Goal: Task Accomplishment & Management: Manage account settings

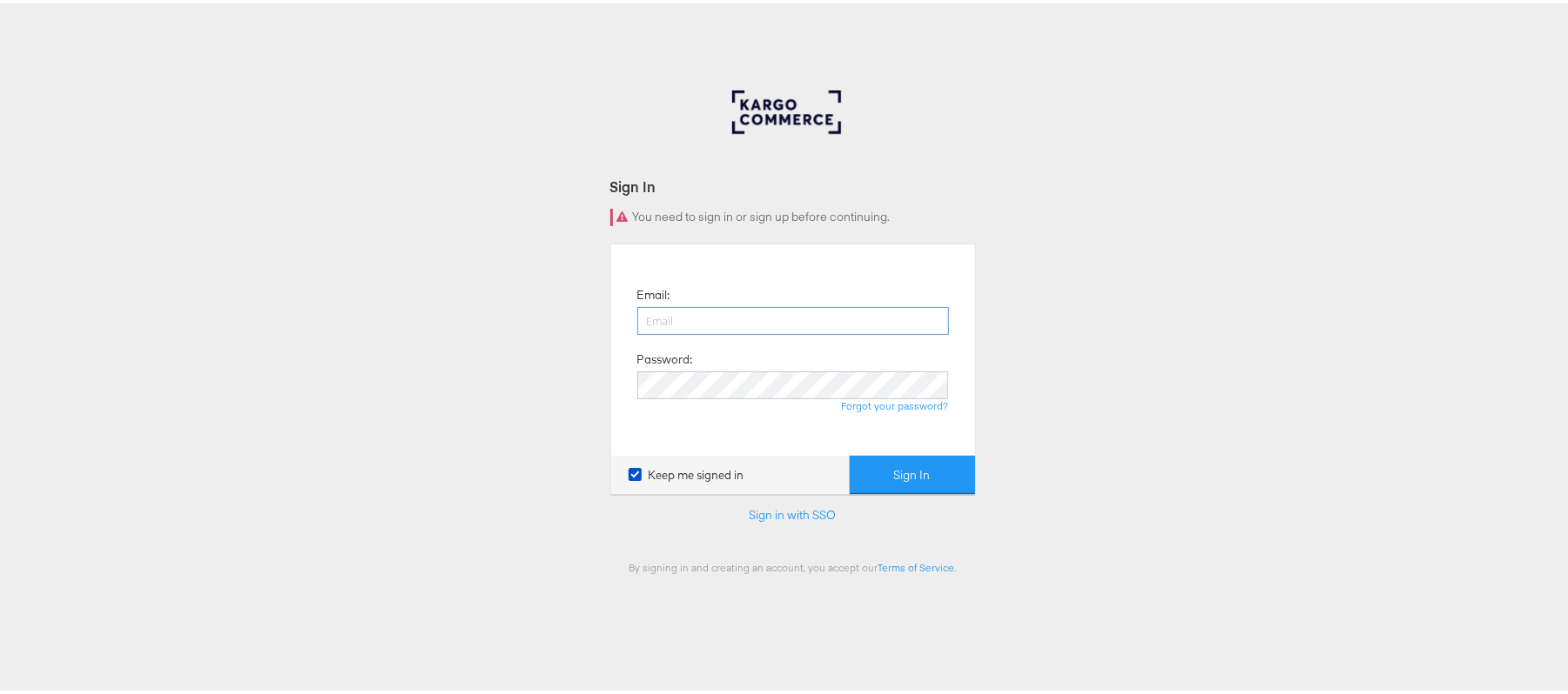
click at [696, 311] on input "email" at bounding box center [793, 317] width 312 height 27
type input "[PERSON_NAME][EMAIL_ADDRESS][PERSON_NAME][DOMAIN_NAME]"
click at [850, 453] on button "Sign In" at bounding box center [912, 472] width 125 height 39
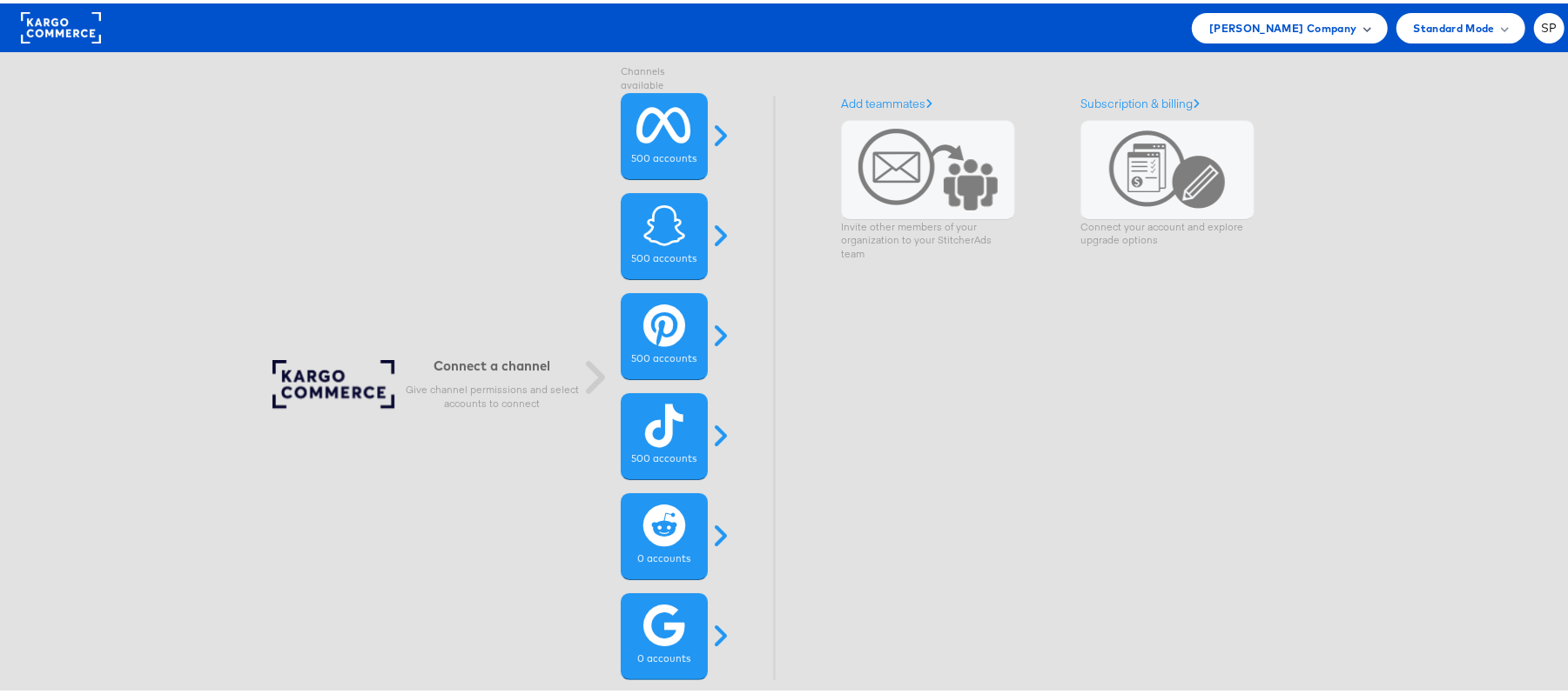
click at [1301, 28] on span "Belk Company" at bounding box center [1283, 25] width 147 height 18
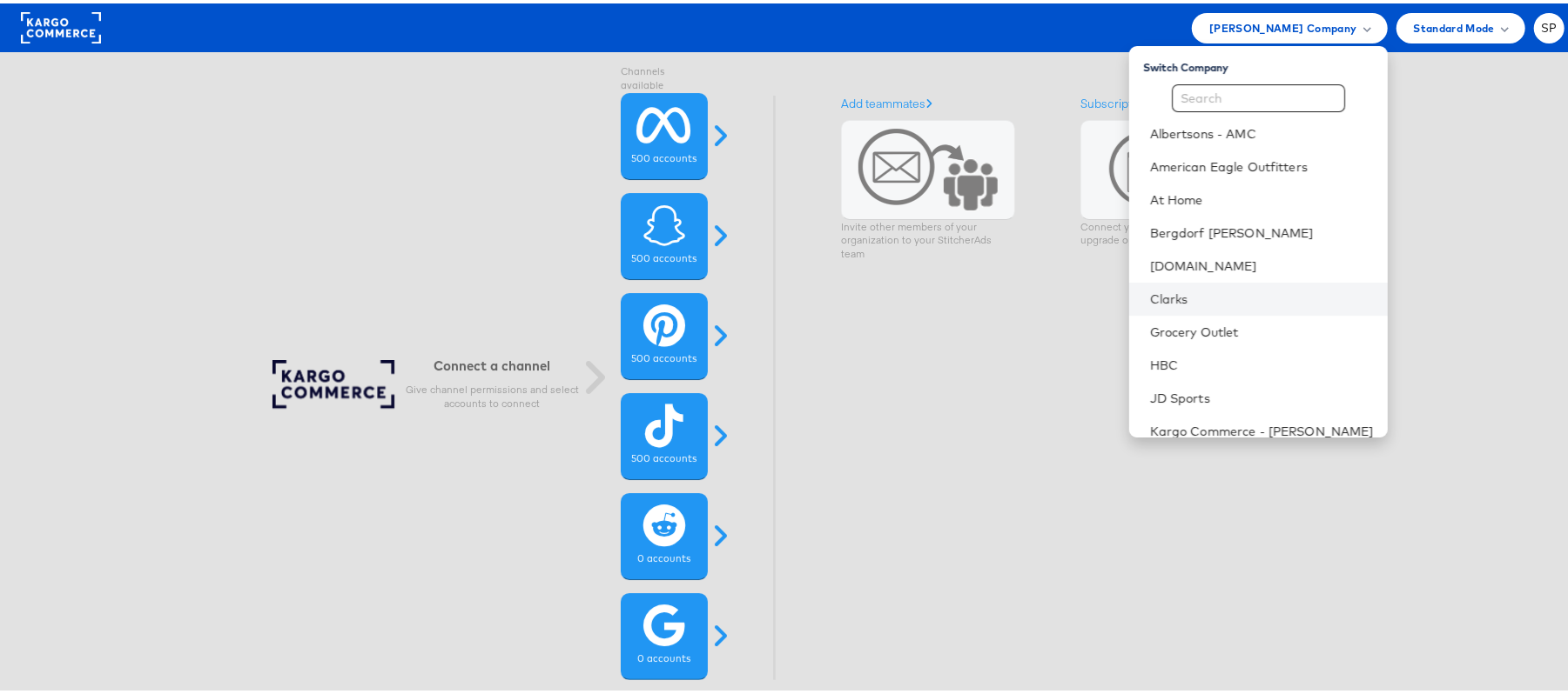
click at [1146, 283] on li "Clarks" at bounding box center [1258, 295] width 259 height 33
click at [1150, 287] on link "Clarks" at bounding box center [1262, 295] width 224 height 17
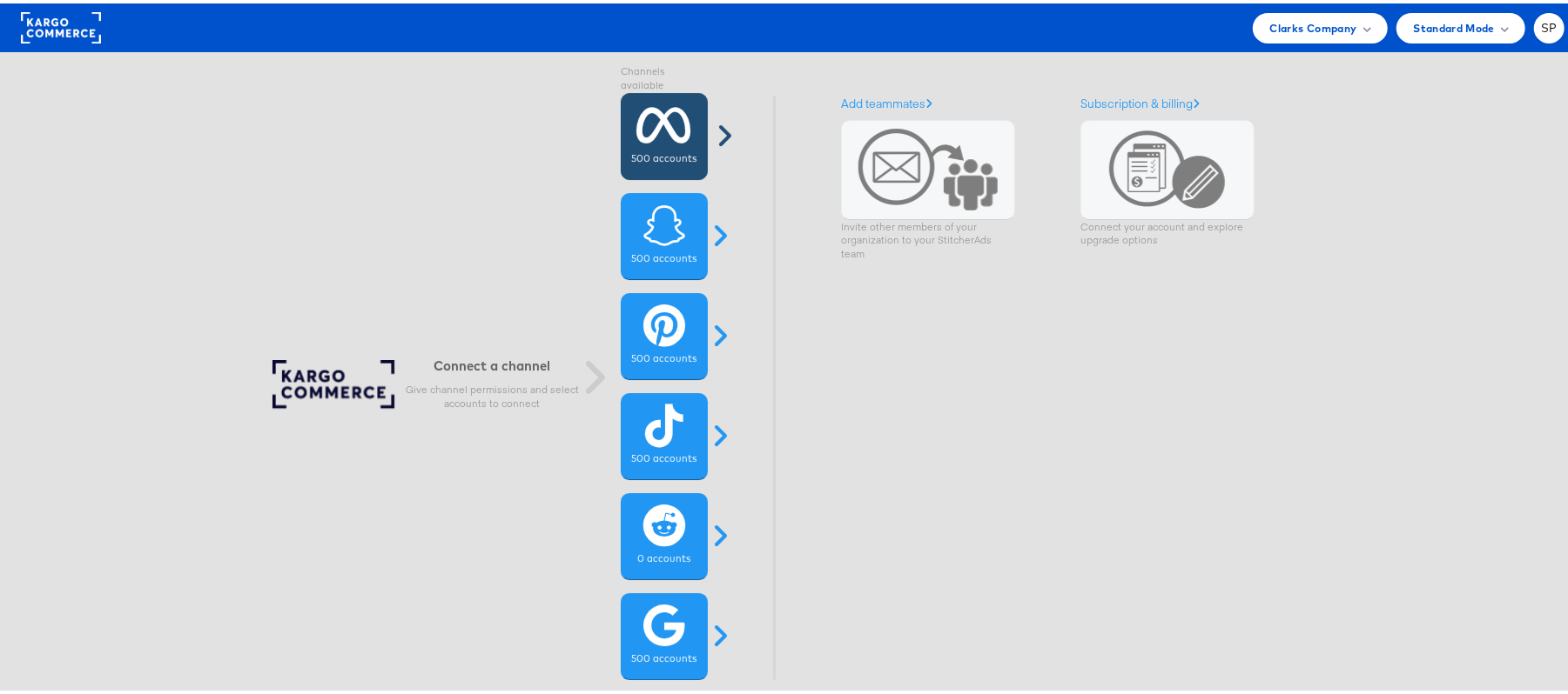
click at [669, 130] on icon at bounding box center [665, 122] width 55 height 44
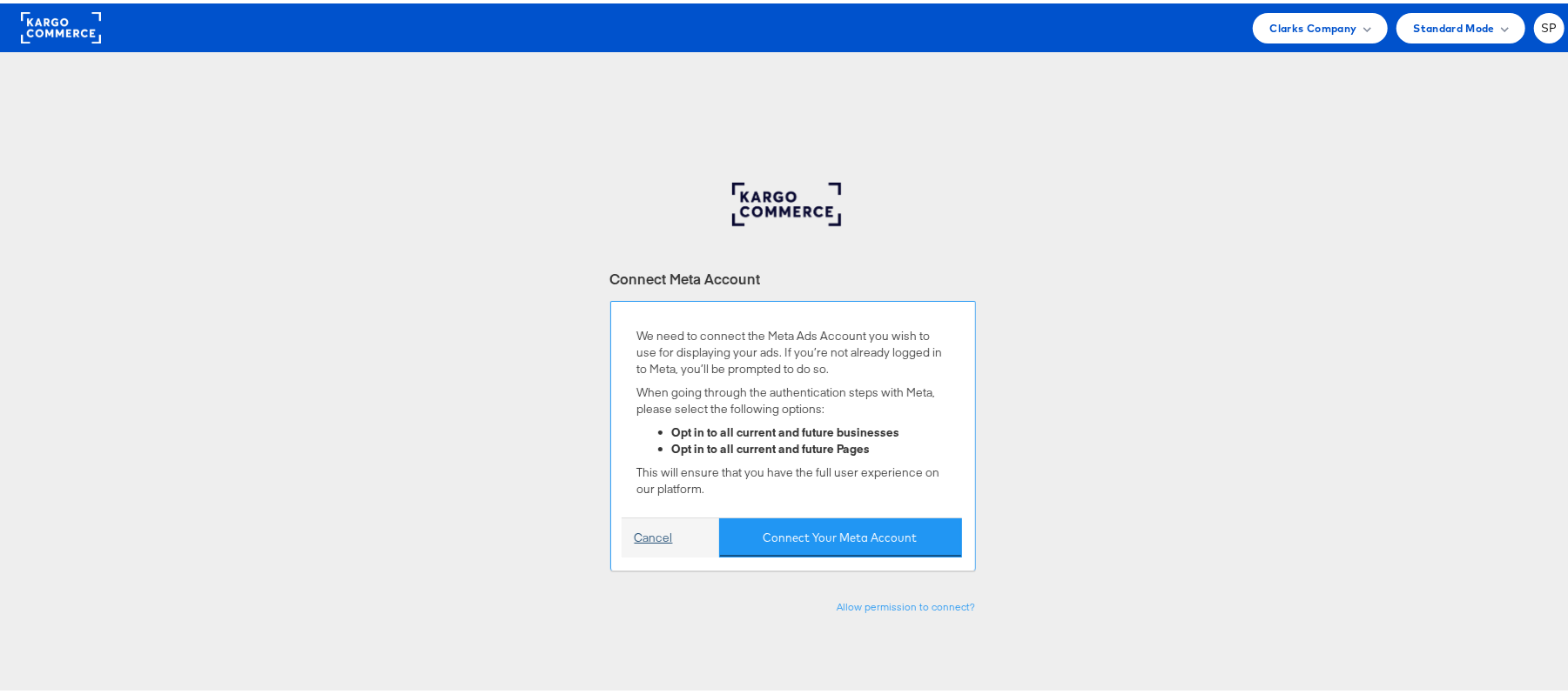
click at [638, 534] on link "Cancel" at bounding box center [654, 535] width 38 height 16
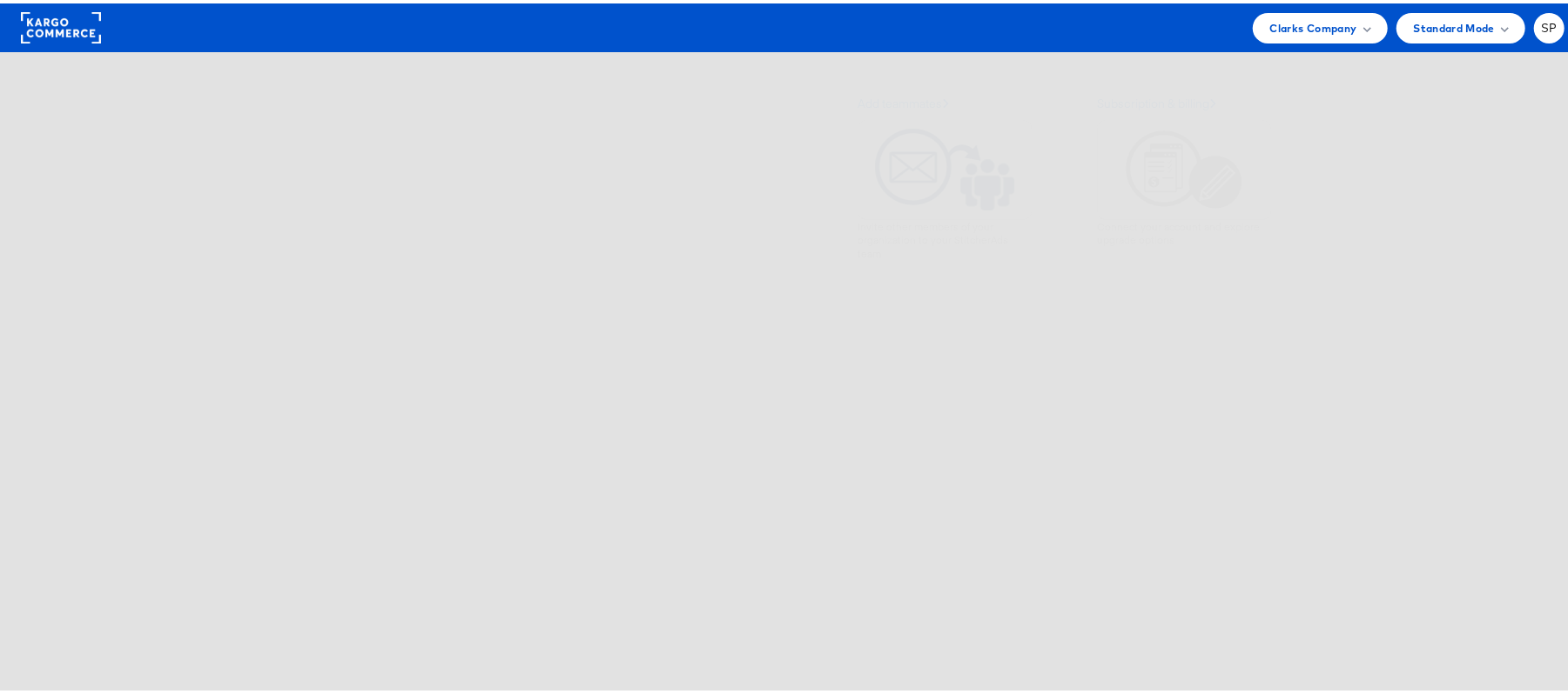
click at [940, 189] on span at bounding box center [928, 166] width 139 height 82
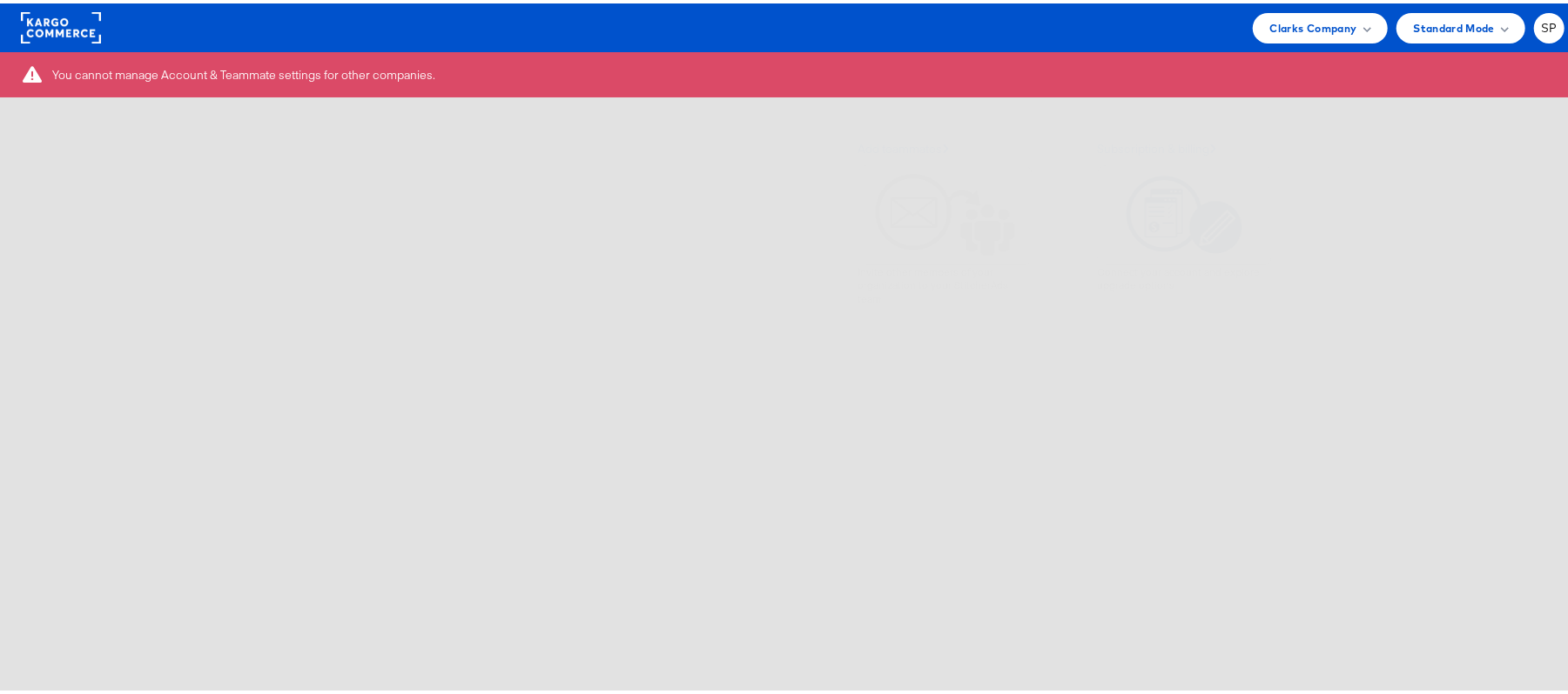
click at [1132, 191] on span at bounding box center [1167, 211] width 117 height 79
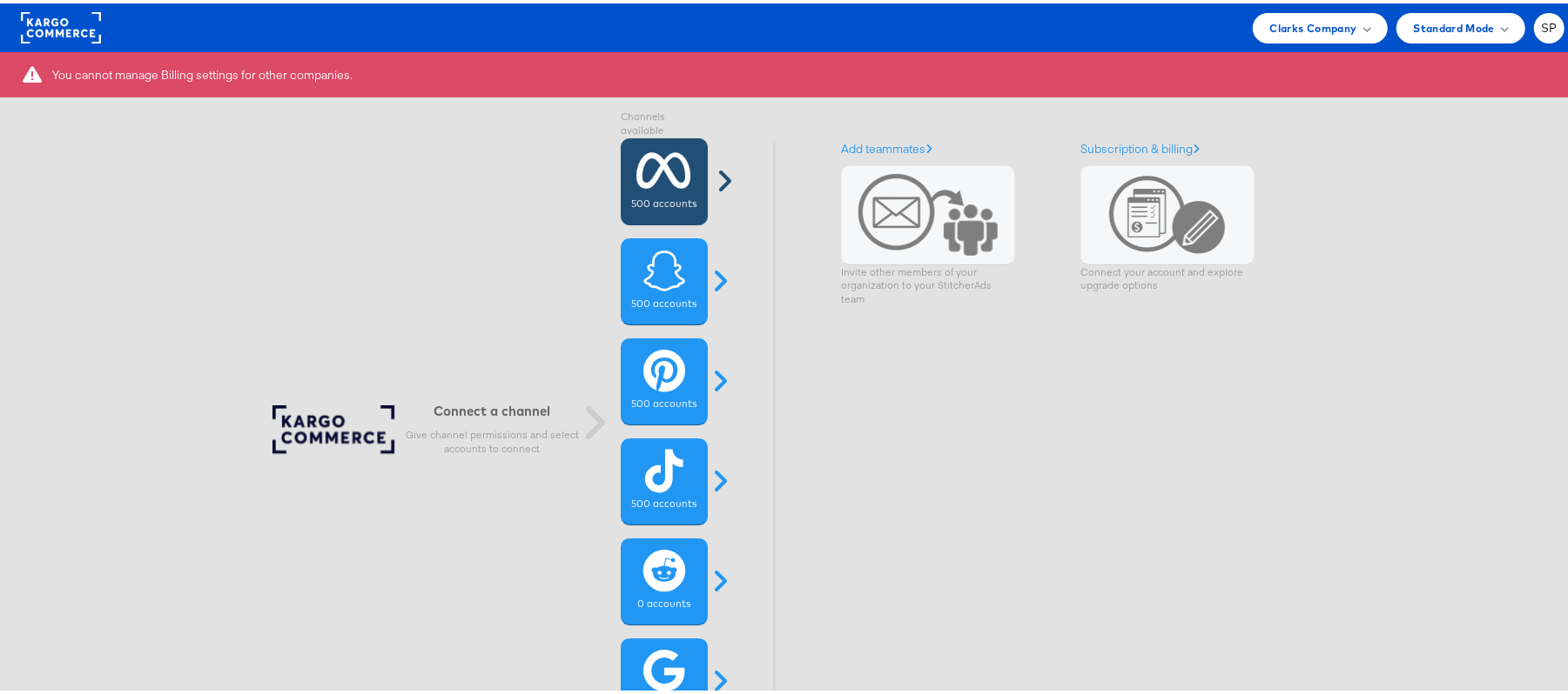
click at [652, 188] on icon at bounding box center [665, 167] width 55 height 44
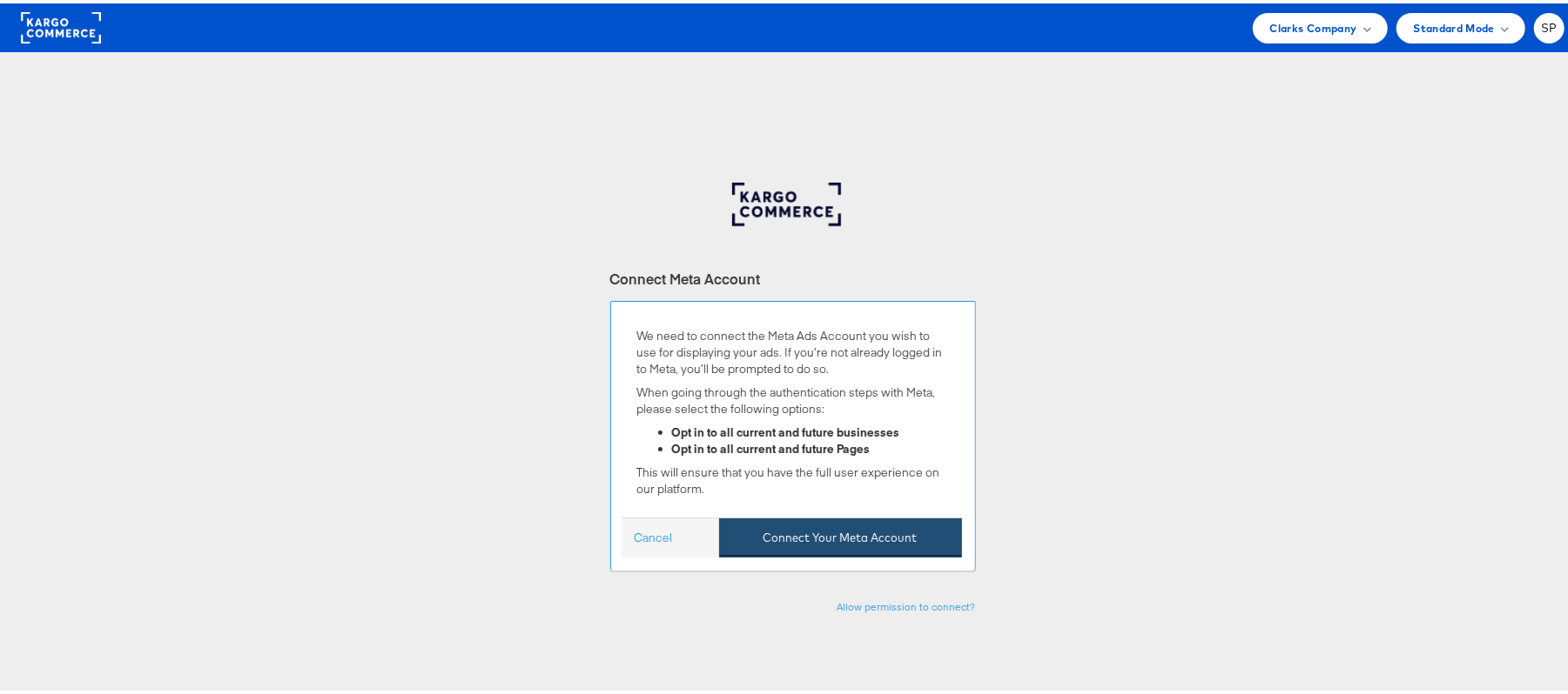
click at [848, 530] on button "Connect Your Meta Account" at bounding box center [840, 534] width 242 height 39
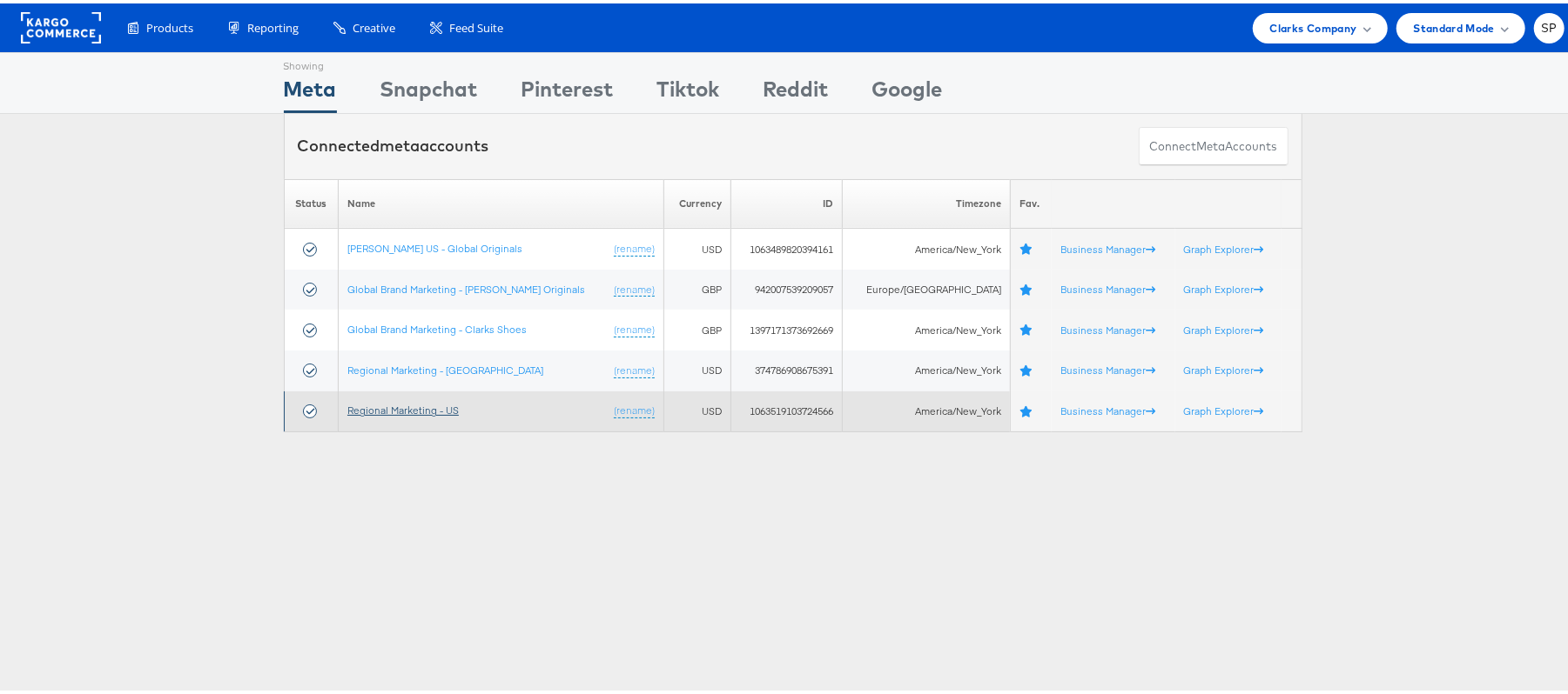
click at [409, 409] on link "Regional Marketing - US" at bounding box center [403, 407] width 112 height 13
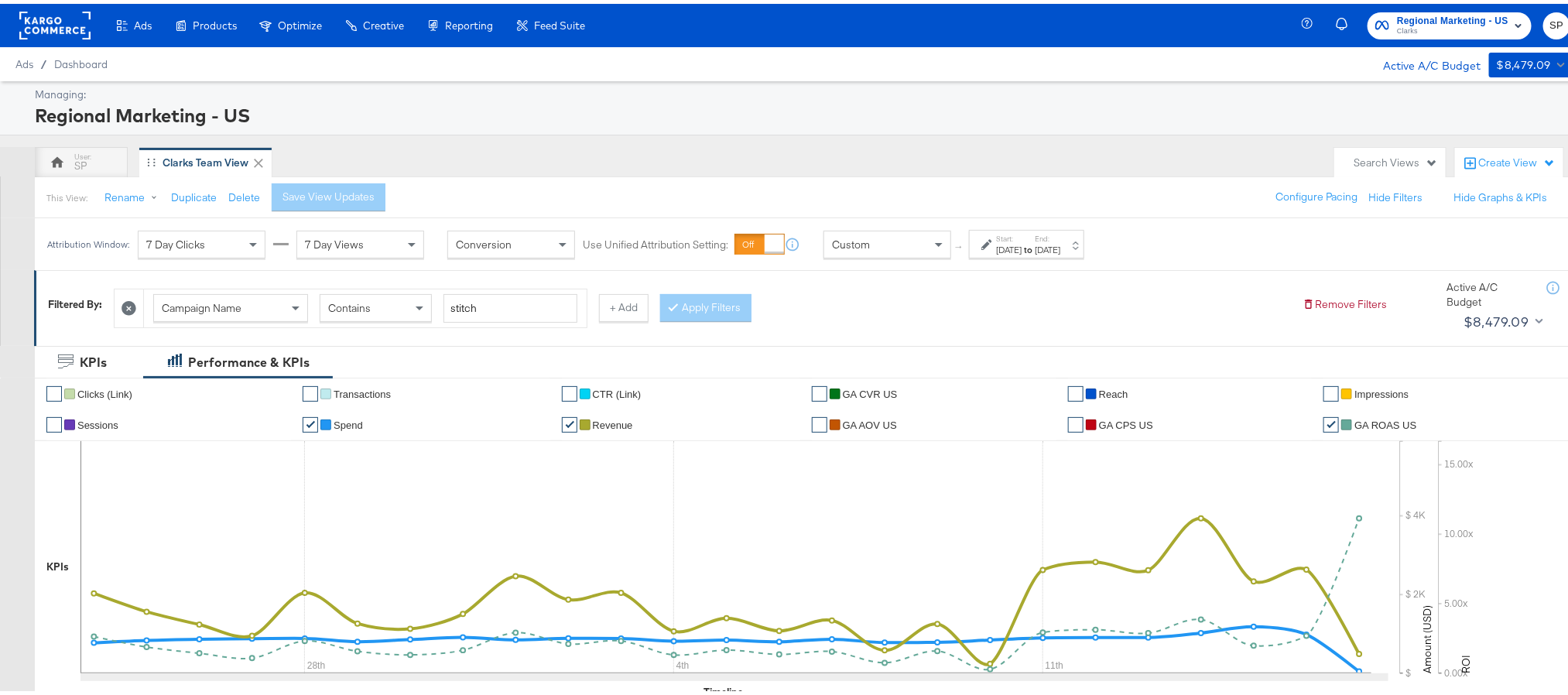
click at [1061, 245] on div "[DATE]" at bounding box center [1047, 246] width 25 height 12
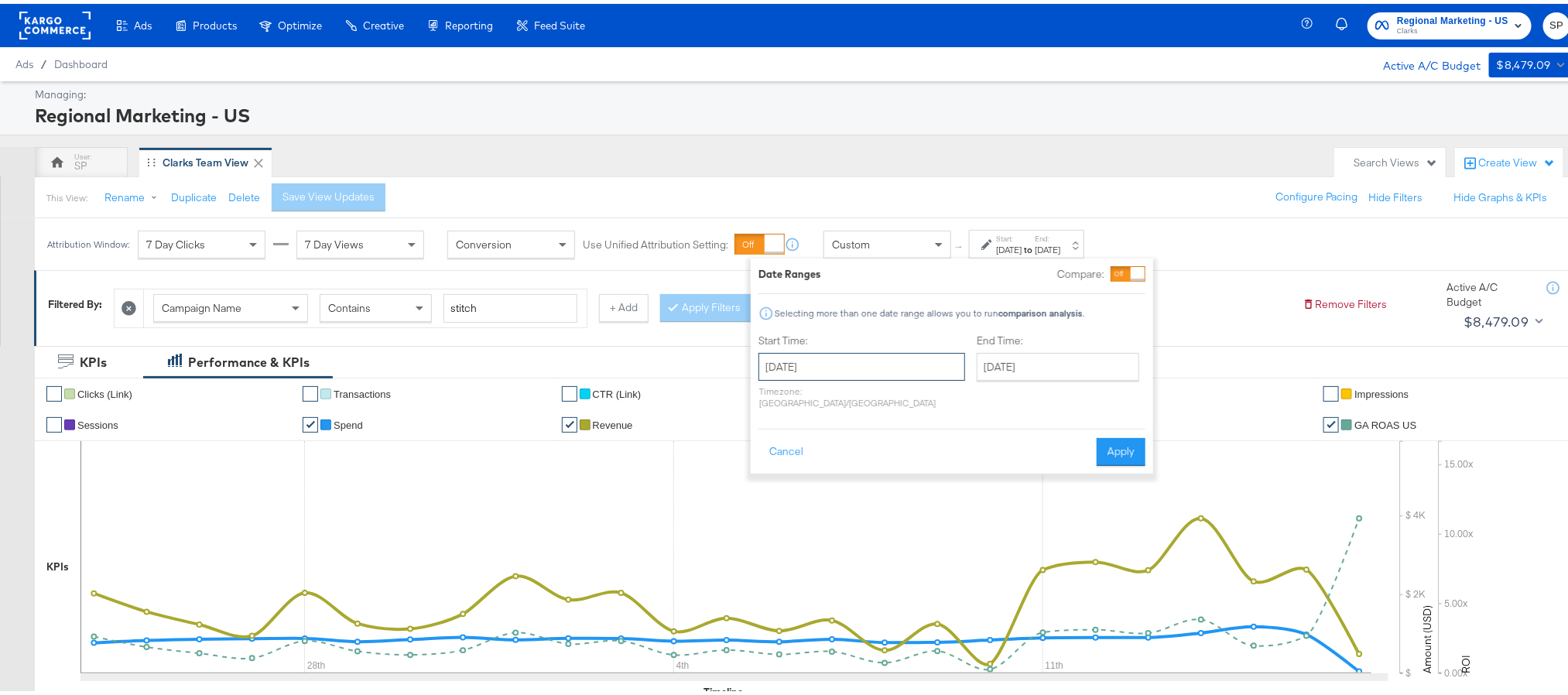
click at [834, 352] on input "[DATE]" at bounding box center [862, 363] width 207 height 28
click at [891, 369] on input "August 24th 2025" at bounding box center [862, 363] width 207 height 28
click at [932, 403] on span "›" at bounding box center [934, 395] width 24 height 24
click at [774, 483] on td "14" at bounding box center [776, 484] width 26 height 22
type input "September 14th 2025"
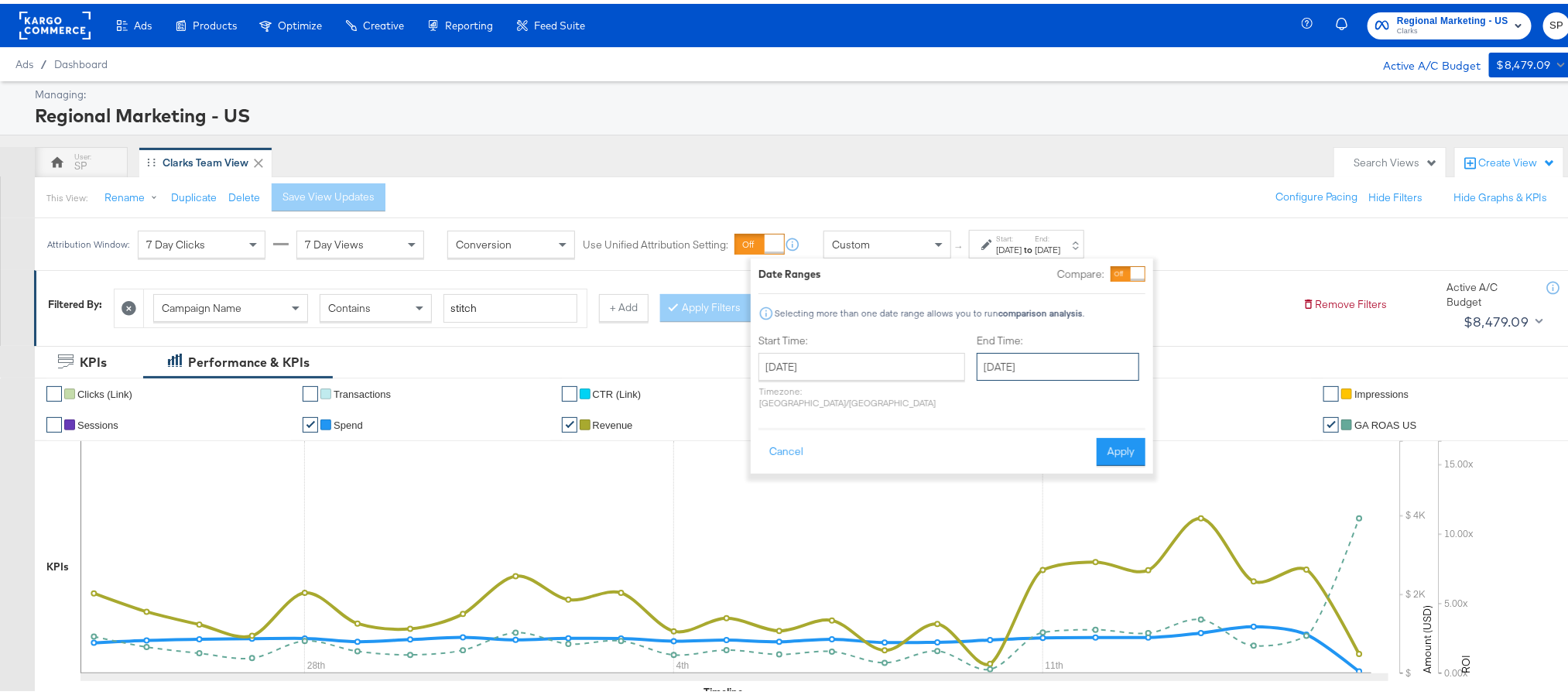
click at [996, 373] on input "[DATE]" at bounding box center [1058, 363] width 163 height 28
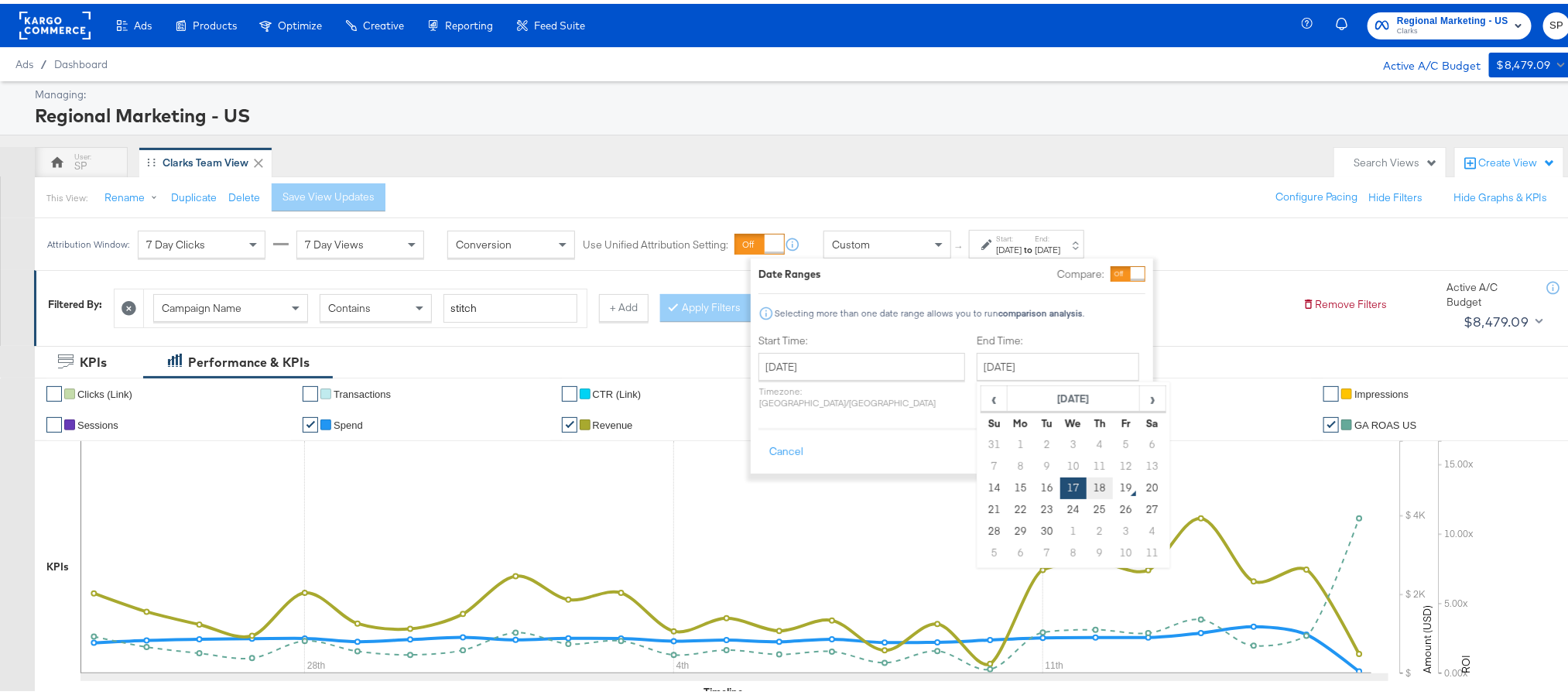
click at [1087, 484] on td "18" at bounding box center [1100, 484] width 26 height 22
type input "[DATE]"
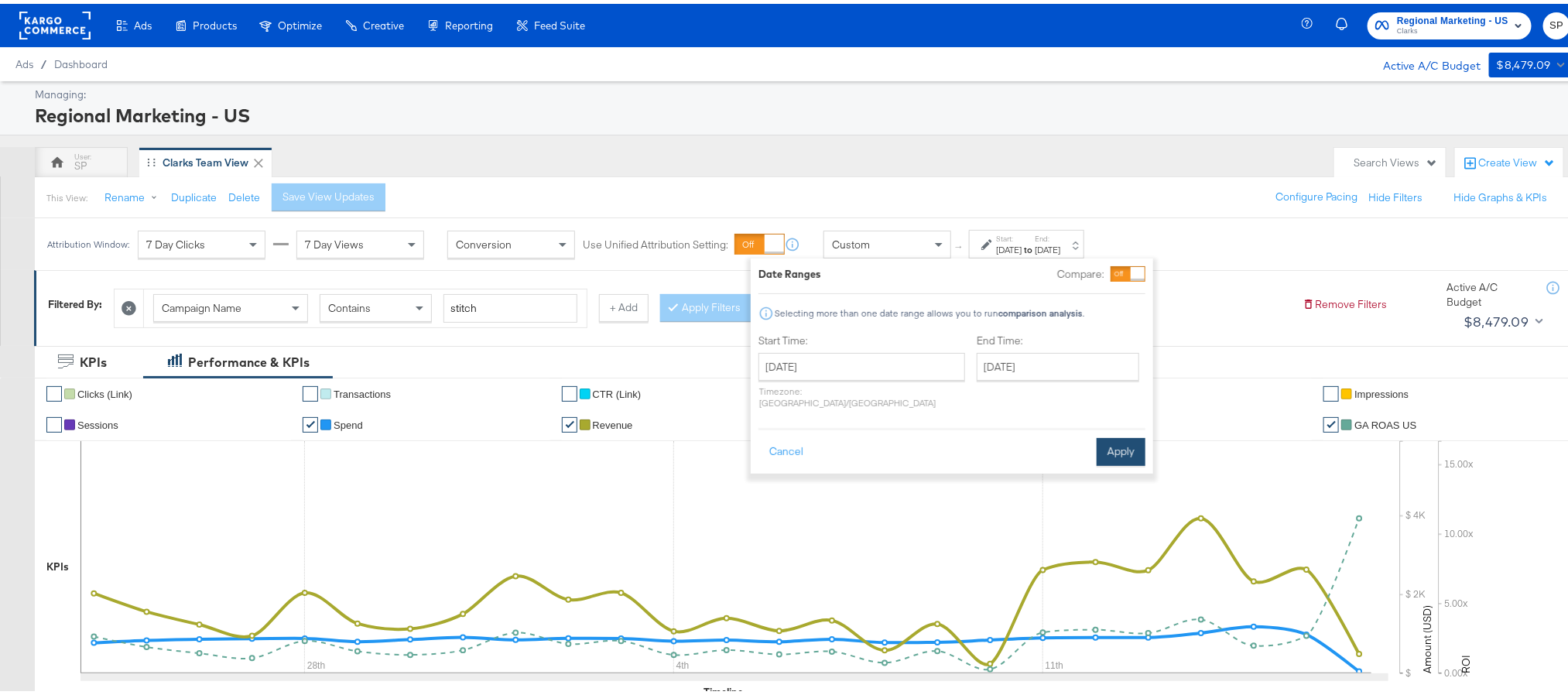
click at [1114, 449] on button "Apply" at bounding box center [1121, 448] width 49 height 28
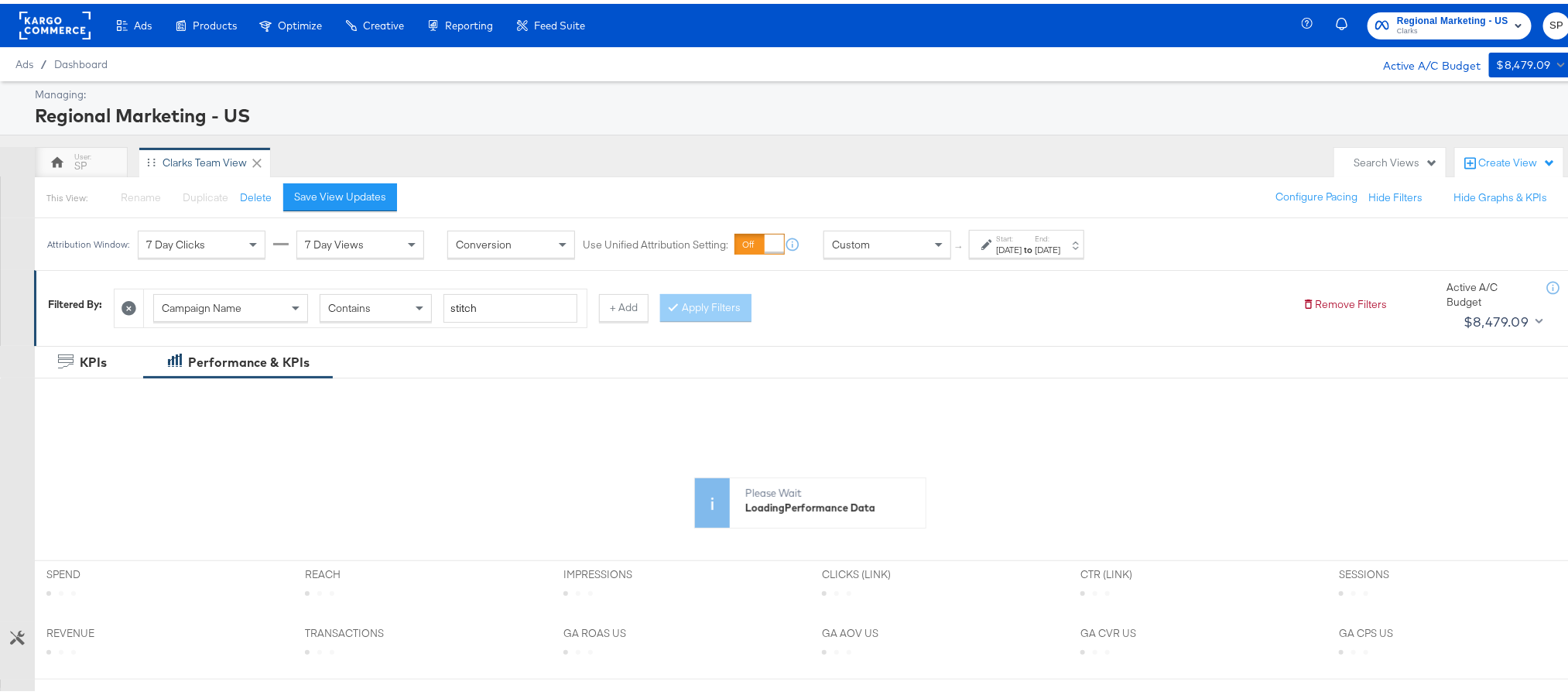
scroll to position [348, 0]
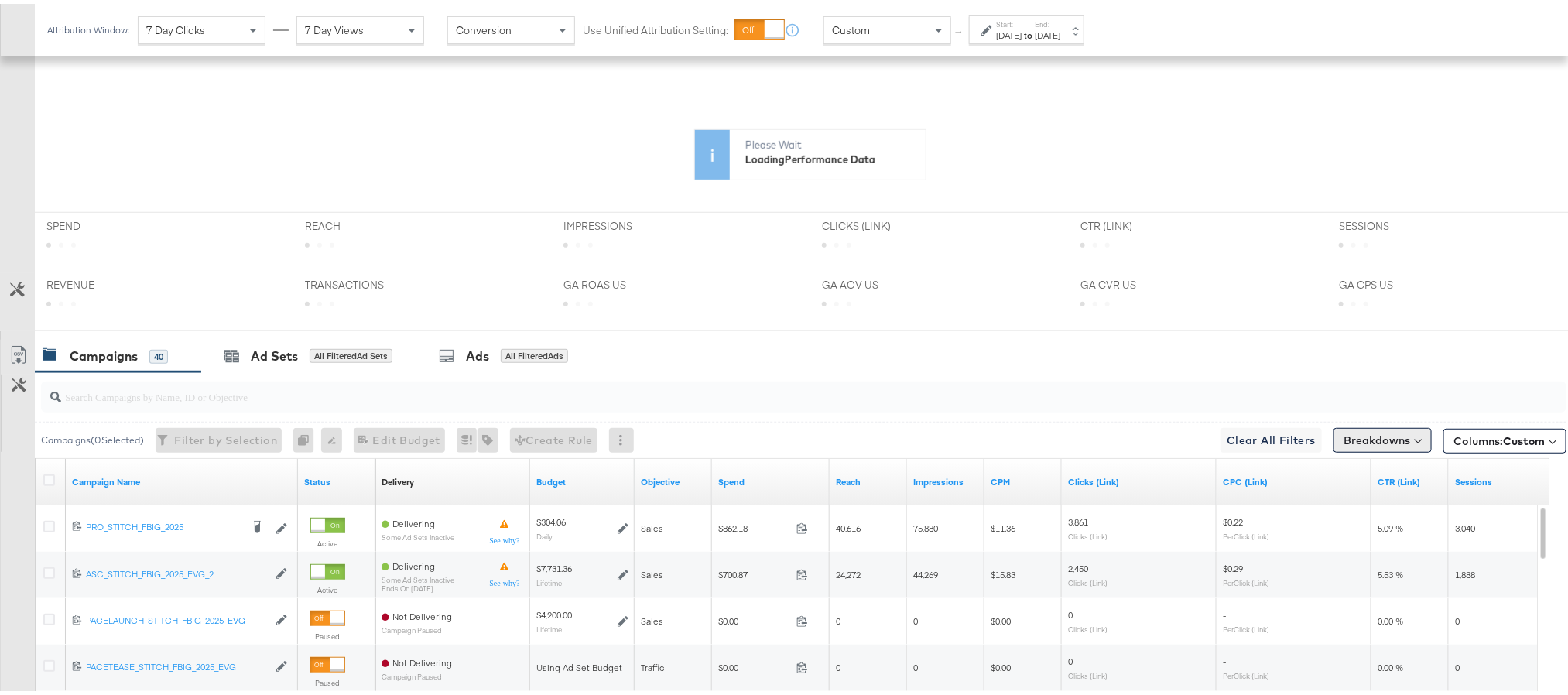
click at [1347, 439] on button "Breakdowns" at bounding box center [1383, 436] width 98 height 24
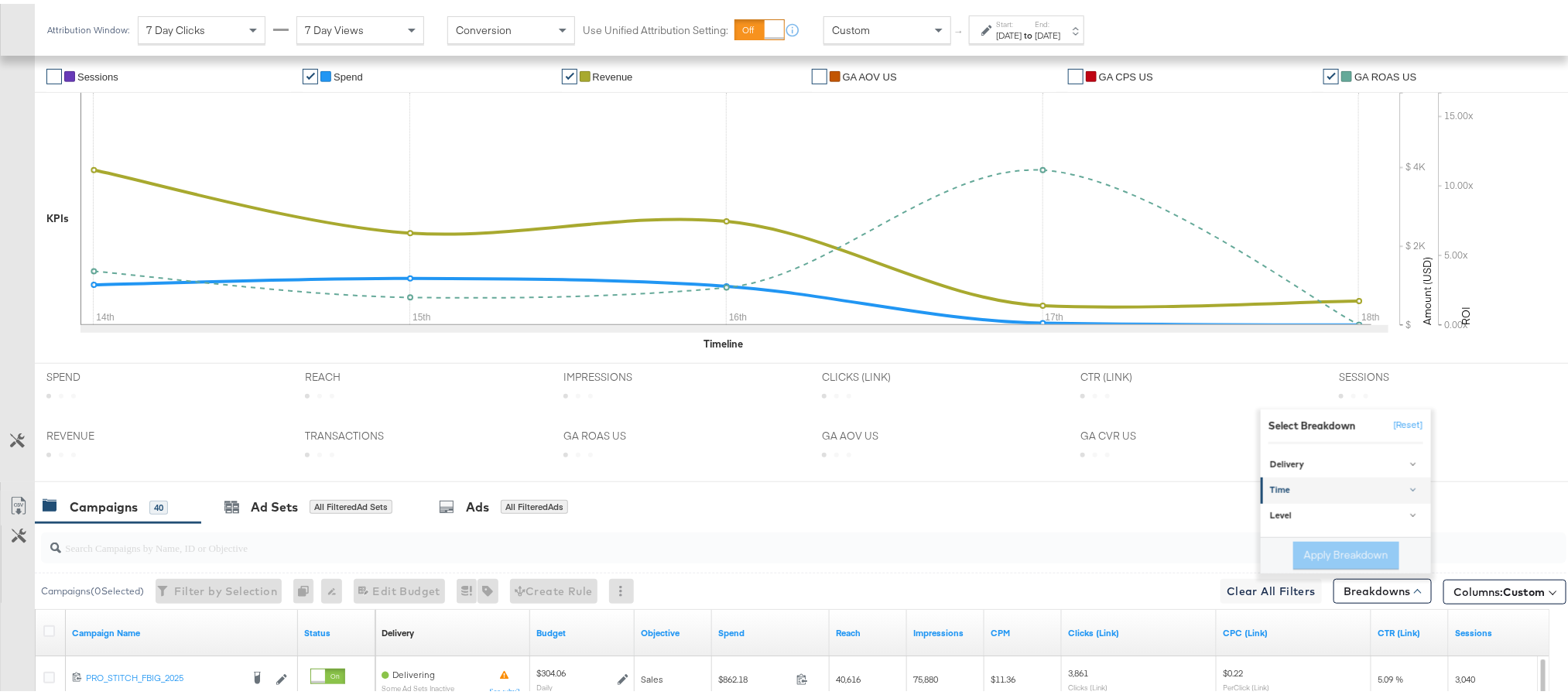
click at [1294, 491] on div "Time" at bounding box center [1346, 487] width 154 height 12
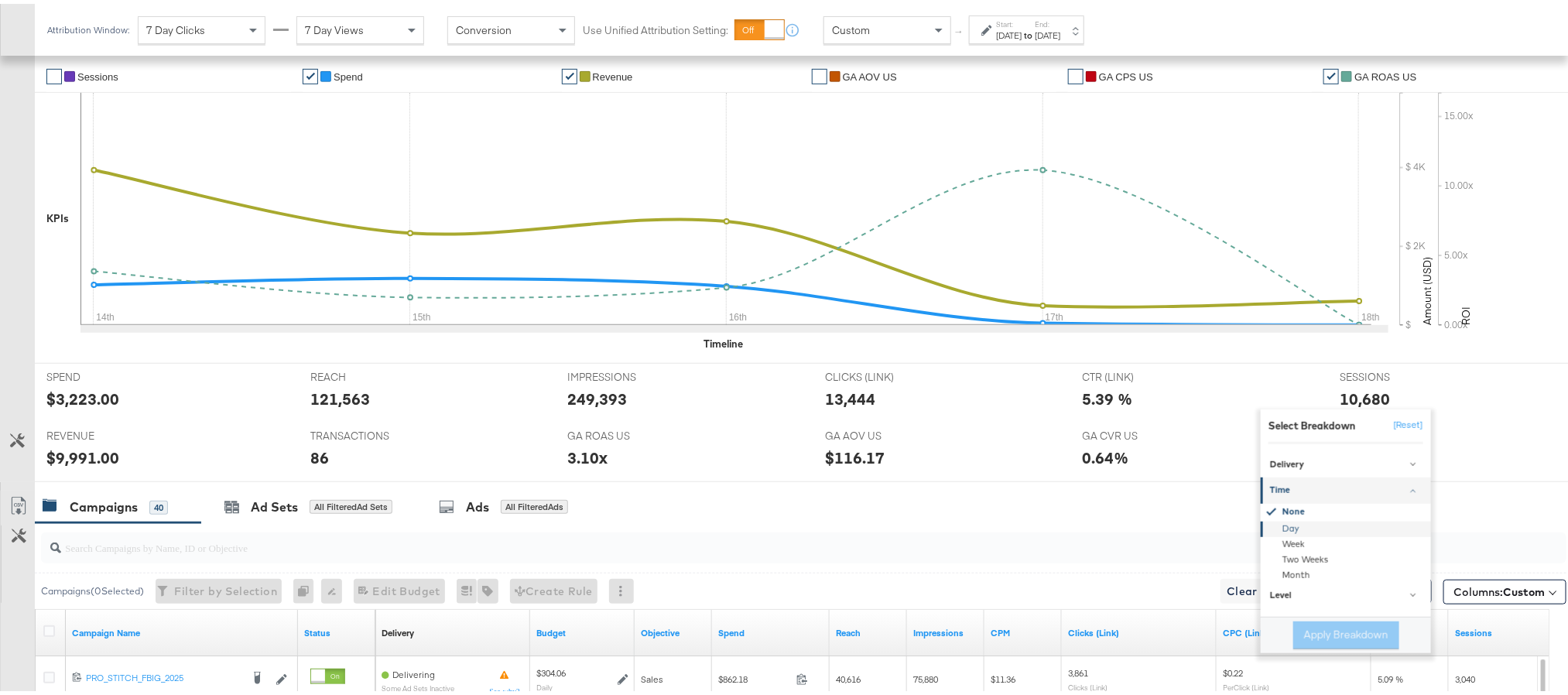
click at [1293, 533] on div "Day" at bounding box center [1347, 526] width 168 height 15
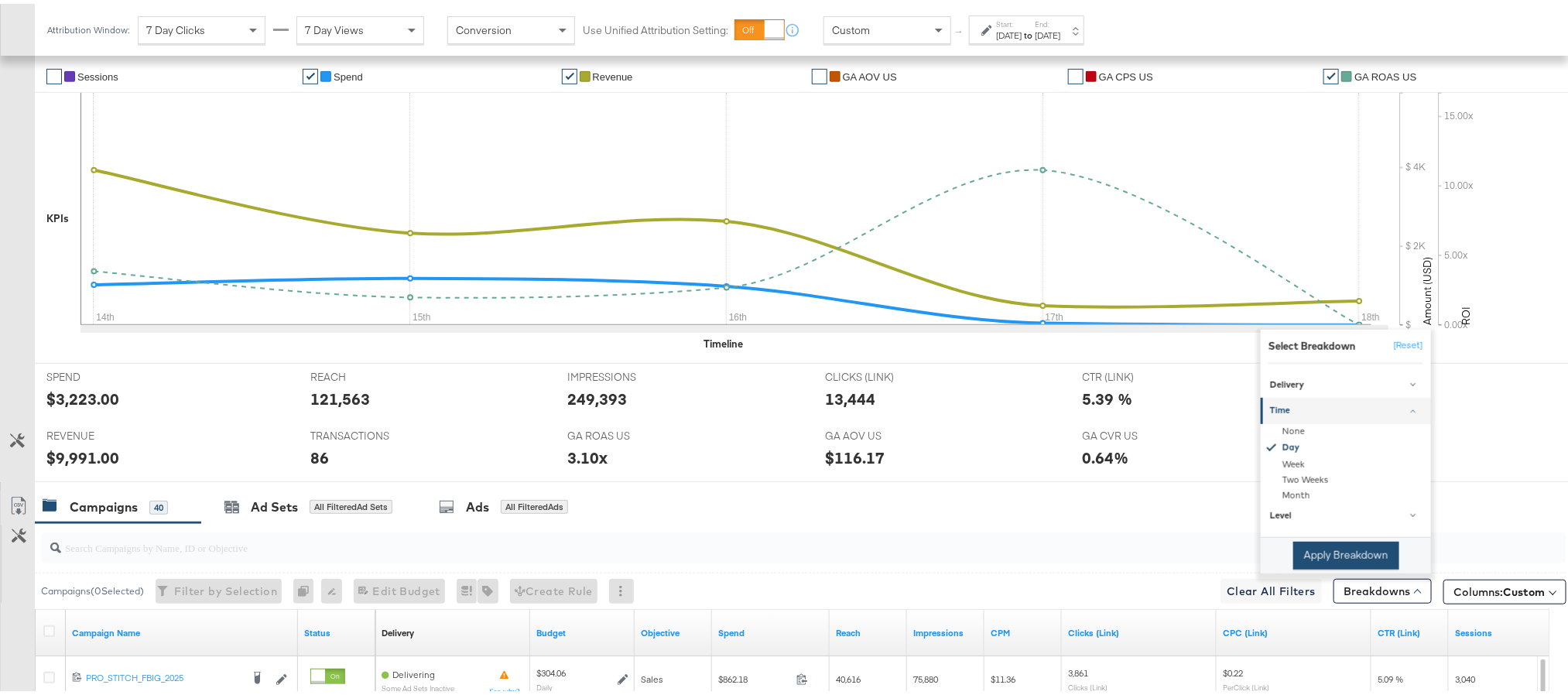
click at [1309, 555] on button "Apply Breakdown" at bounding box center [1346, 552] width 106 height 28
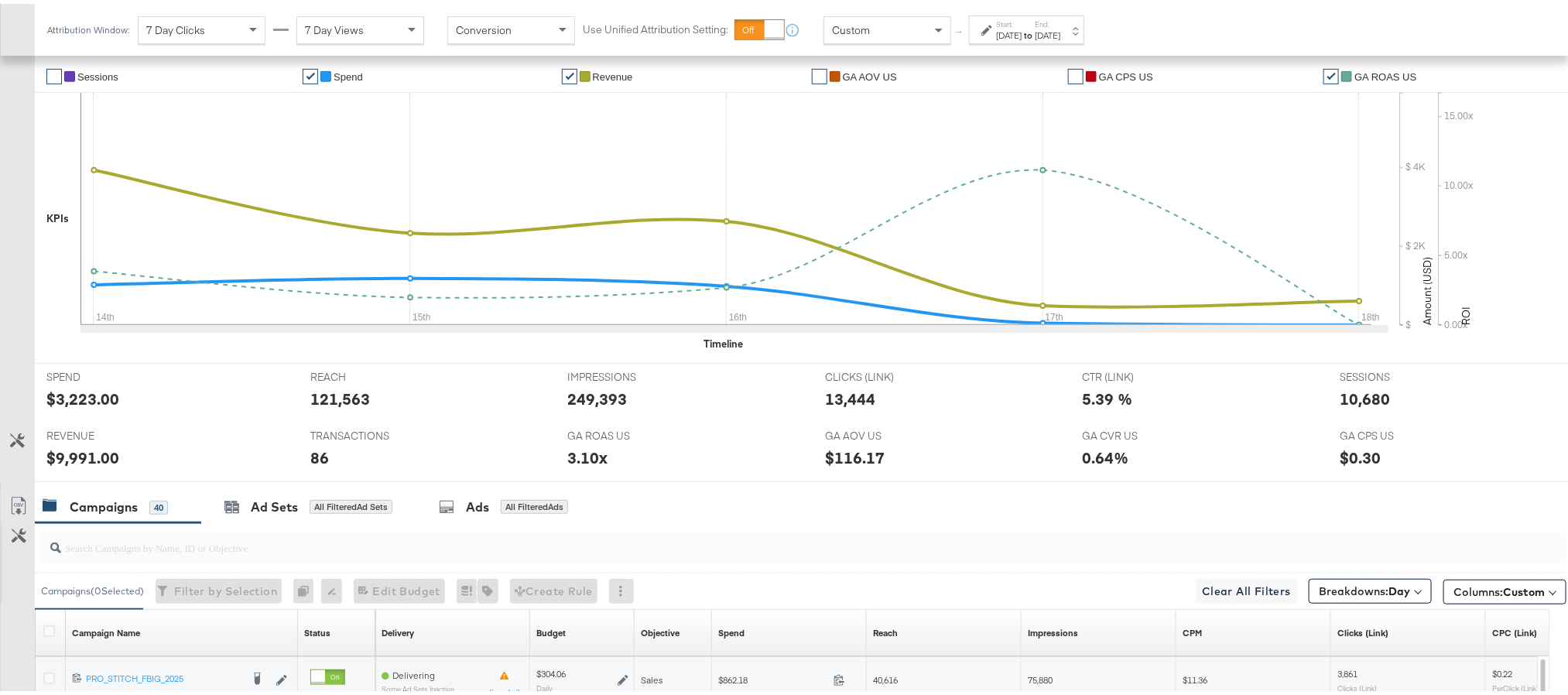
scroll to position [465, 0]
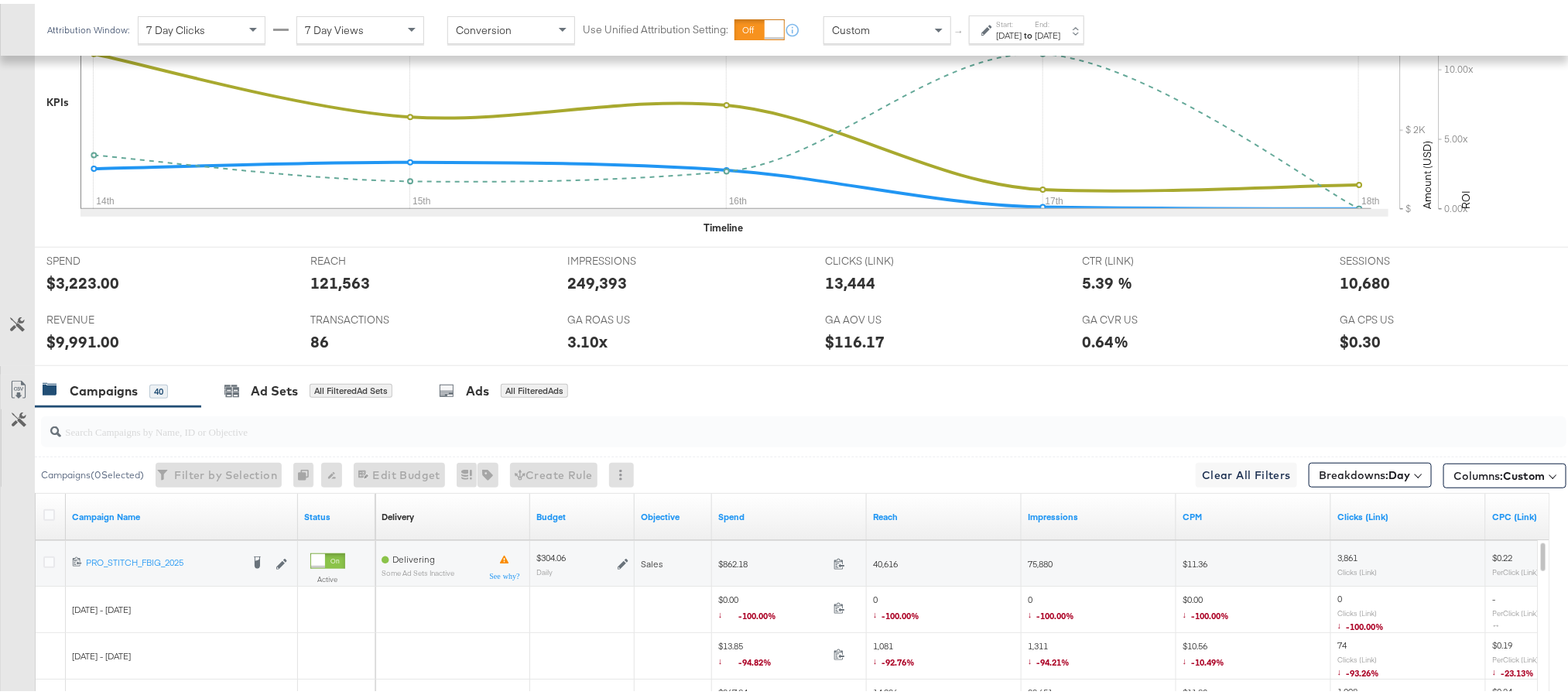
click at [2, 391] on link "Export as CSV" at bounding box center [18, 388] width 35 height 35
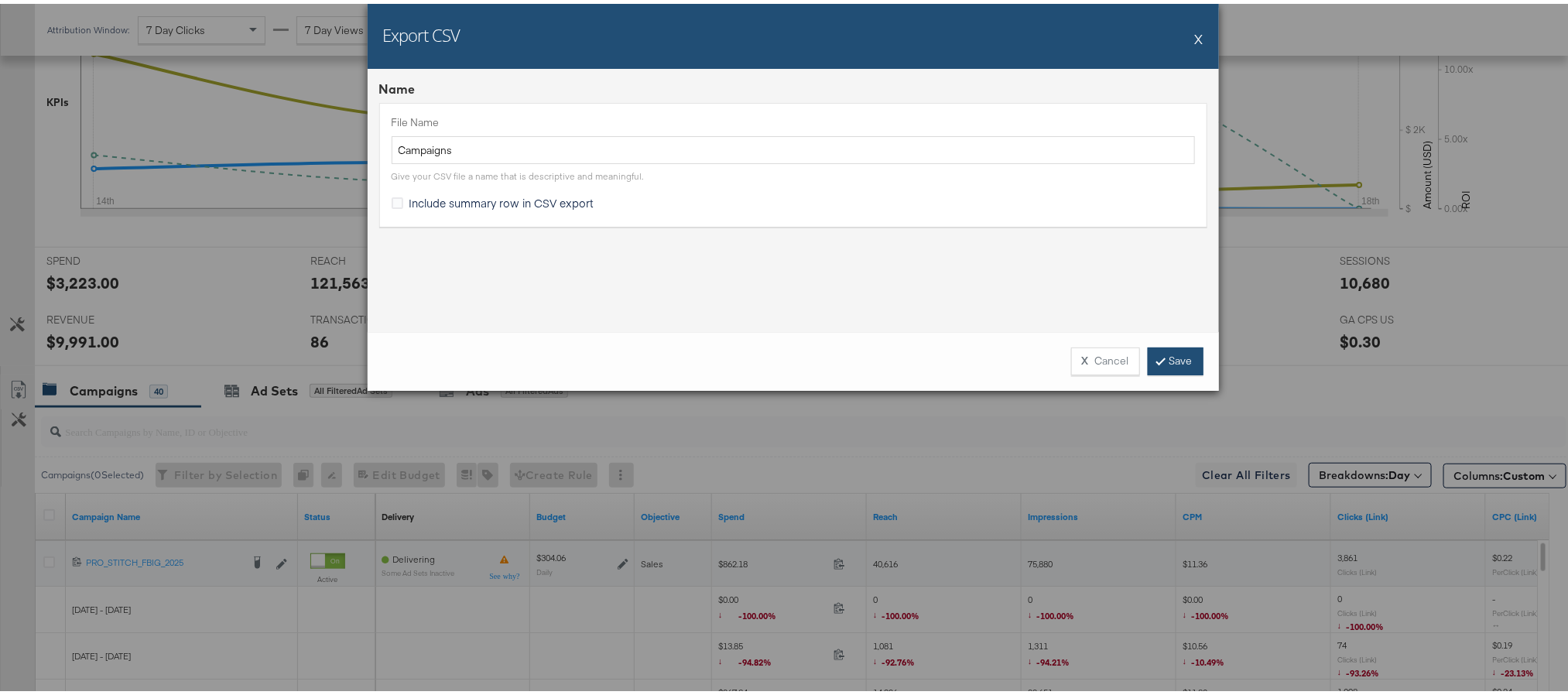
click at [1158, 356] on icon at bounding box center [1161, 356] width 5 height 9
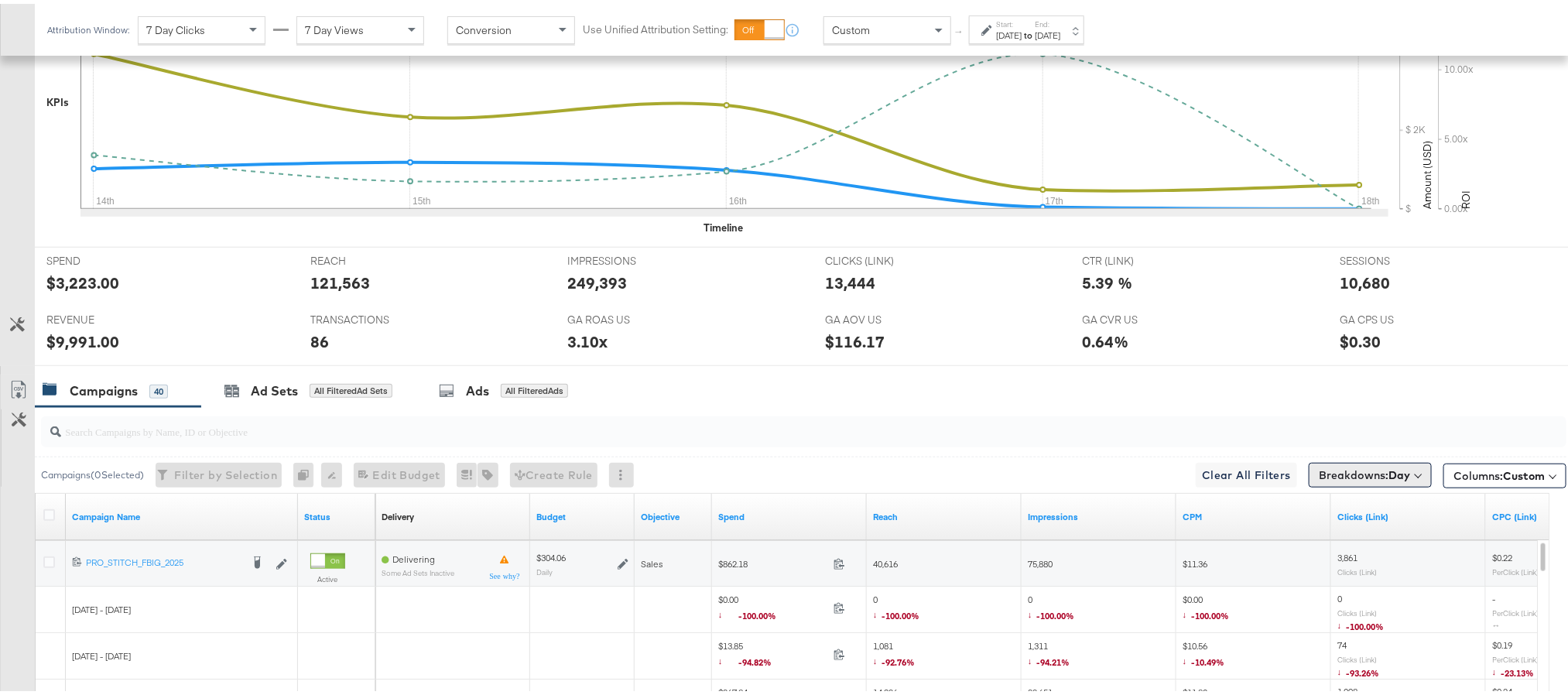
click at [1351, 484] on button "Breakdowns: Day" at bounding box center [1370, 471] width 123 height 24
click at [1387, 504] on button "[Reset]" at bounding box center [1406, 500] width 39 height 24
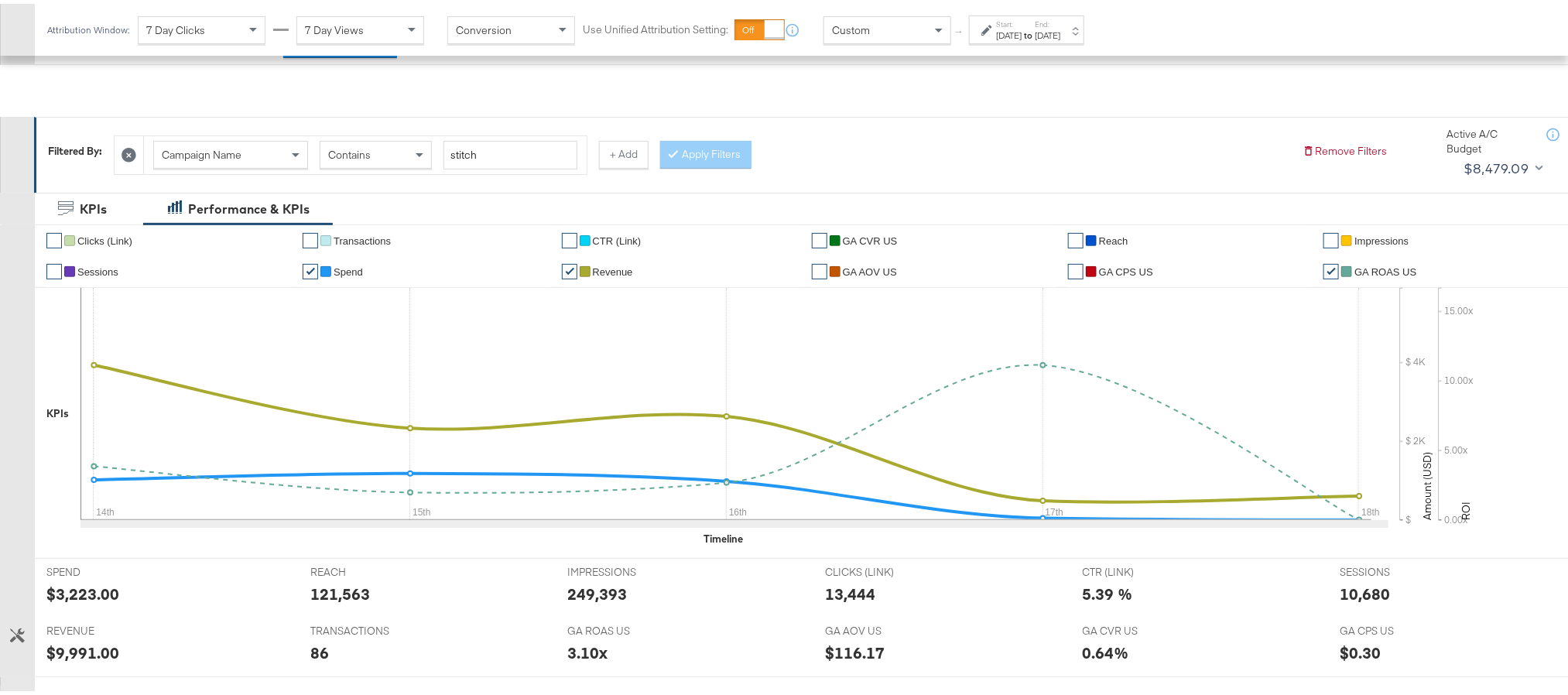
scroll to position [0, 0]
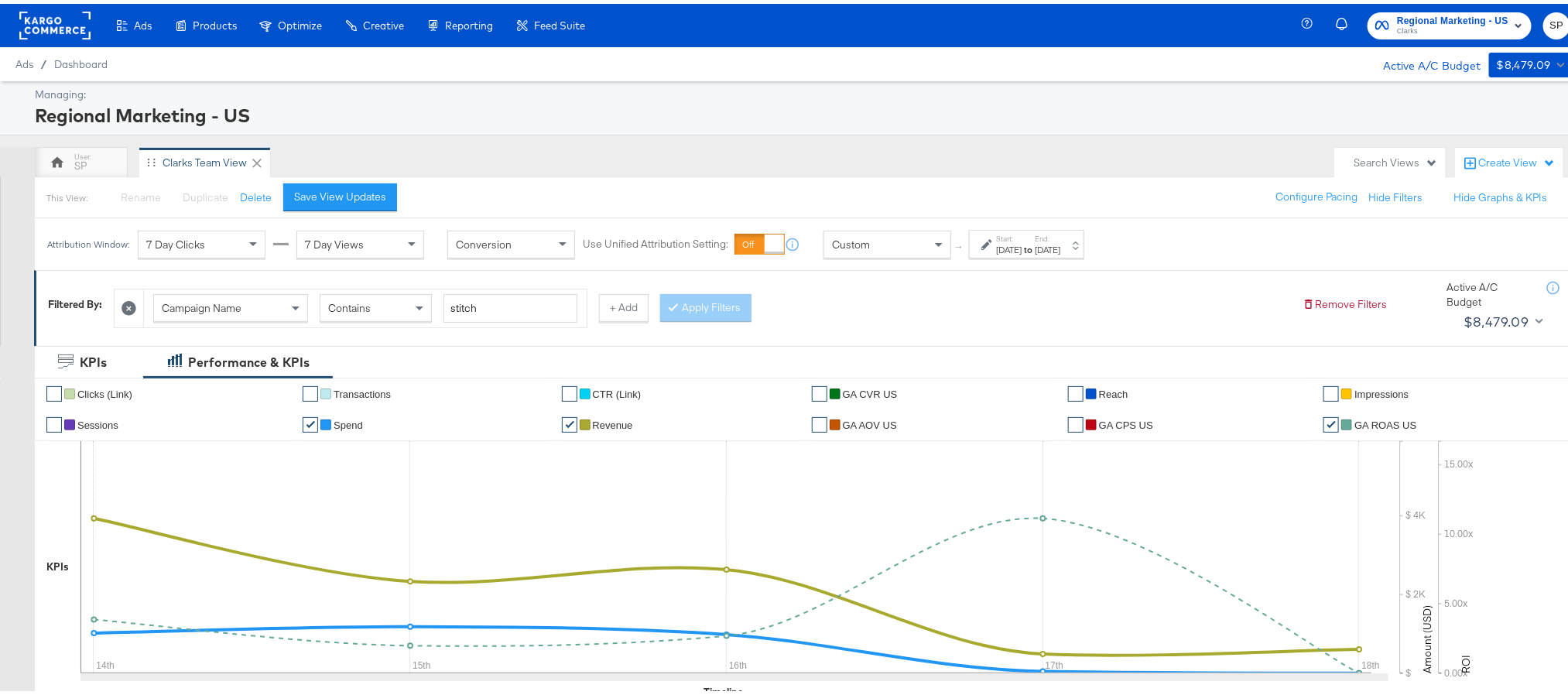
click at [1021, 251] on div "Sep 14th 2025" at bounding box center [1008, 246] width 25 height 12
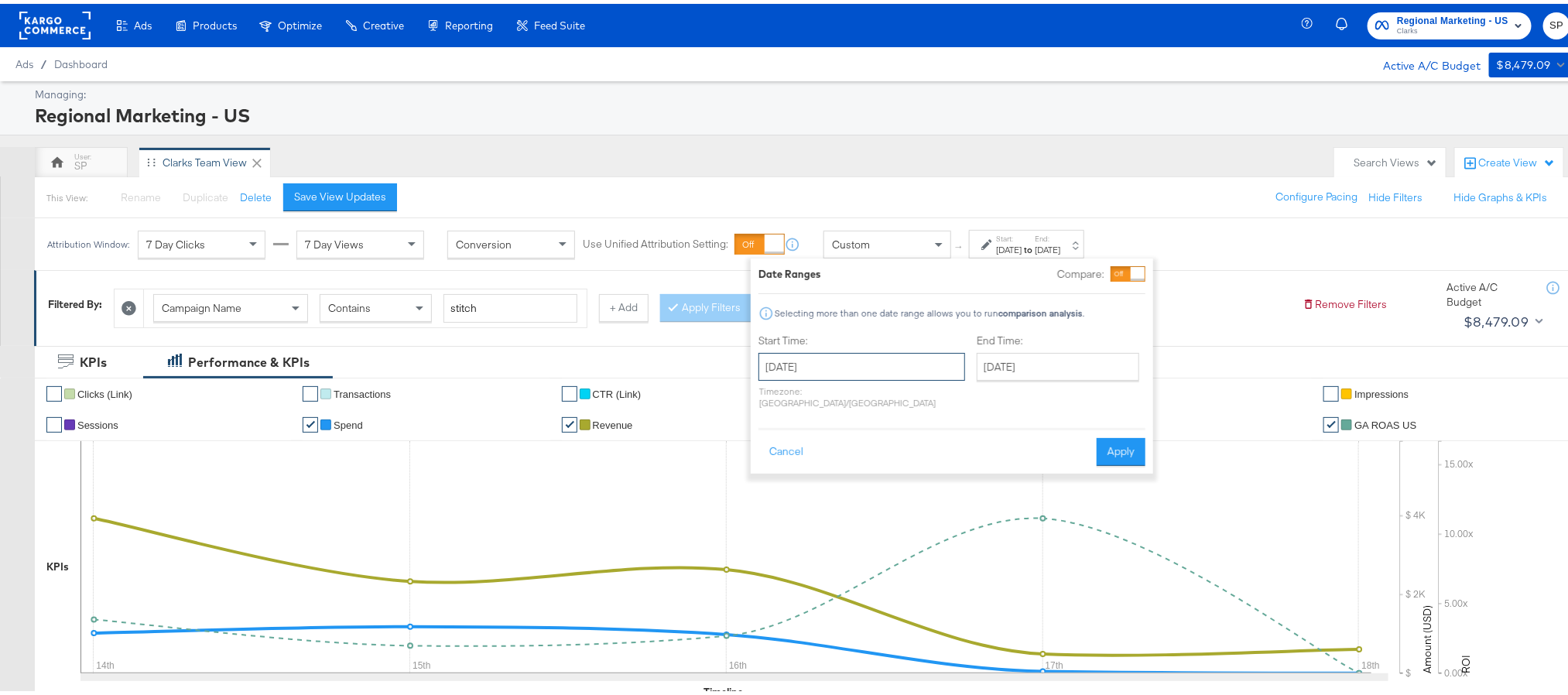
click at [889, 360] on input "September 14th 2025" at bounding box center [862, 363] width 207 height 28
click at [843, 479] on td "17" at bounding box center [855, 484] width 26 height 22
type input "September 17th 2025"
click at [977, 368] on input "September 18th 2025" at bounding box center [1058, 363] width 163 height 28
click at [1061, 484] on td "17" at bounding box center [1074, 484] width 26 height 22
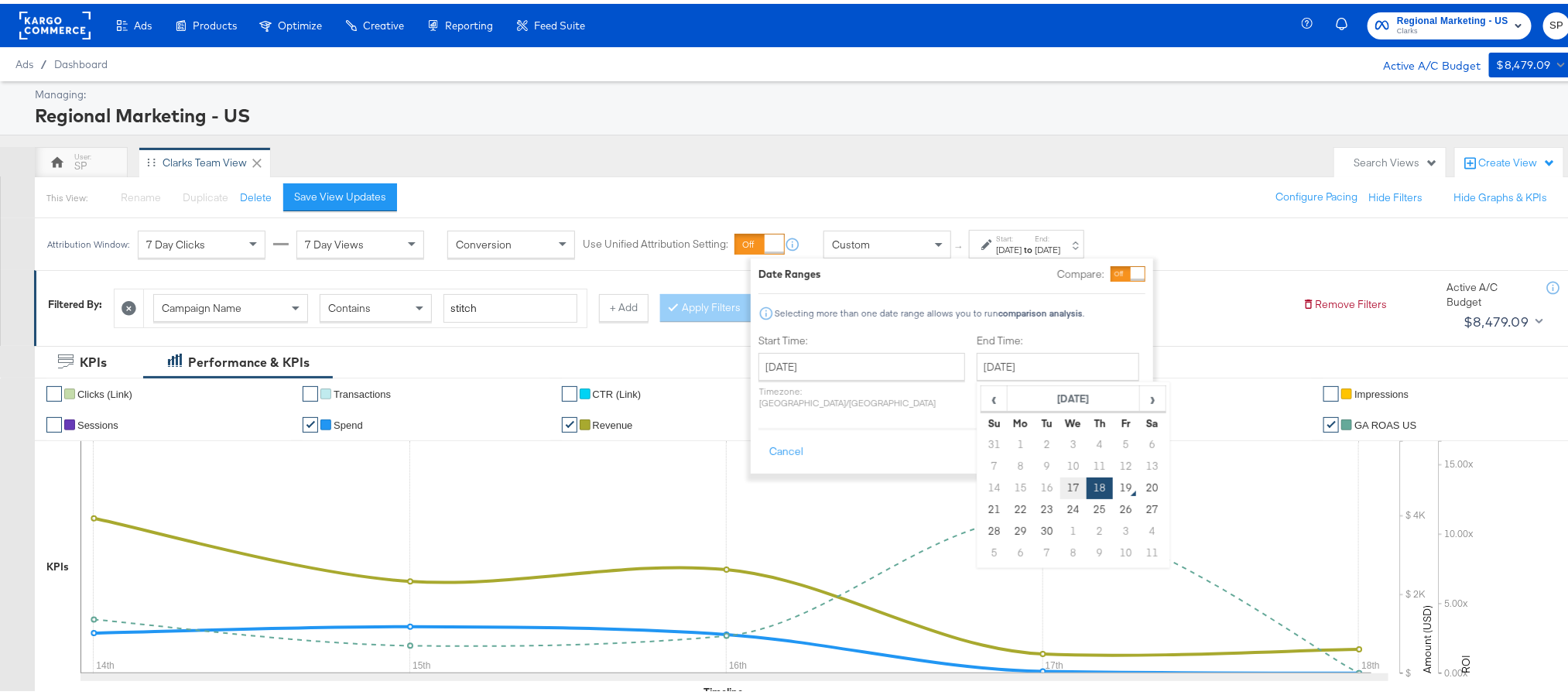
type input "September 17th 2025"
click at [1126, 456] on div "Date Ranges Compare: Selecting more than one date range allows you to run compa…" at bounding box center [952, 362] width 403 height 216
click at [1126, 441] on button "Apply" at bounding box center [1121, 448] width 49 height 28
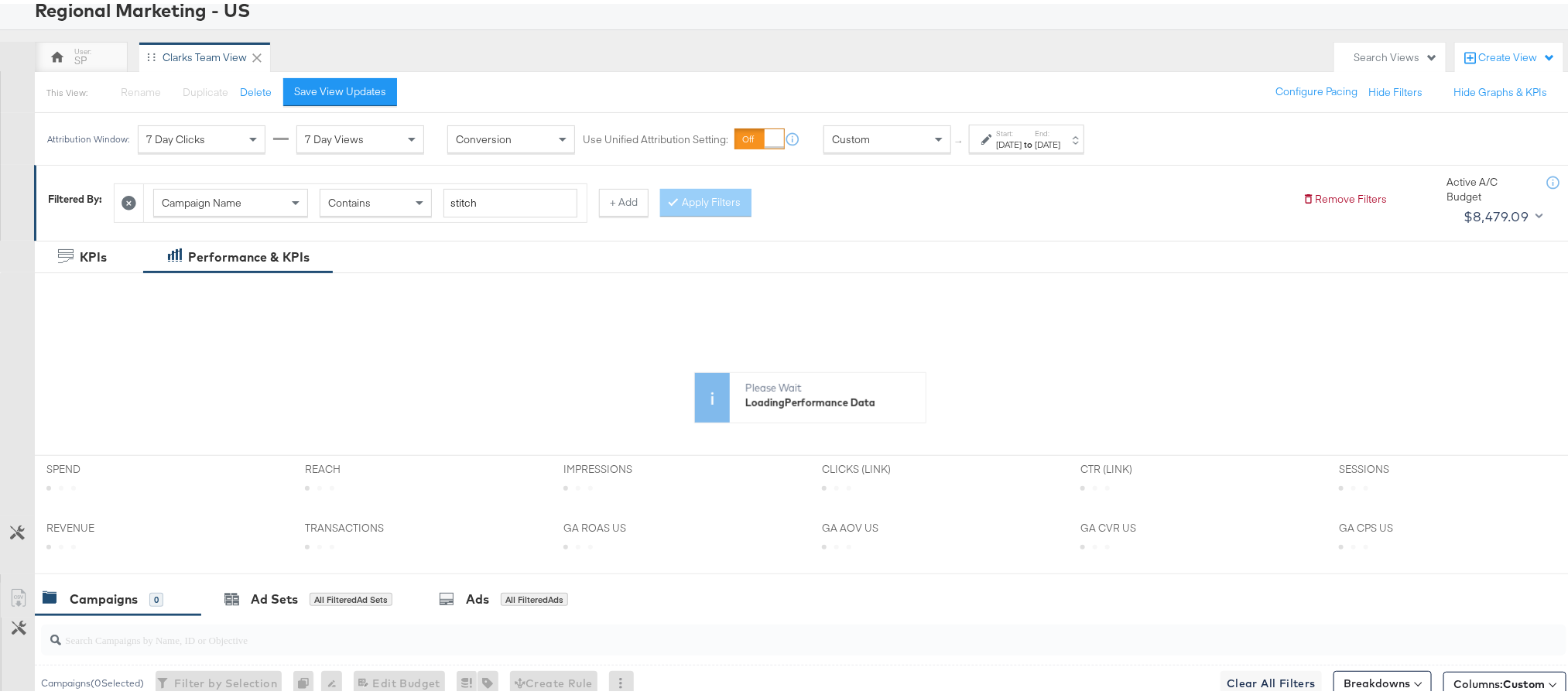
scroll to position [232, 0]
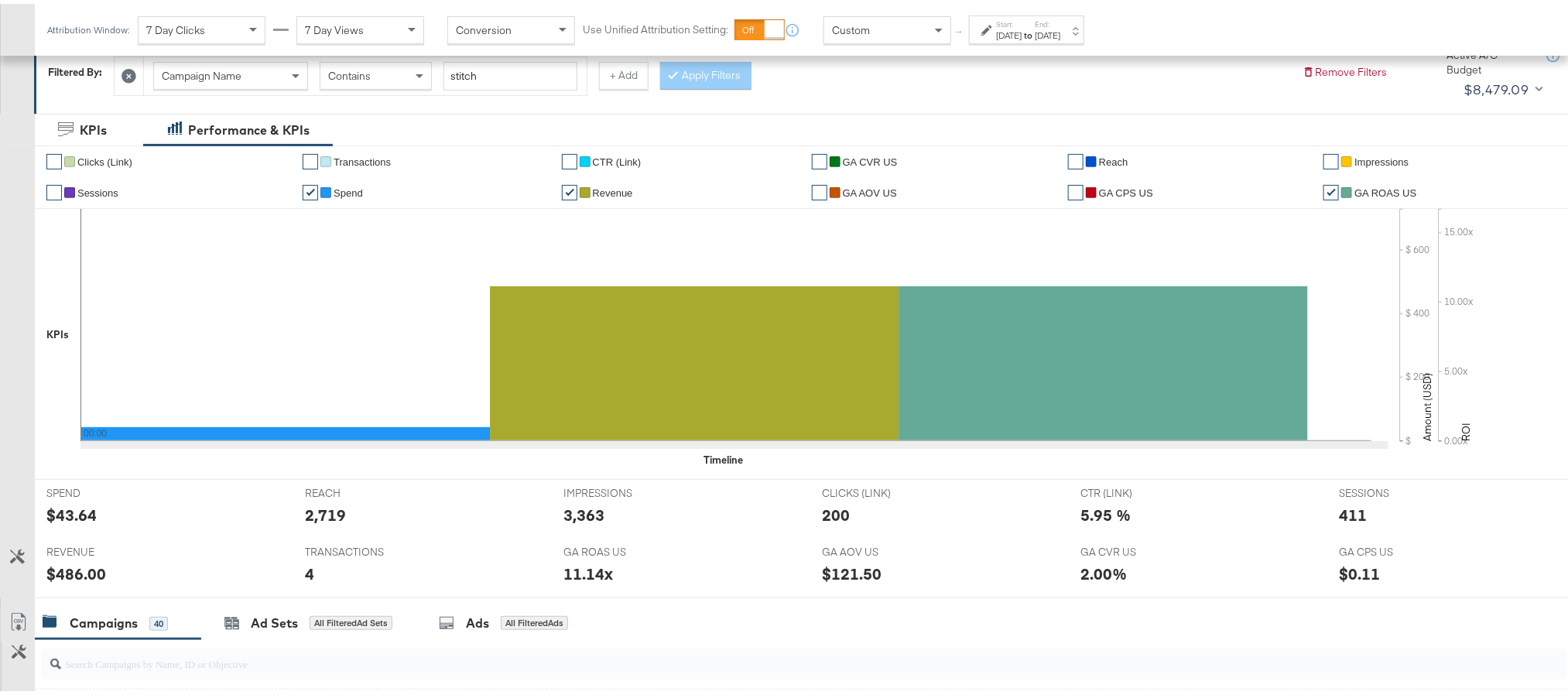
click at [1054, 17] on div "Start: Sep 17th 2025 to End: Sep 17th 2025" at bounding box center [1028, 27] width 64 height 23
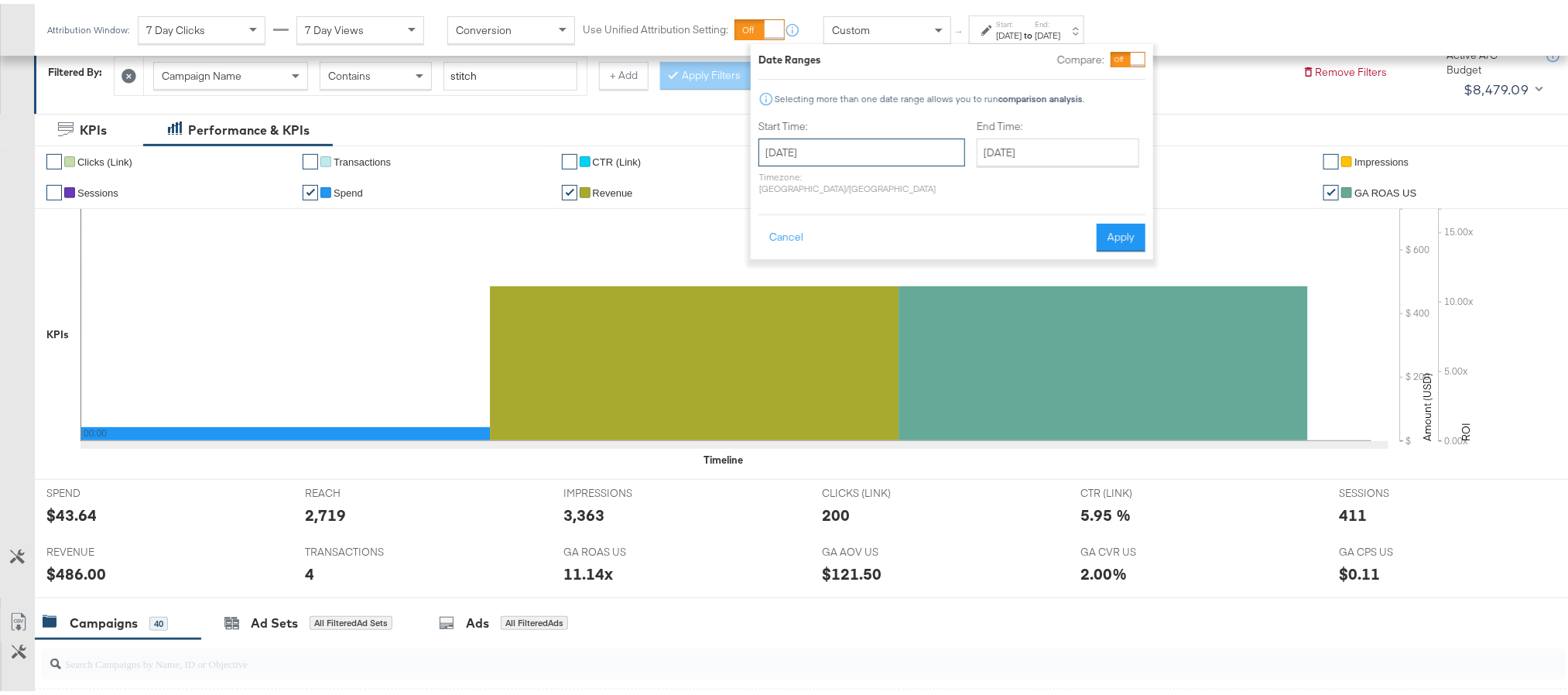
click at [845, 144] on input "September 17th 2025" at bounding box center [862, 149] width 207 height 28
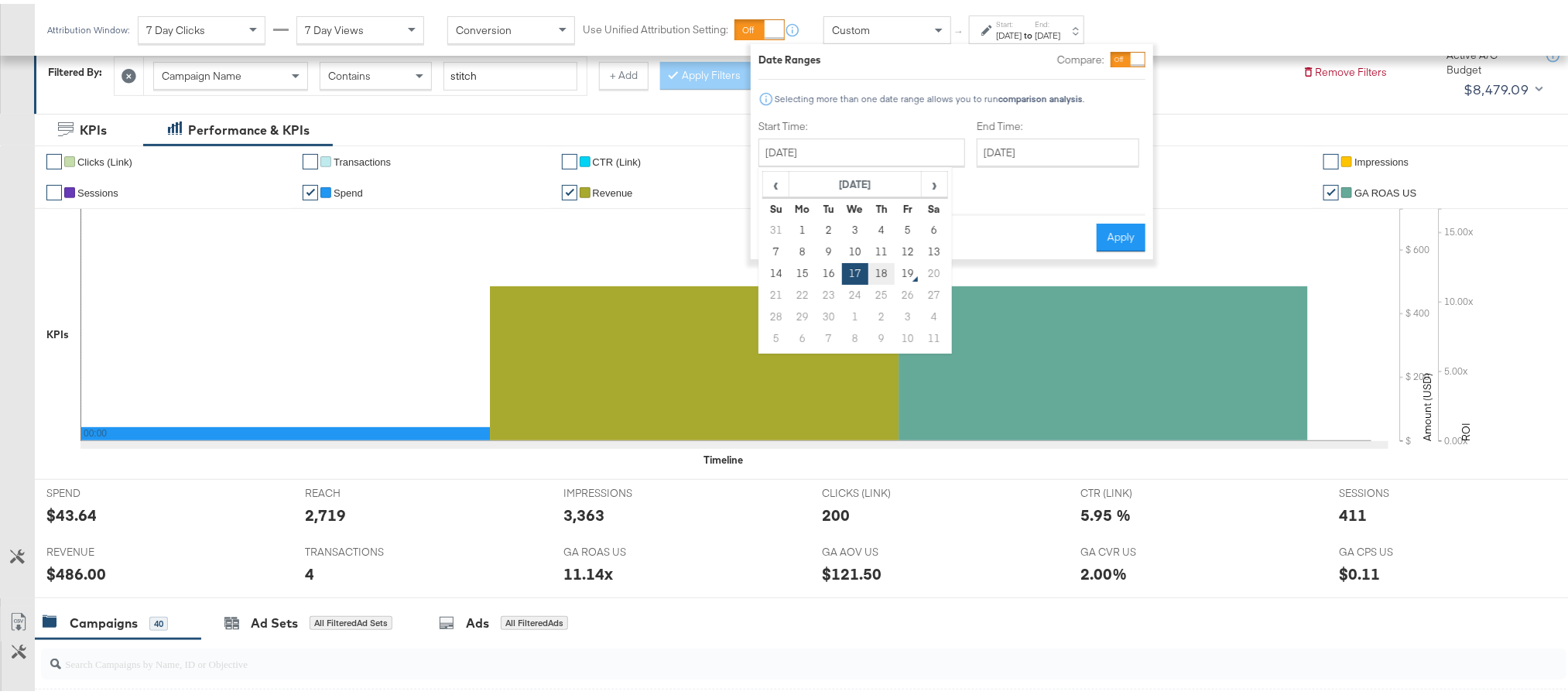
click at [873, 265] on td "18" at bounding box center [882, 270] width 26 height 22
type input "September 18th 2025"
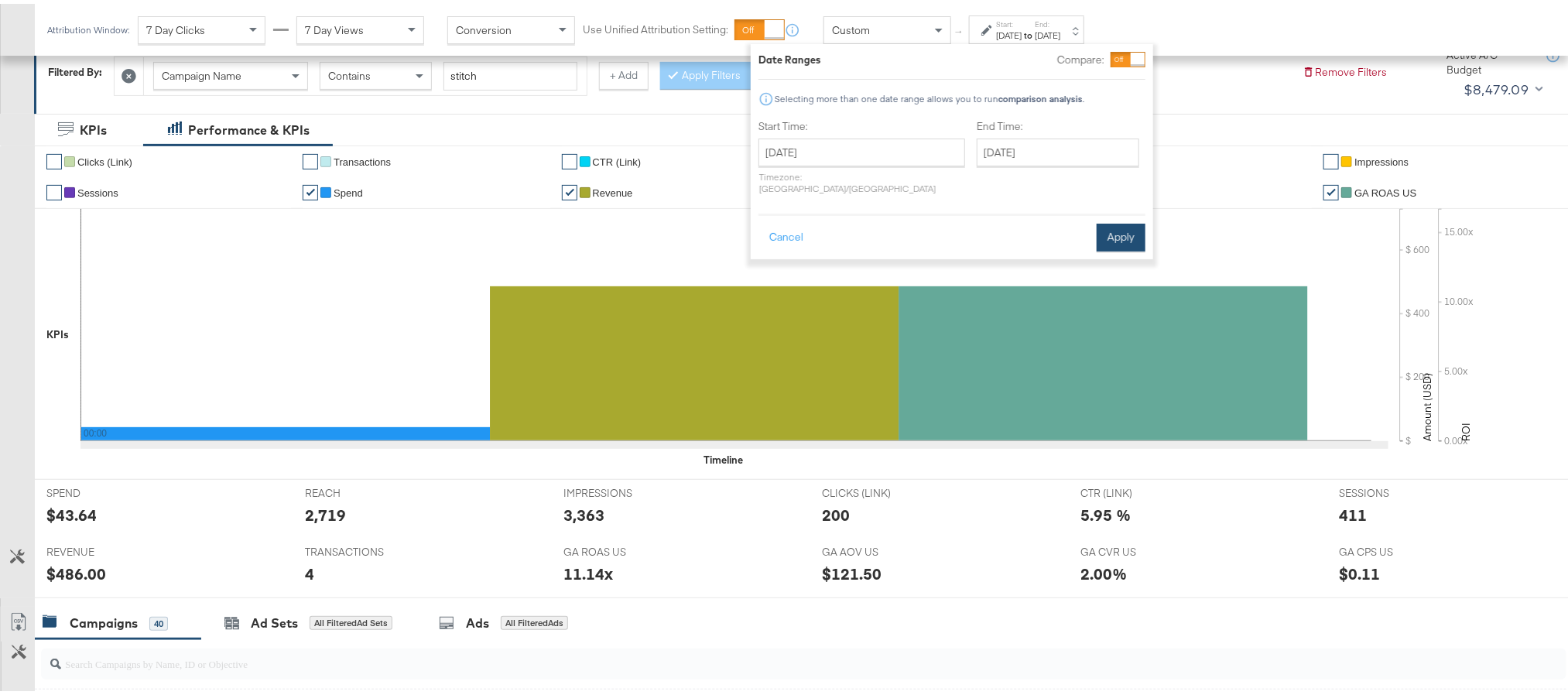
click at [1133, 220] on button "Apply" at bounding box center [1121, 234] width 49 height 28
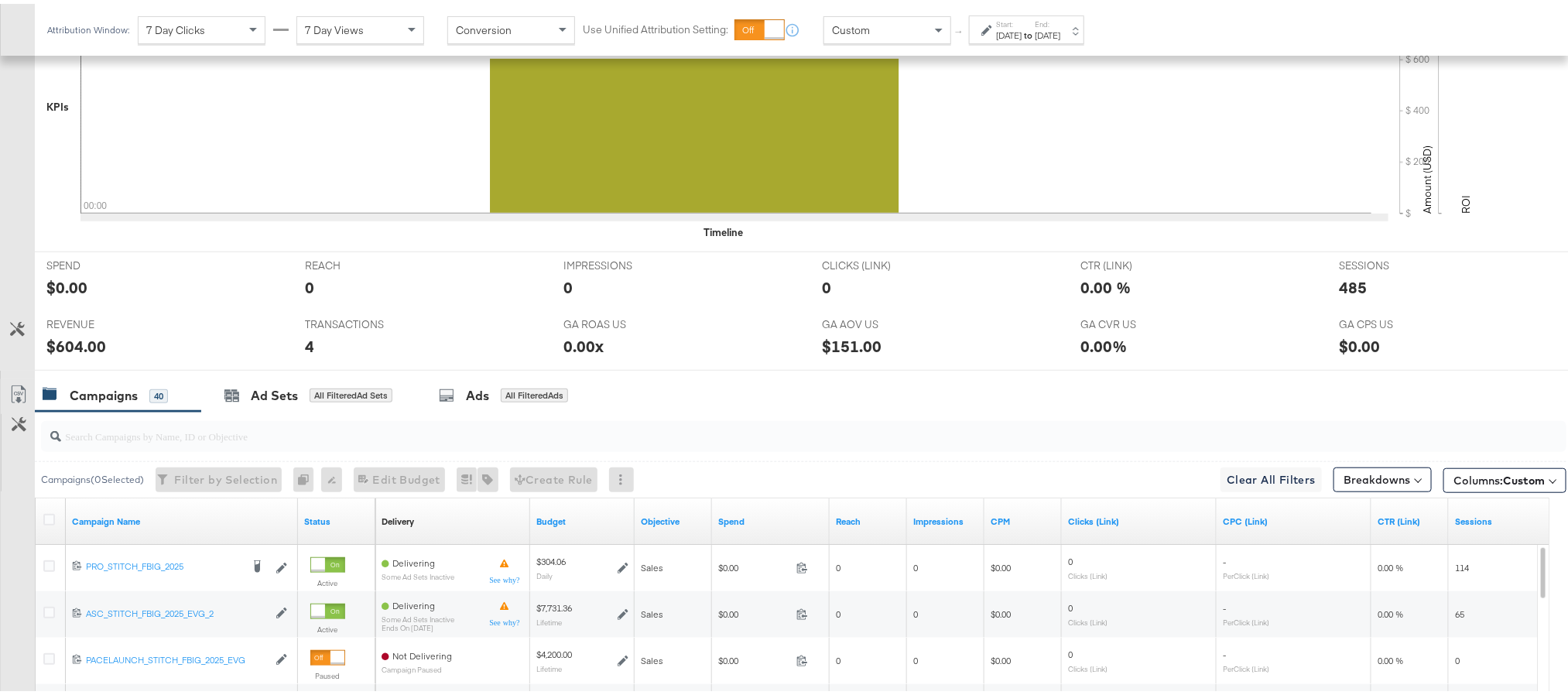
scroll to position [581, 0]
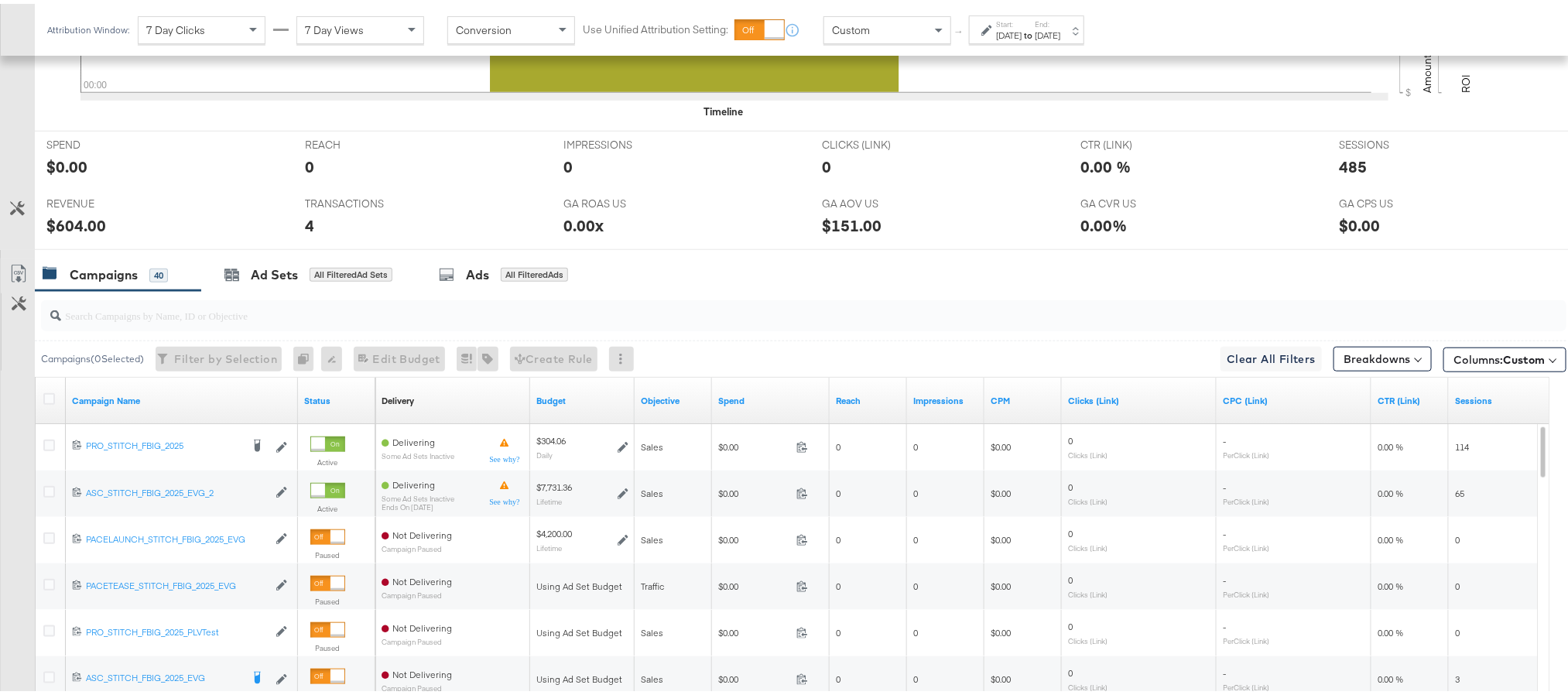
click at [1061, 24] on label "End:" at bounding box center [1047, 20] width 25 height 10
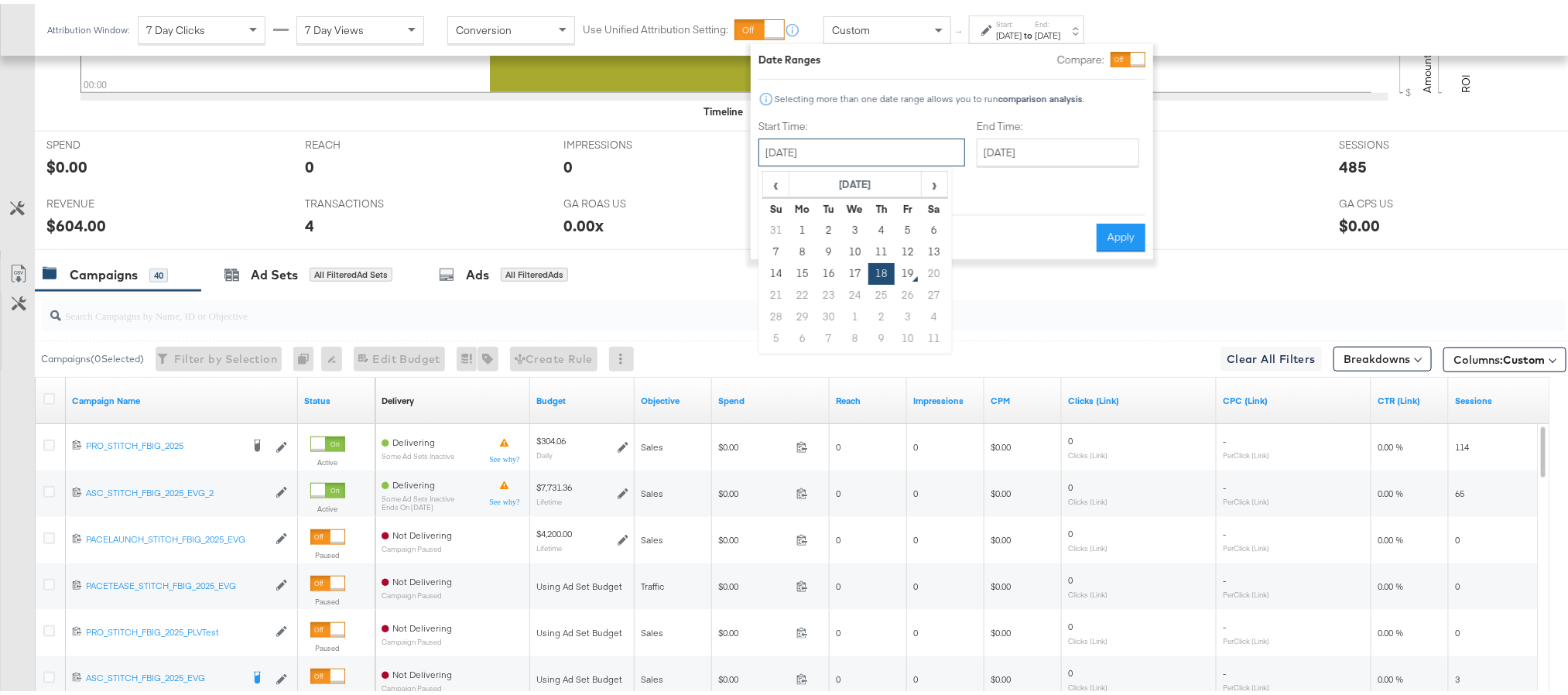
click at [845, 149] on input "September 18th 2025" at bounding box center [862, 149] width 207 height 28
click at [836, 268] on td "16" at bounding box center [829, 270] width 26 height 22
type input "September 16th 2025"
click at [1105, 225] on button "Apply" at bounding box center [1121, 234] width 49 height 28
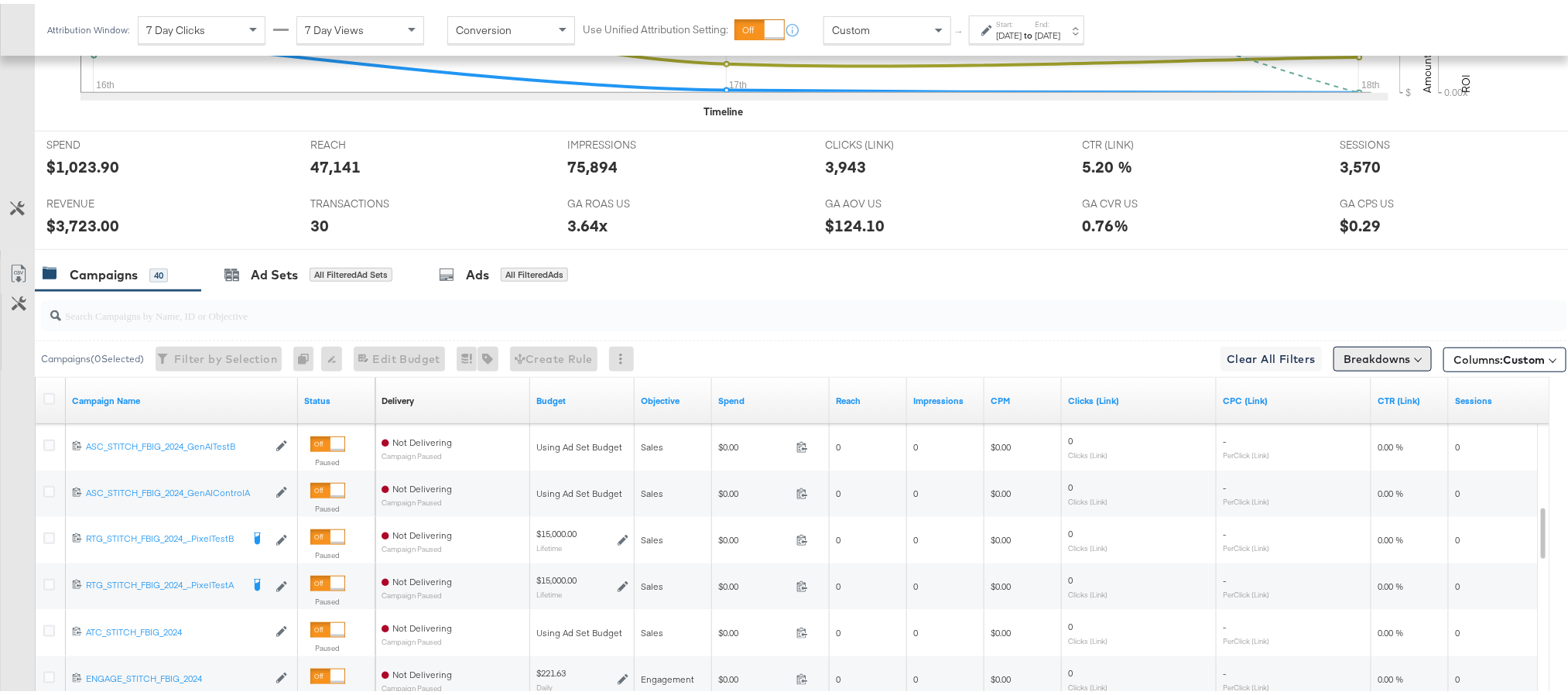
click at [1339, 353] on button "Breakdowns" at bounding box center [1383, 356] width 98 height 24
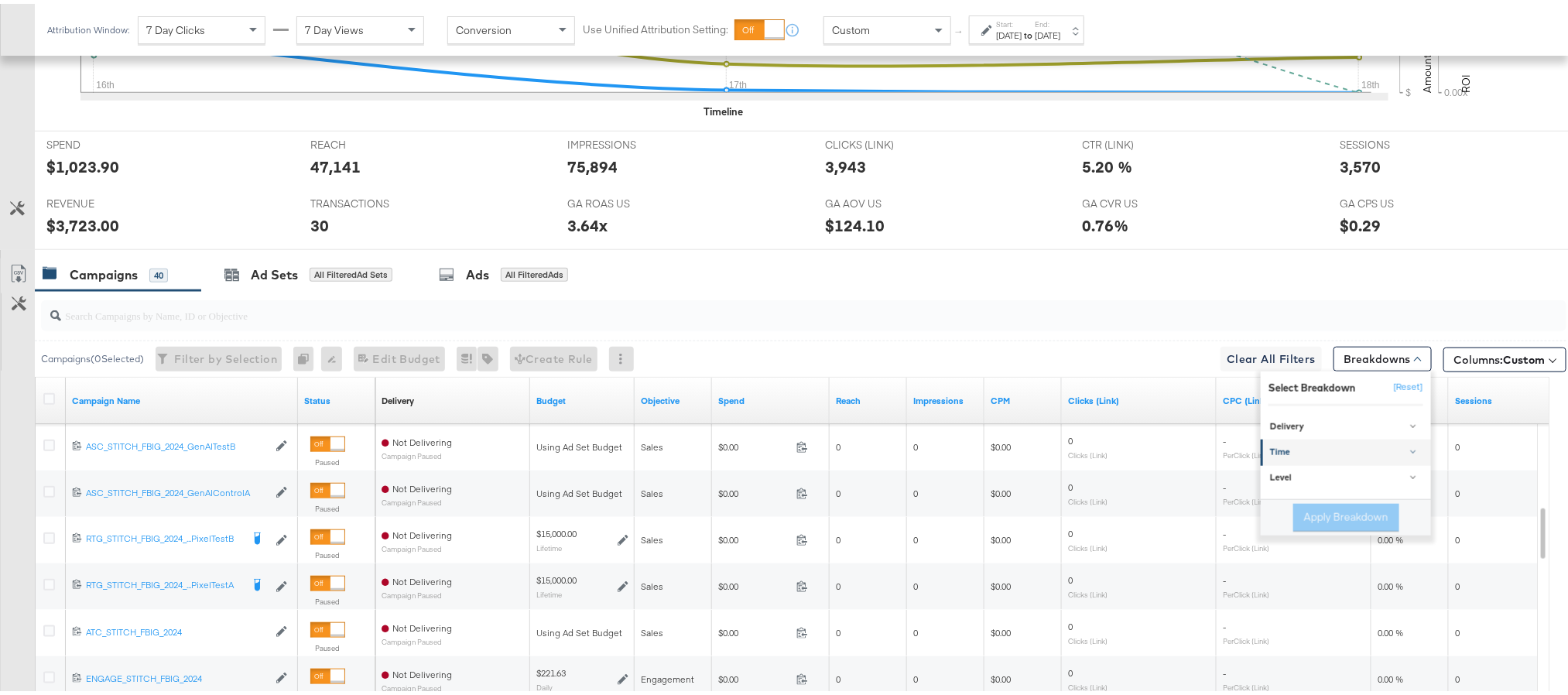
click at [1294, 448] on div "Time" at bounding box center [1346, 448] width 154 height 12
click at [1286, 487] on div "Day" at bounding box center [1347, 487] width 168 height 15
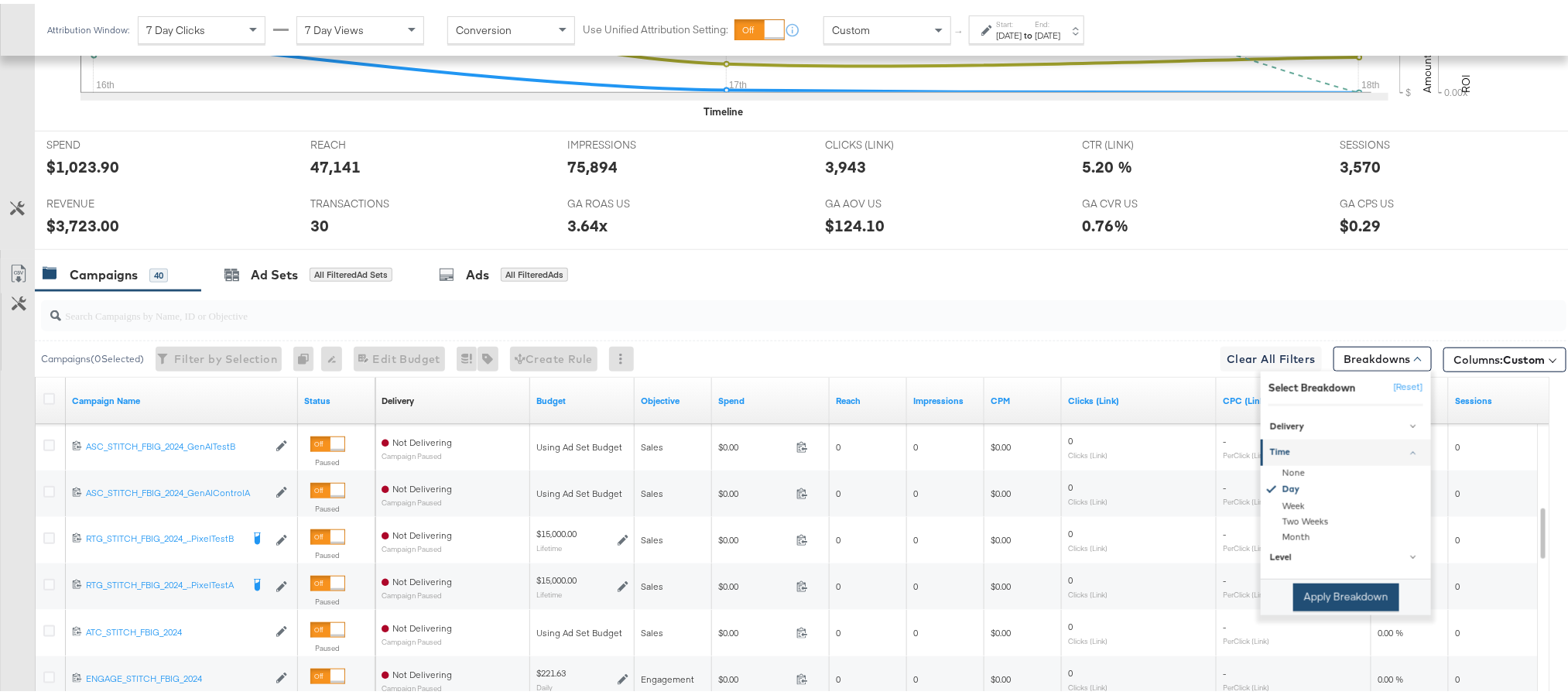
click at [1310, 596] on button "Apply Breakdown" at bounding box center [1346, 594] width 106 height 28
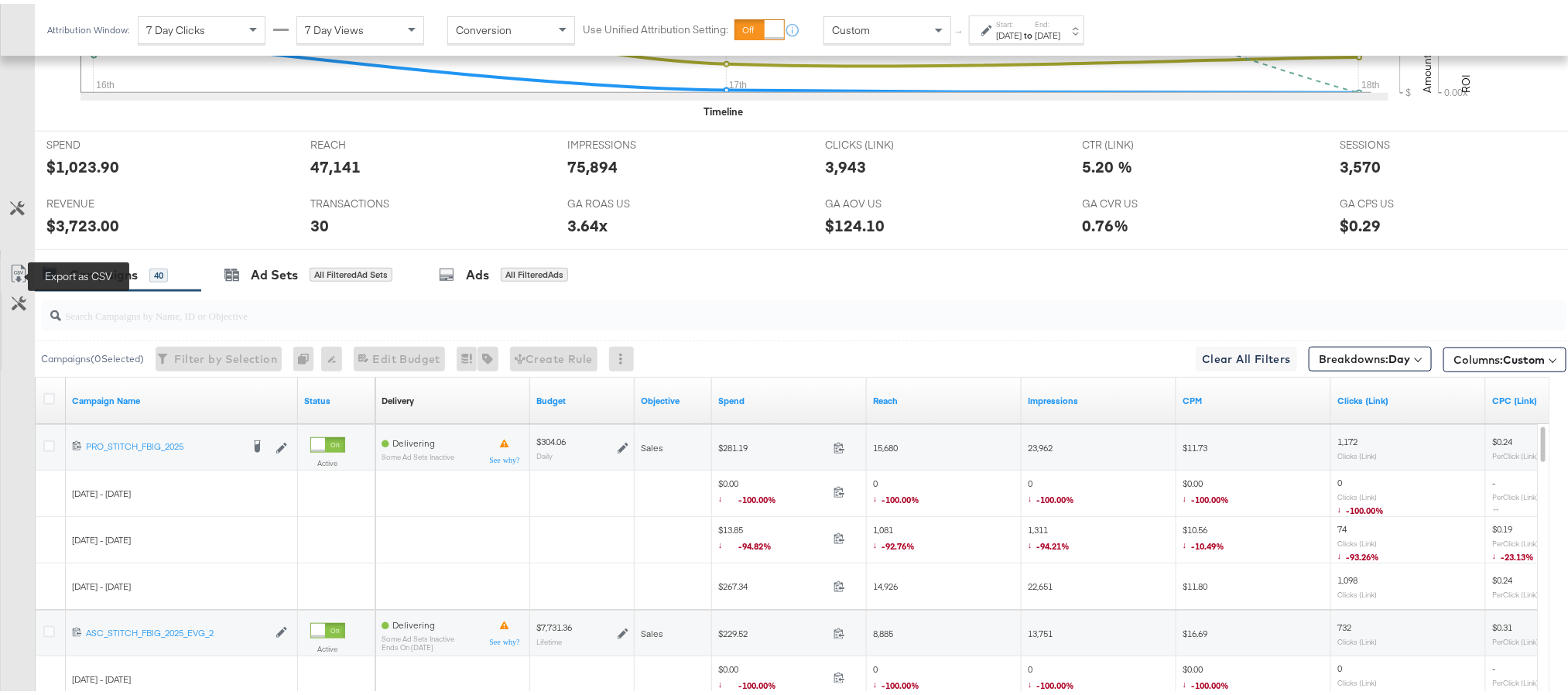
click at [14, 274] on icon at bounding box center [18, 270] width 19 height 19
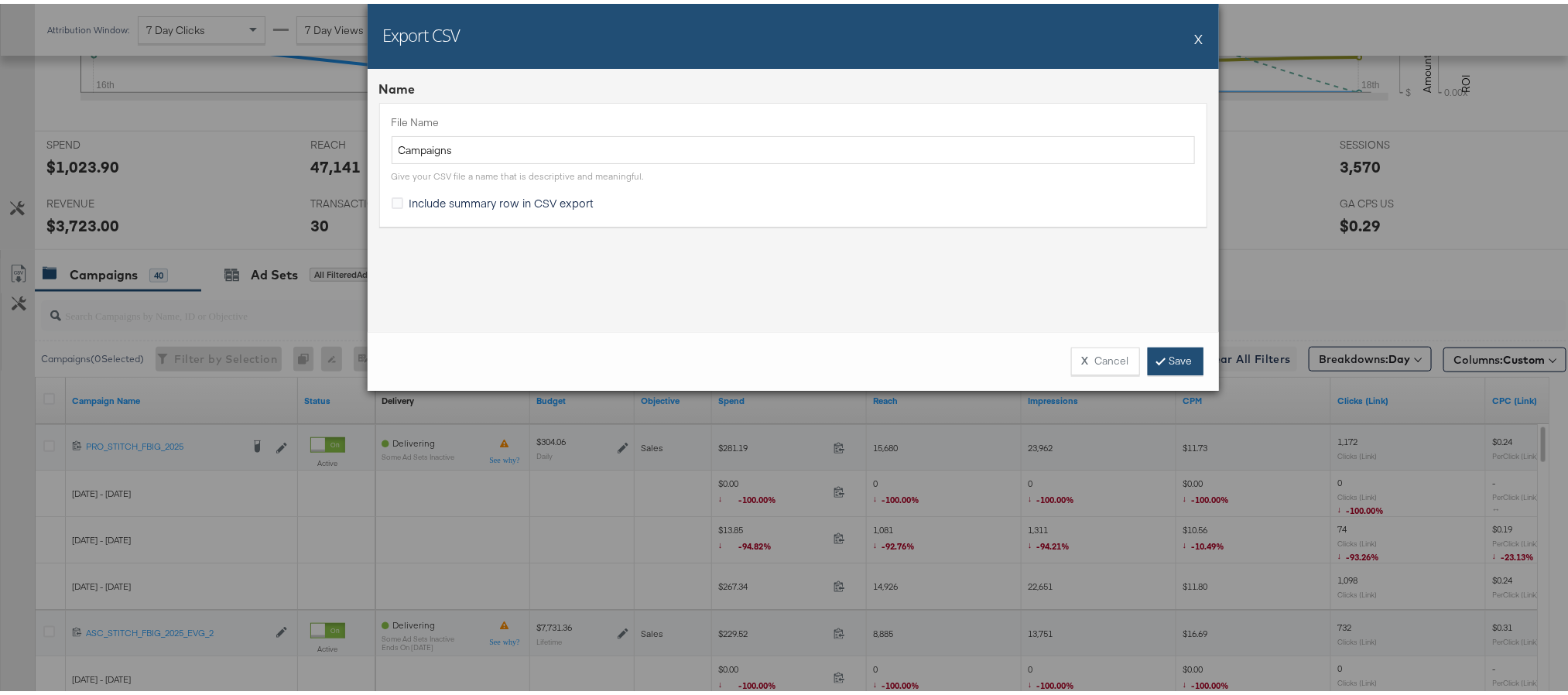
click at [1168, 365] on link "Save" at bounding box center [1175, 357] width 56 height 28
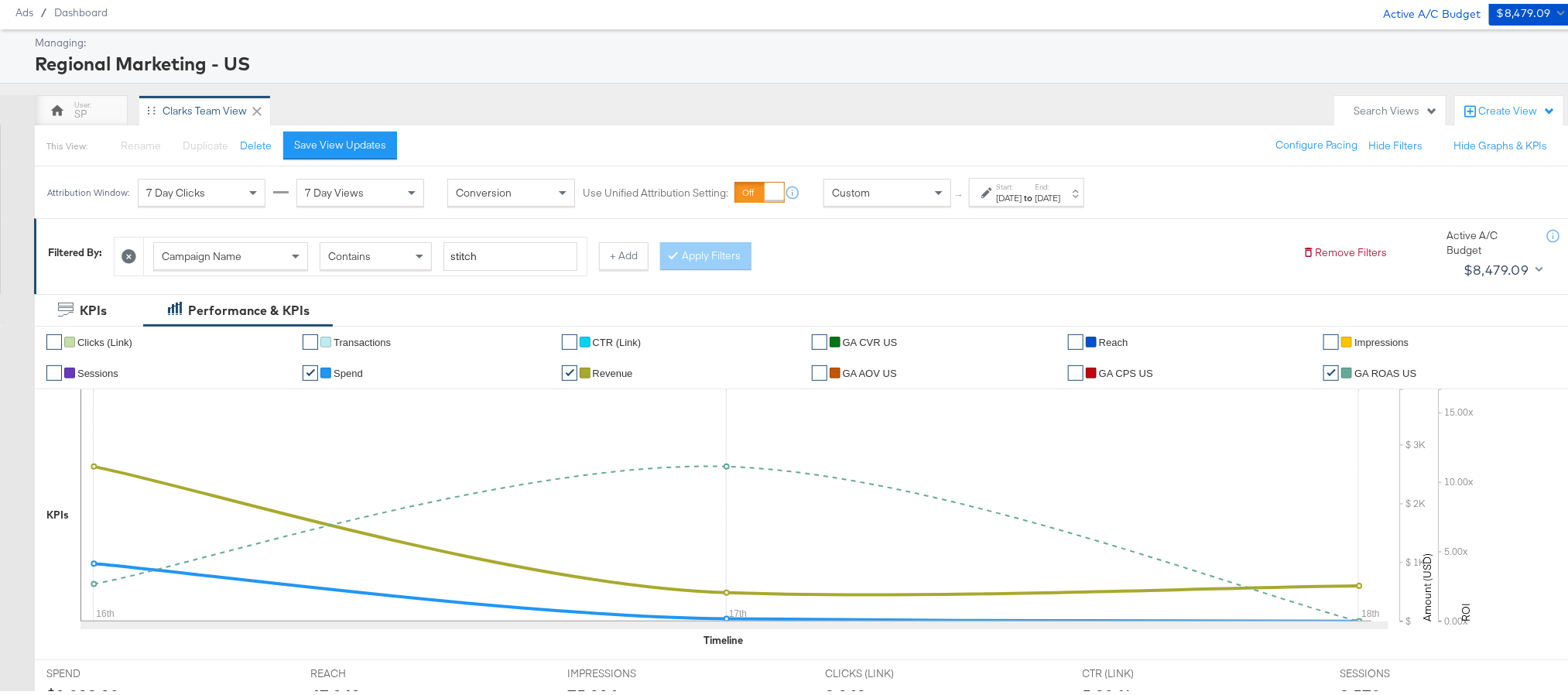
scroll to position [0, 0]
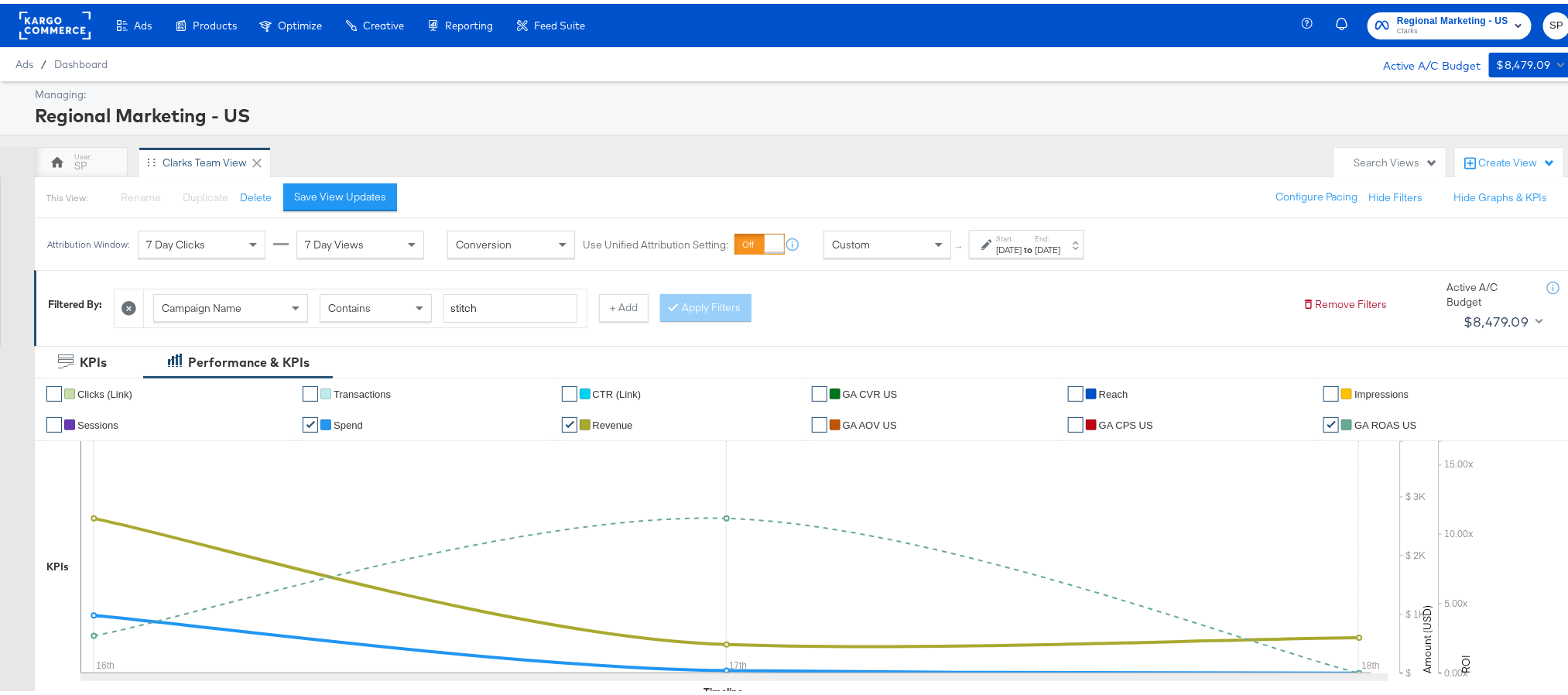
click at [1449, 28] on span "Clarks" at bounding box center [1453, 28] width 111 height 12
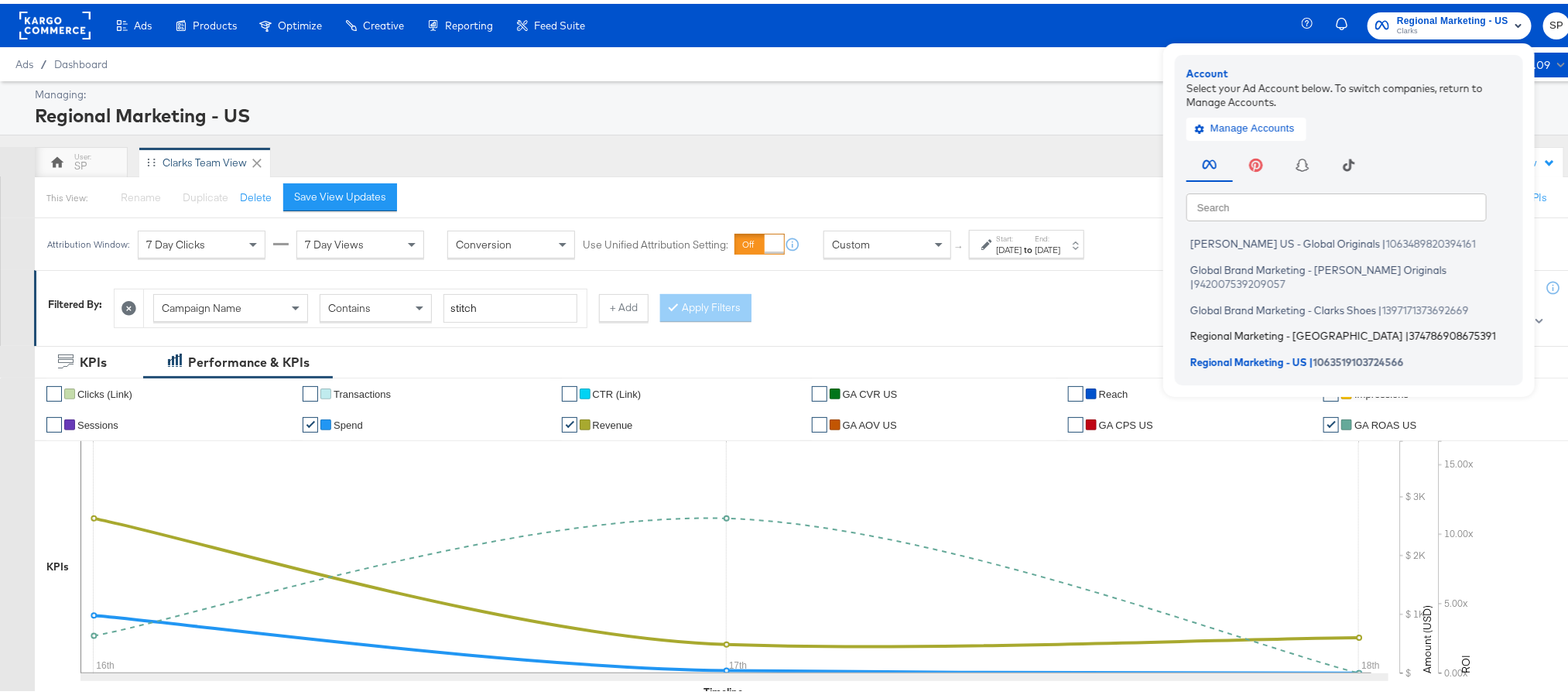
click at [1252, 326] on span "Regional Marketing - CA" at bounding box center [1296, 332] width 213 height 12
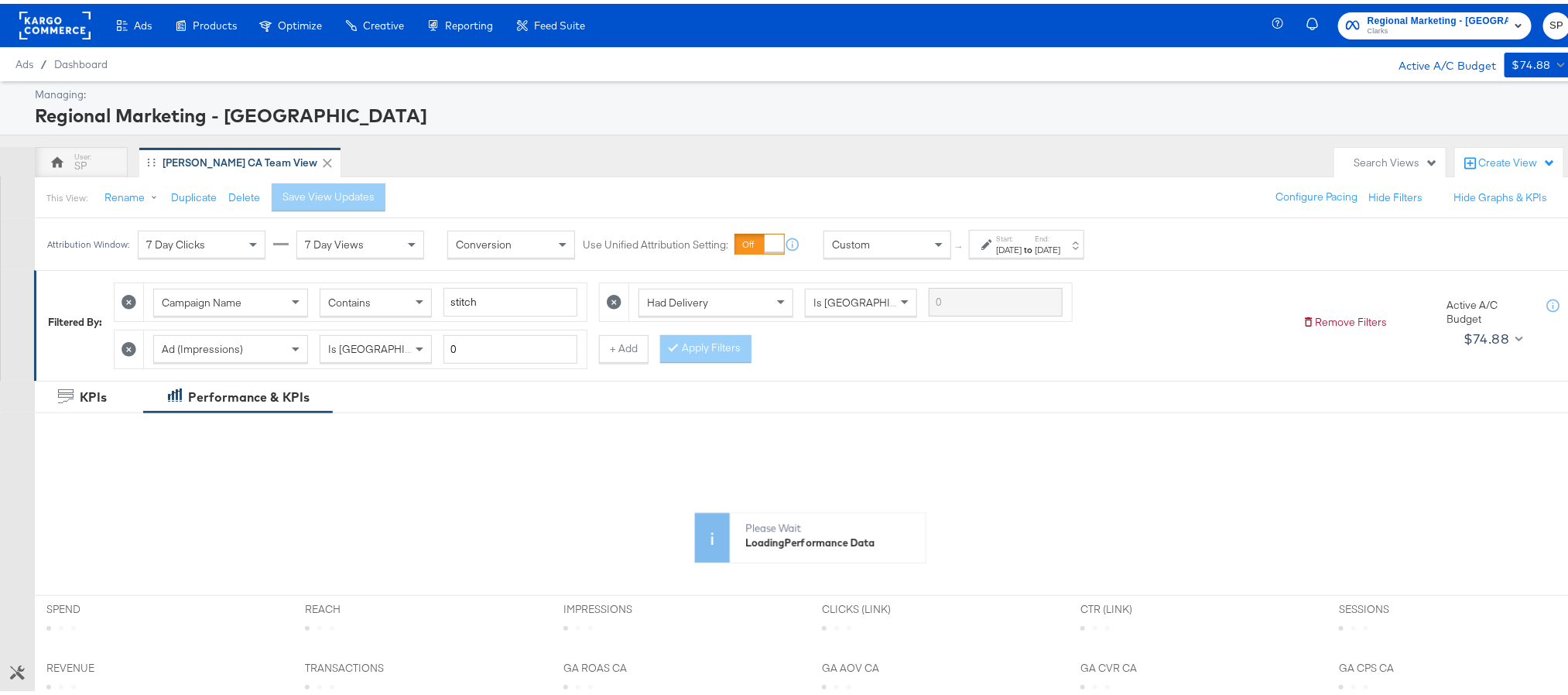
click at [1021, 242] on div "[DATE]" at bounding box center [1008, 246] width 25 height 12
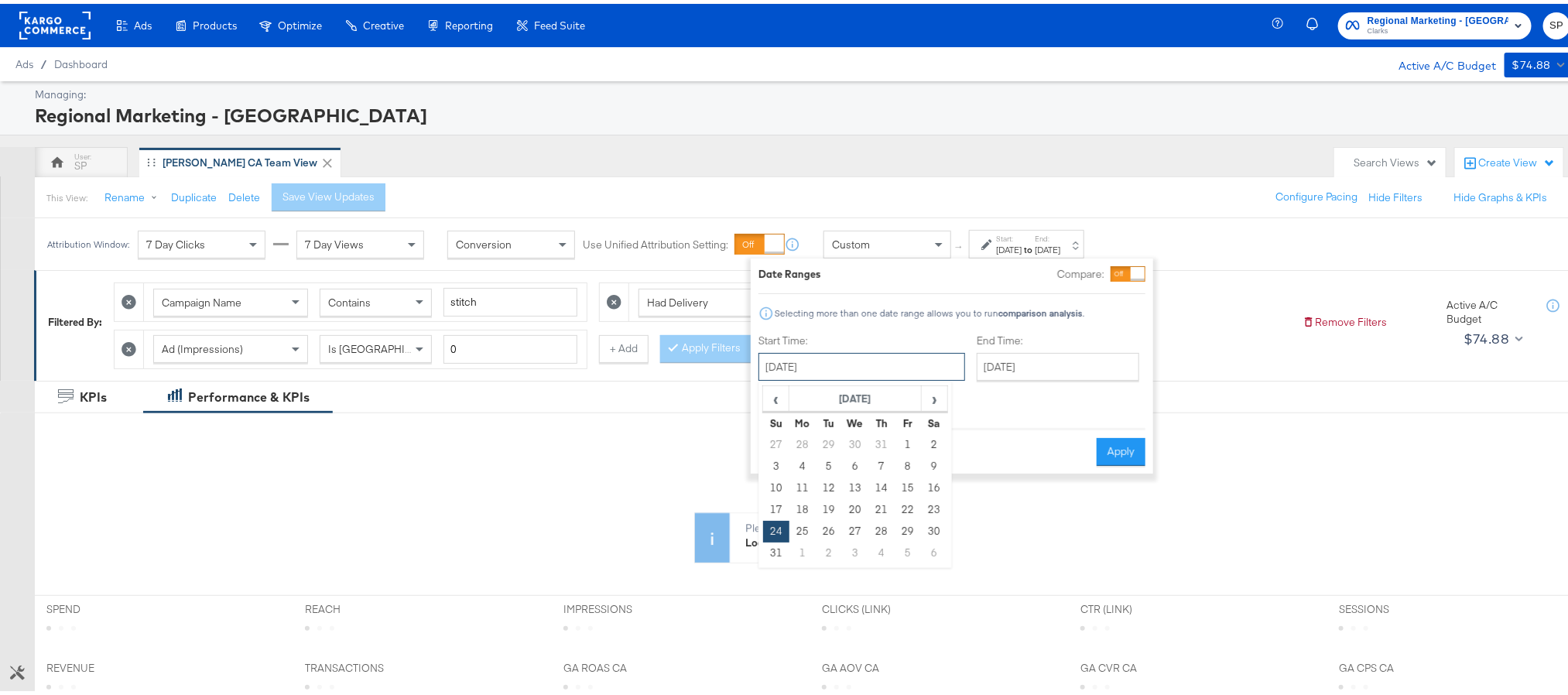
click at [851, 370] on input "August 24th 2025" at bounding box center [862, 363] width 207 height 28
click at [936, 403] on span "›" at bounding box center [934, 395] width 24 height 24
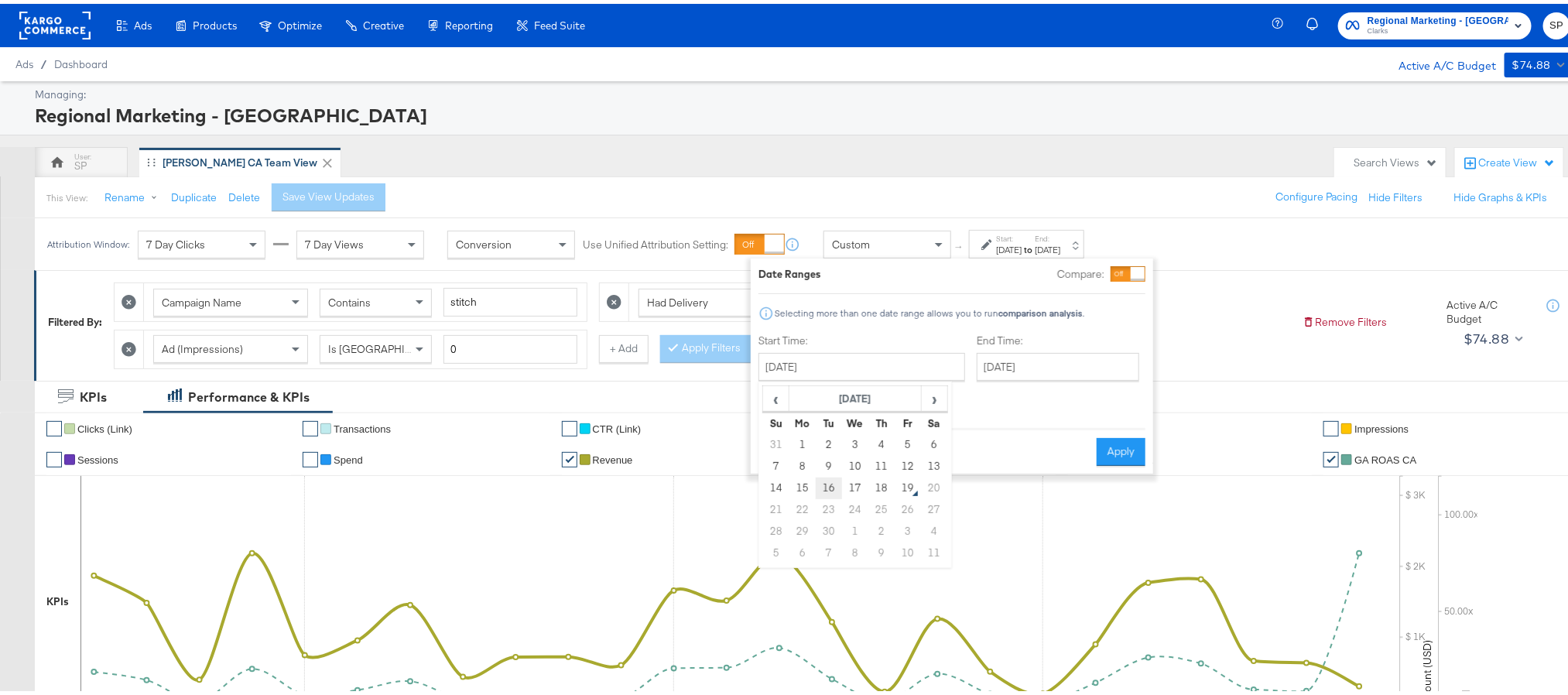
click at [838, 484] on td "16" at bounding box center [829, 484] width 26 height 22
type input "[DATE]"
click at [992, 367] on input "[DATE]" at bounding box center [1058, 363] width 163 height 28
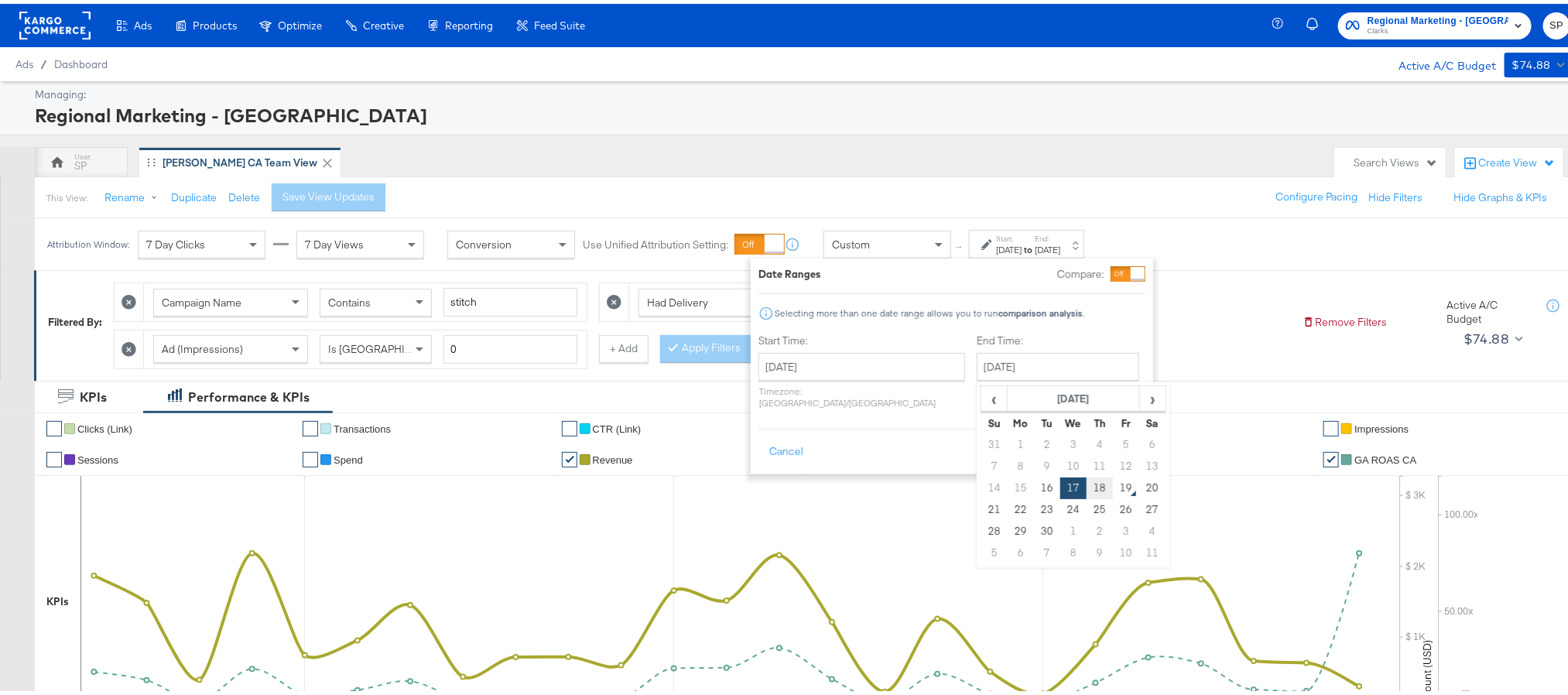
click at [1087, 486] on td "18" at bounding box center [1100, 484] width 26 height 22
type input "[DATE]"
click at [1100, 435] on button "Apply" at bounding box center [1121, 448] width 49 height 28
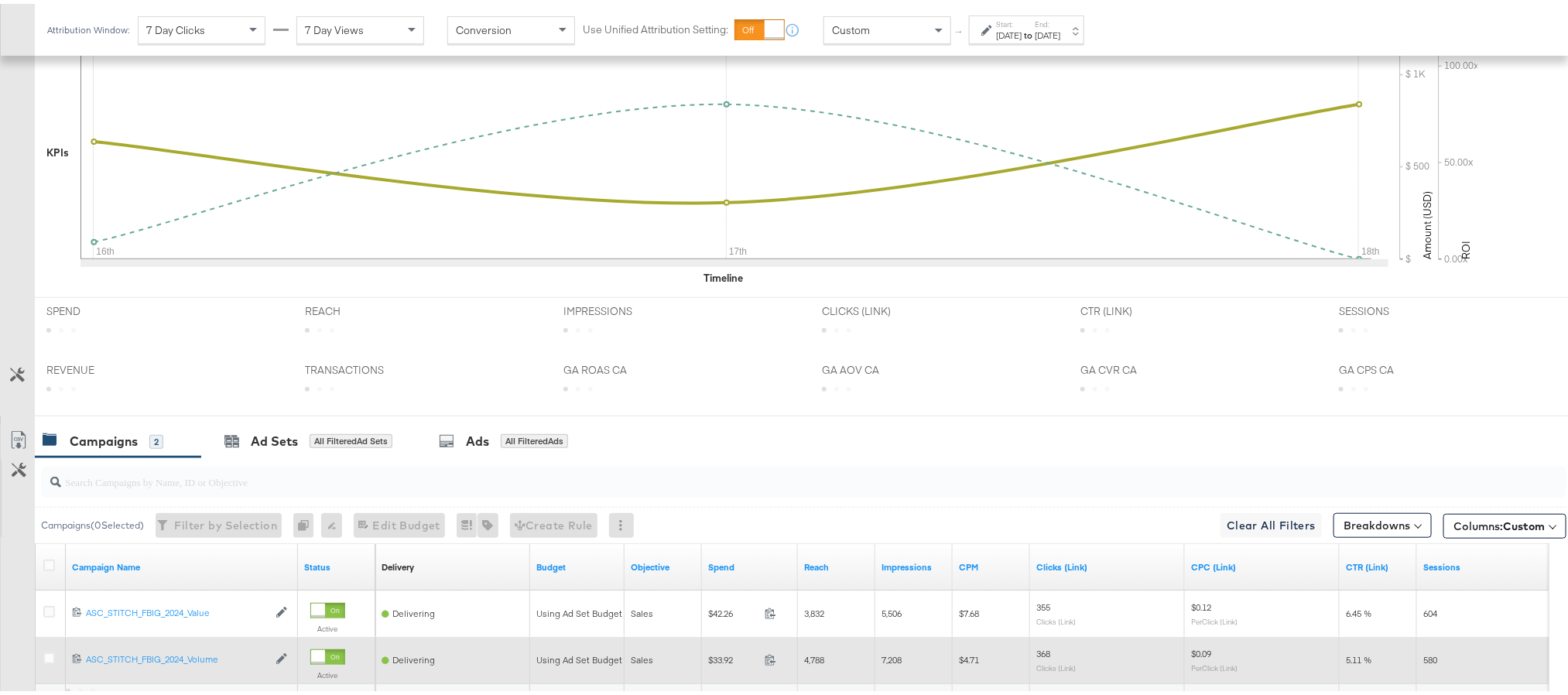
scroll to position [600, 0]
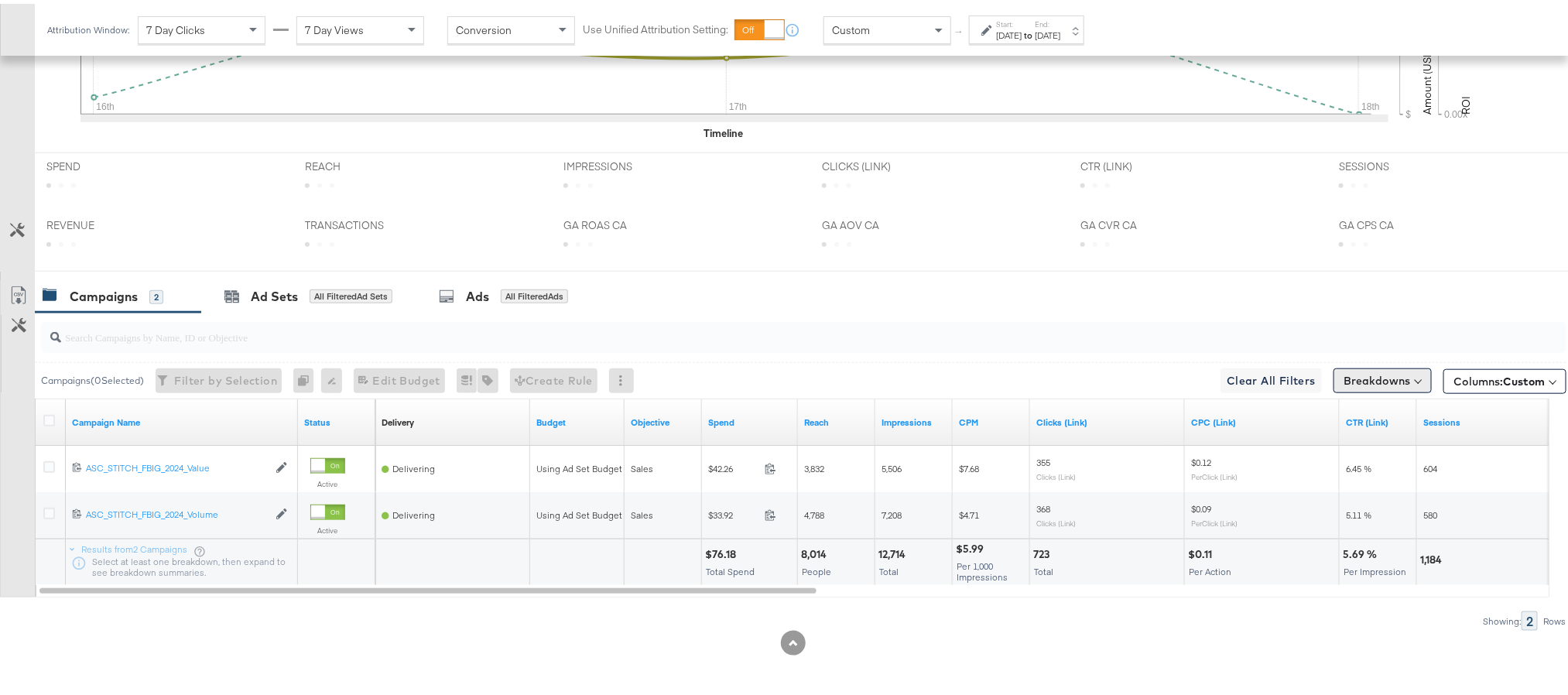
click at [1367, 375] on button "Breakdowns" at bounding box center [1383, 377] width 98 height 24
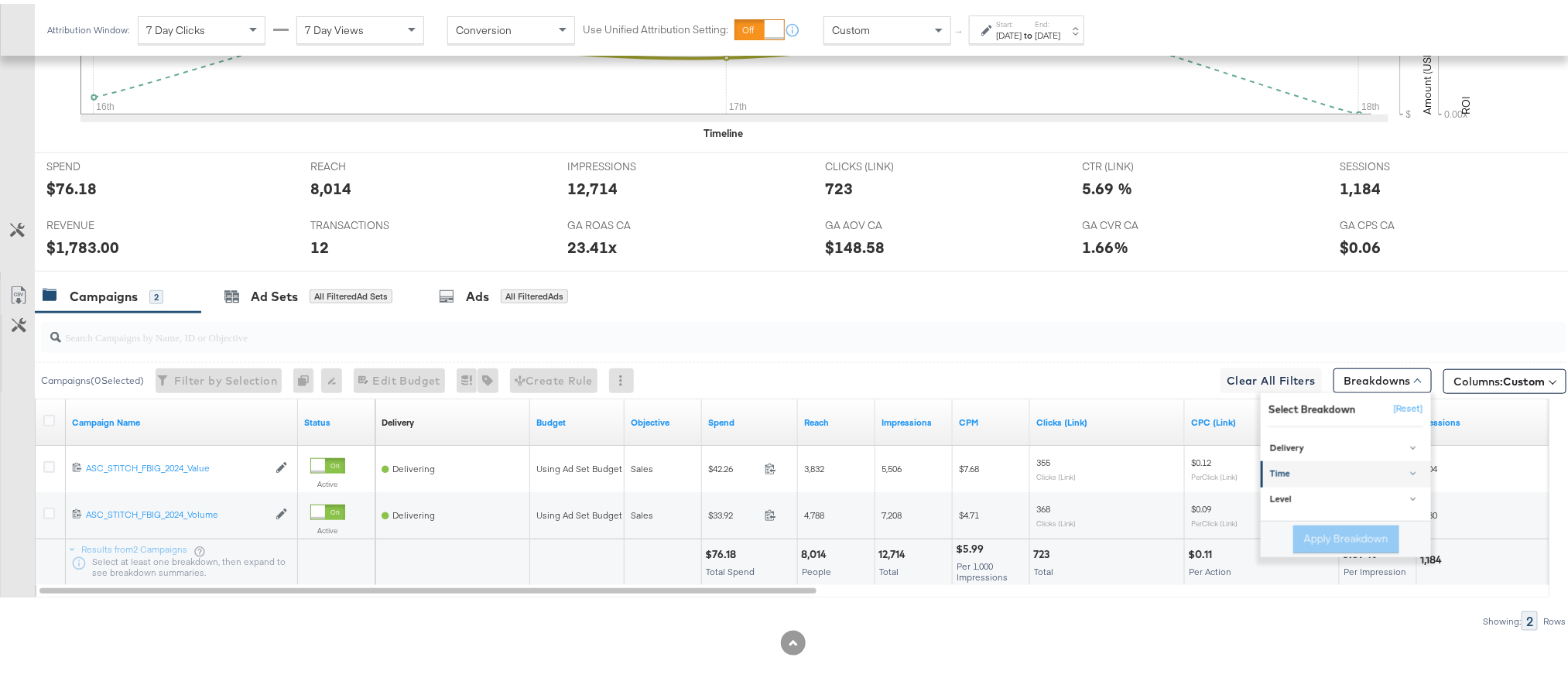
click at [1270, 474] on div "Time" at bounding box center [1346, 470] width 154 height 12
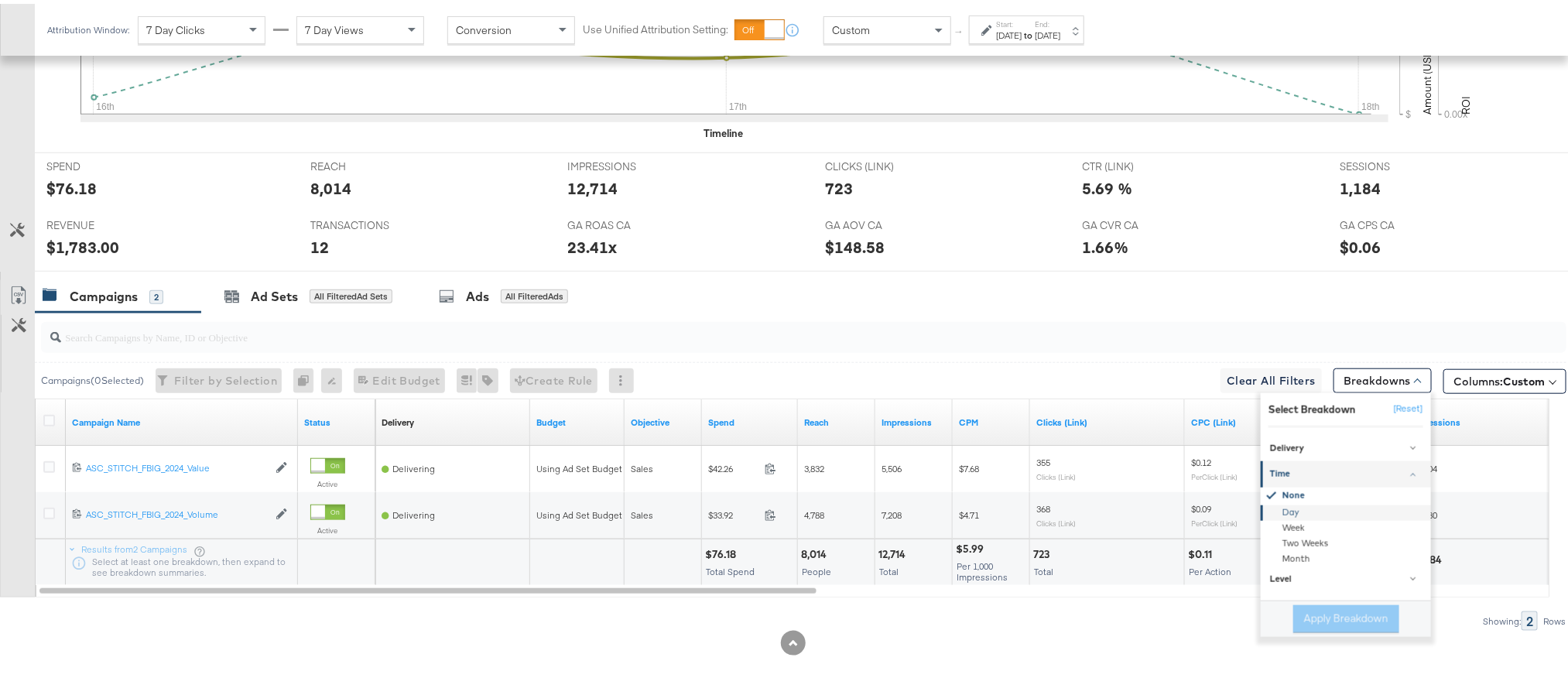
click at [1264, 509] on div "Day" at bounding box center [1347, 509] width 168 height 15
click at [1308, 604] on button "Apply Breakdown" at bounding box center [1346, 615] width 106 height 28
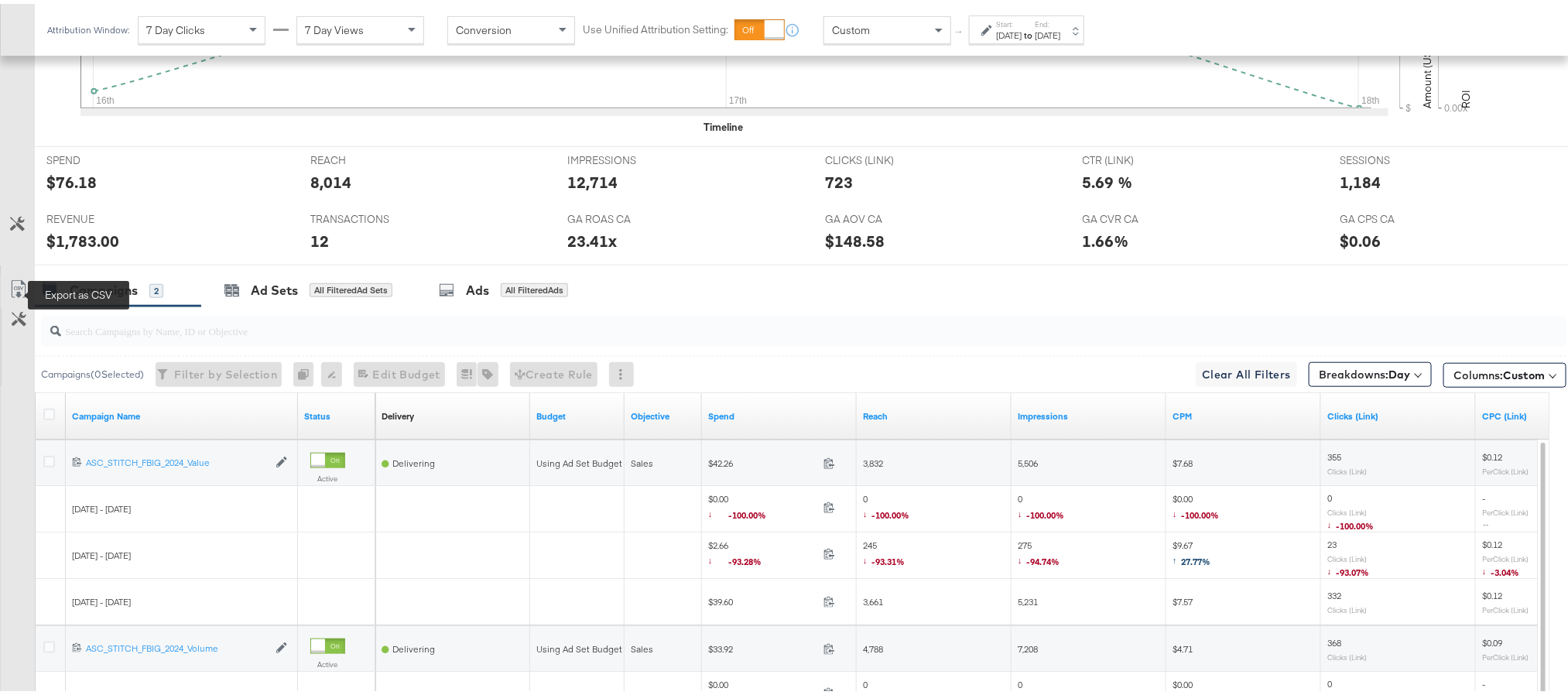
click at [24, 291] on icon at bounding box center [18, 286] width 19 height 19
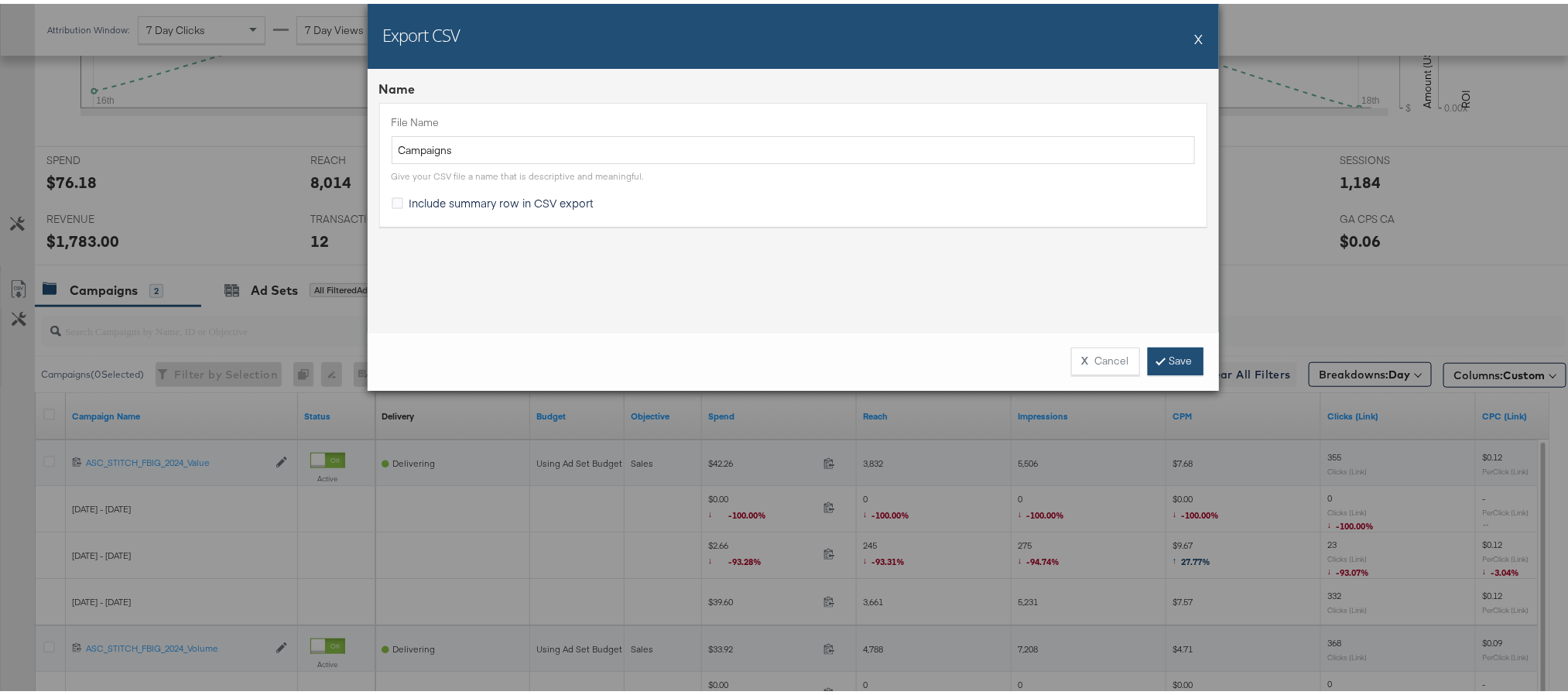
click at [1148, 353] on link "Save" at bounding box center [1175, 357] width 56 height 28
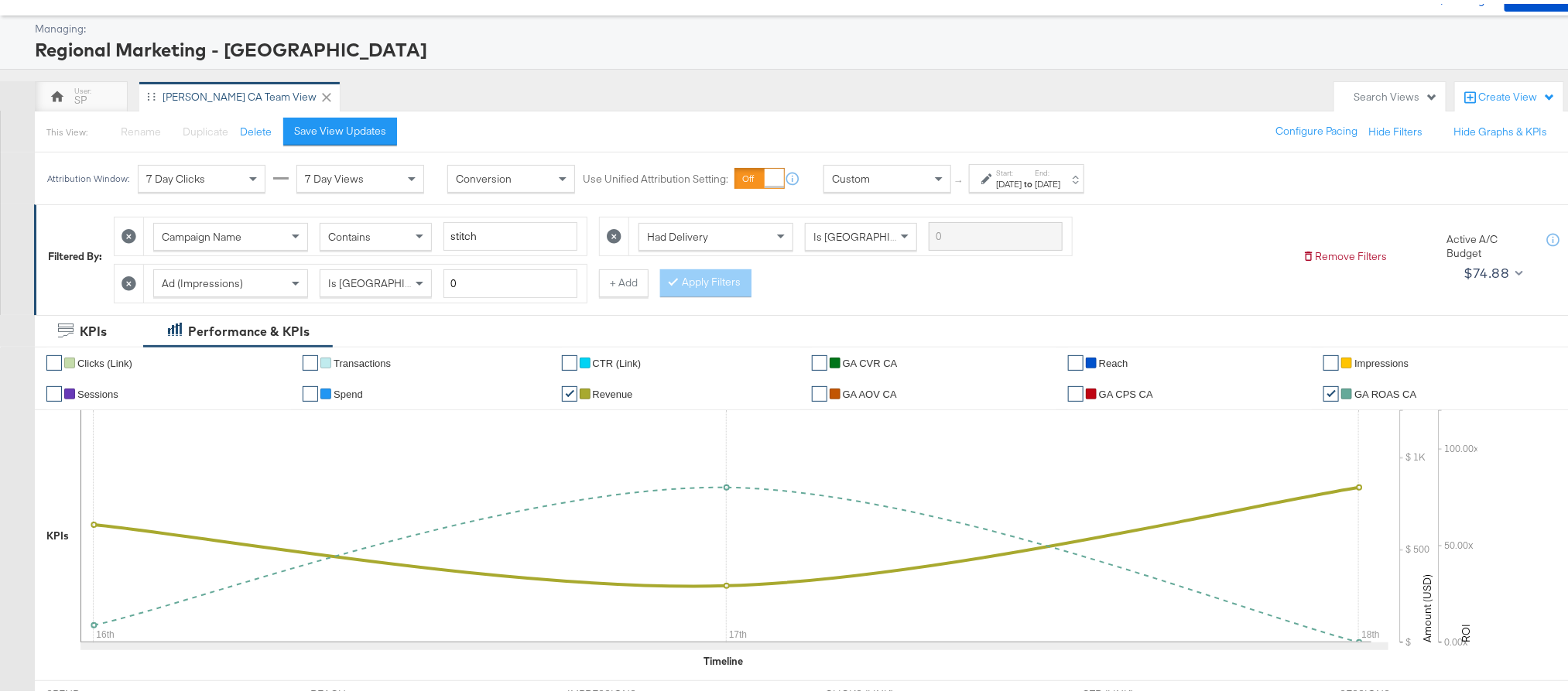
scroll to position [0, 0]
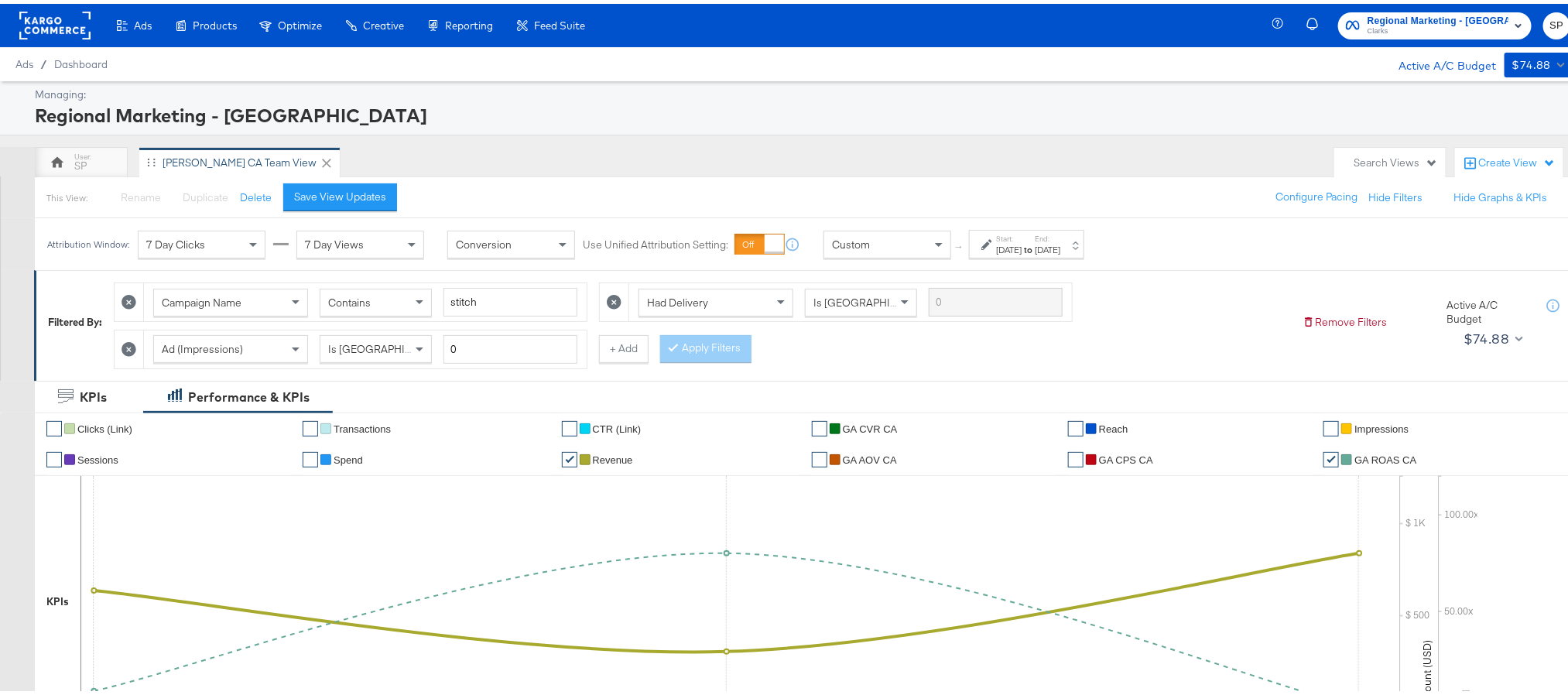
click at [1445, 17] on span "Regional Marketing - CA" at bounding box center [1437, 17] width 141 height 16
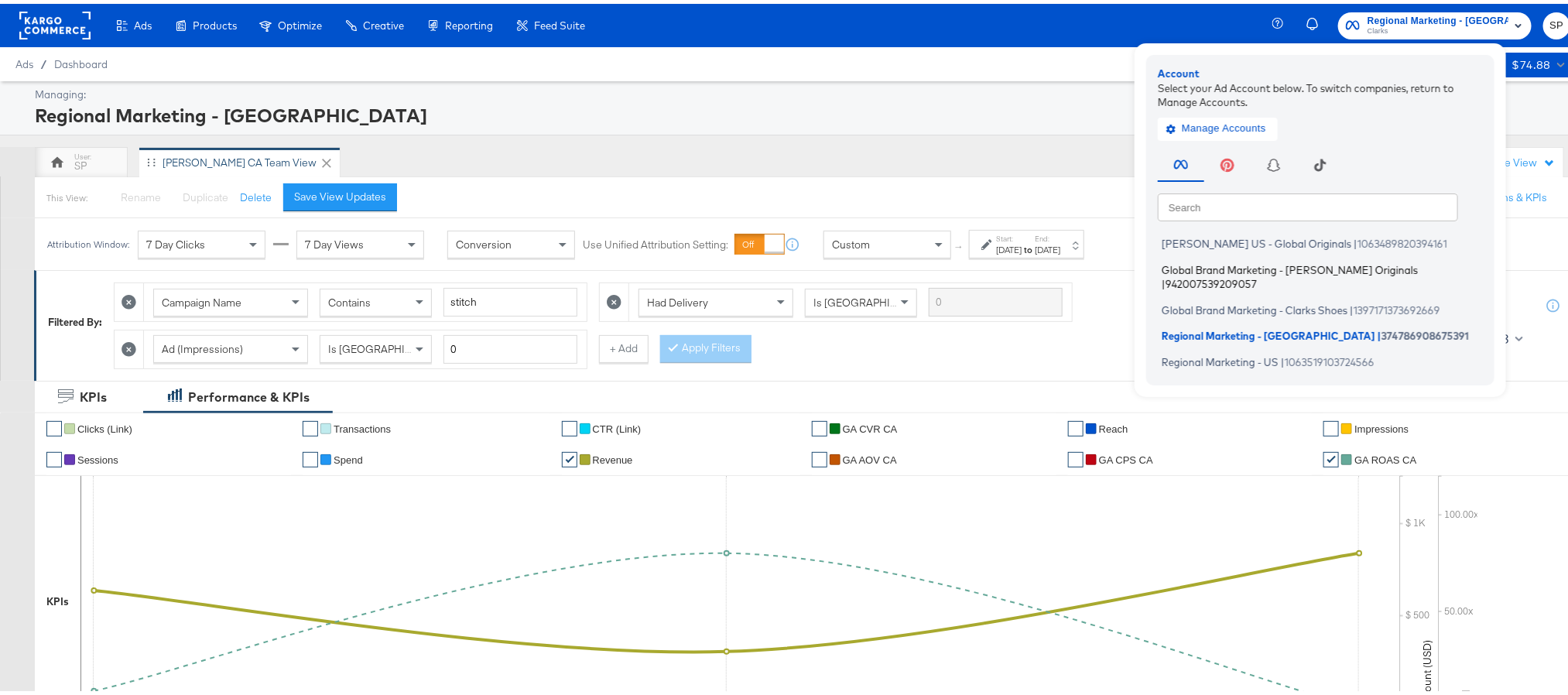
click at [1273, 265] on span "Global Brand Marketing - Clarks Originals" at bounding box center [1289, 265] width 256 height 12
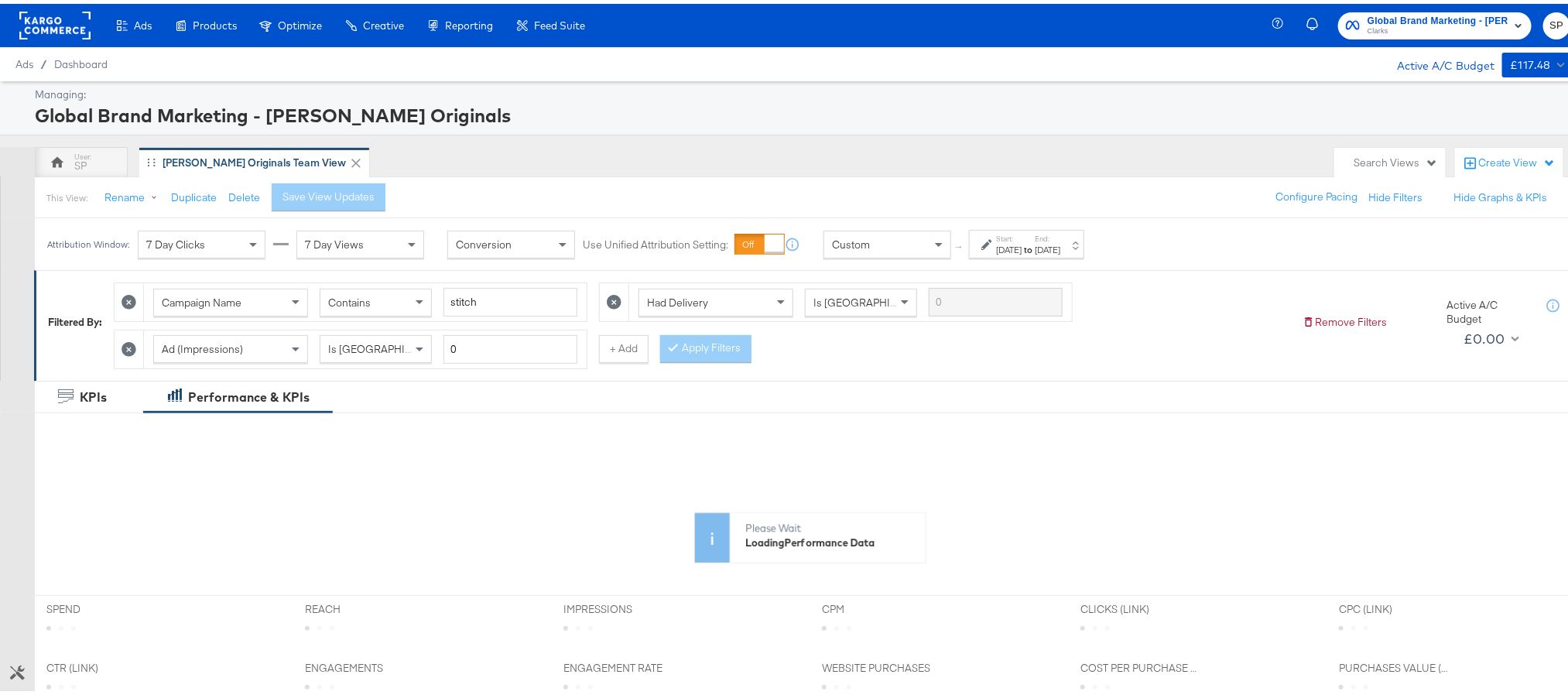
click at [1034, 251] on strong "to" at bounding box center [1028, 246] width 13 height 11
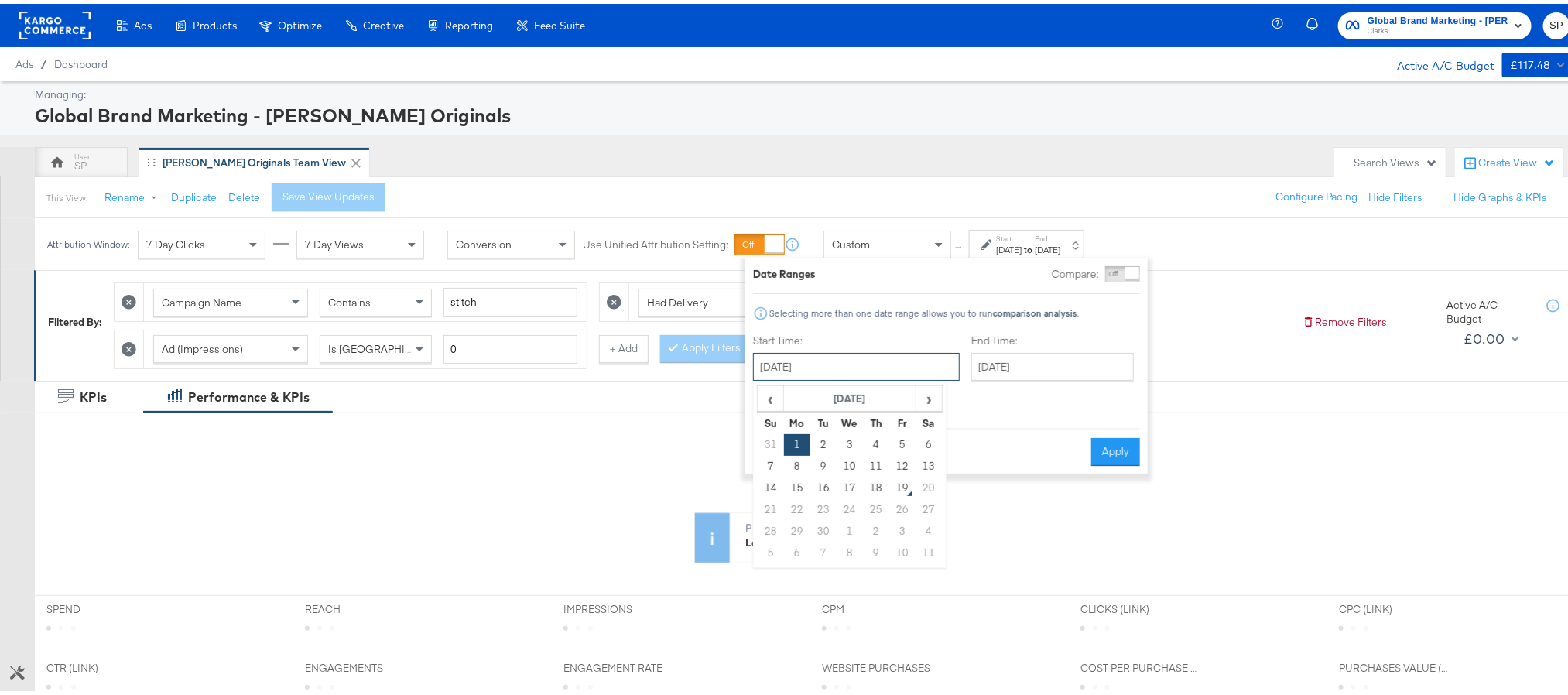
click at [886, 367] on input "[DATE]" at bounding box center [856, 363] width 207 height 28
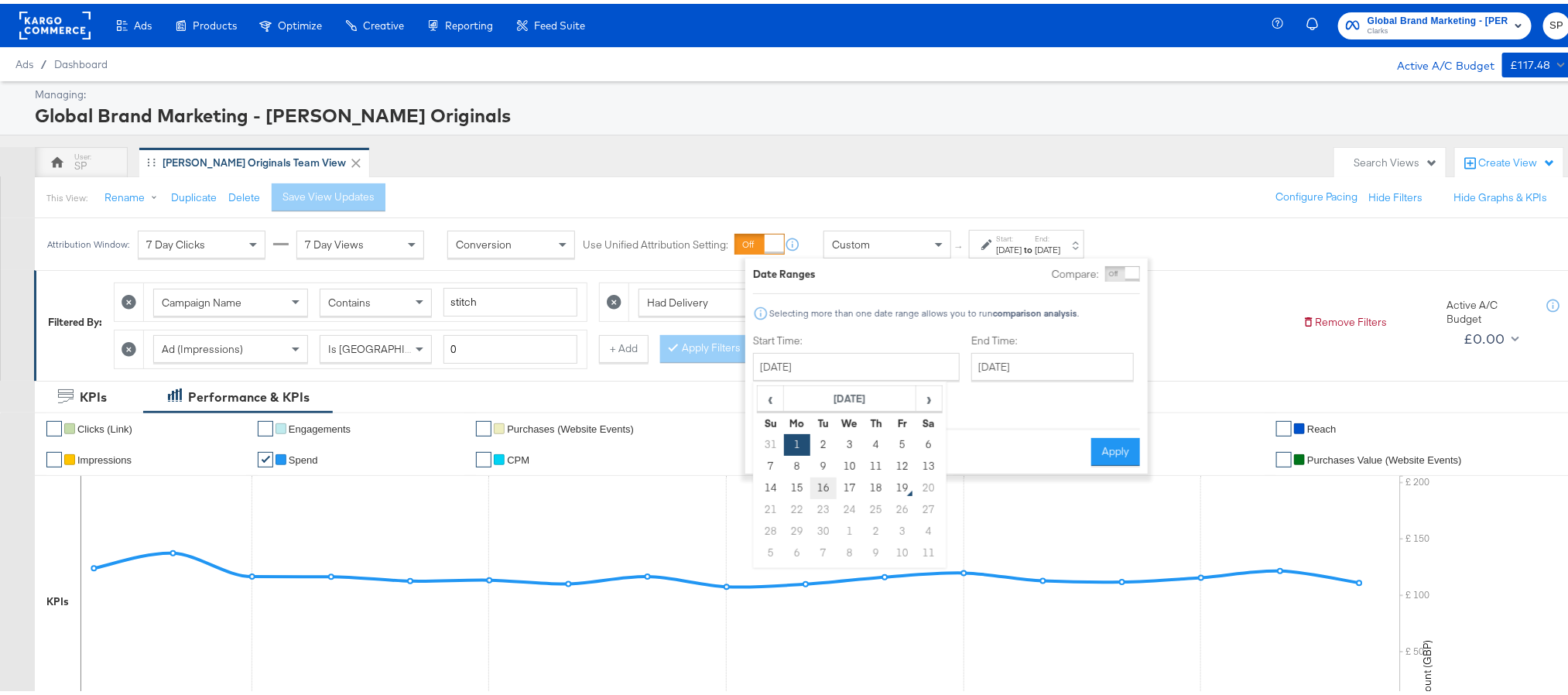
click at [834, 486] on td "16" at bounding box center [823, 484] width 26 height 22
type input "[DATE]"
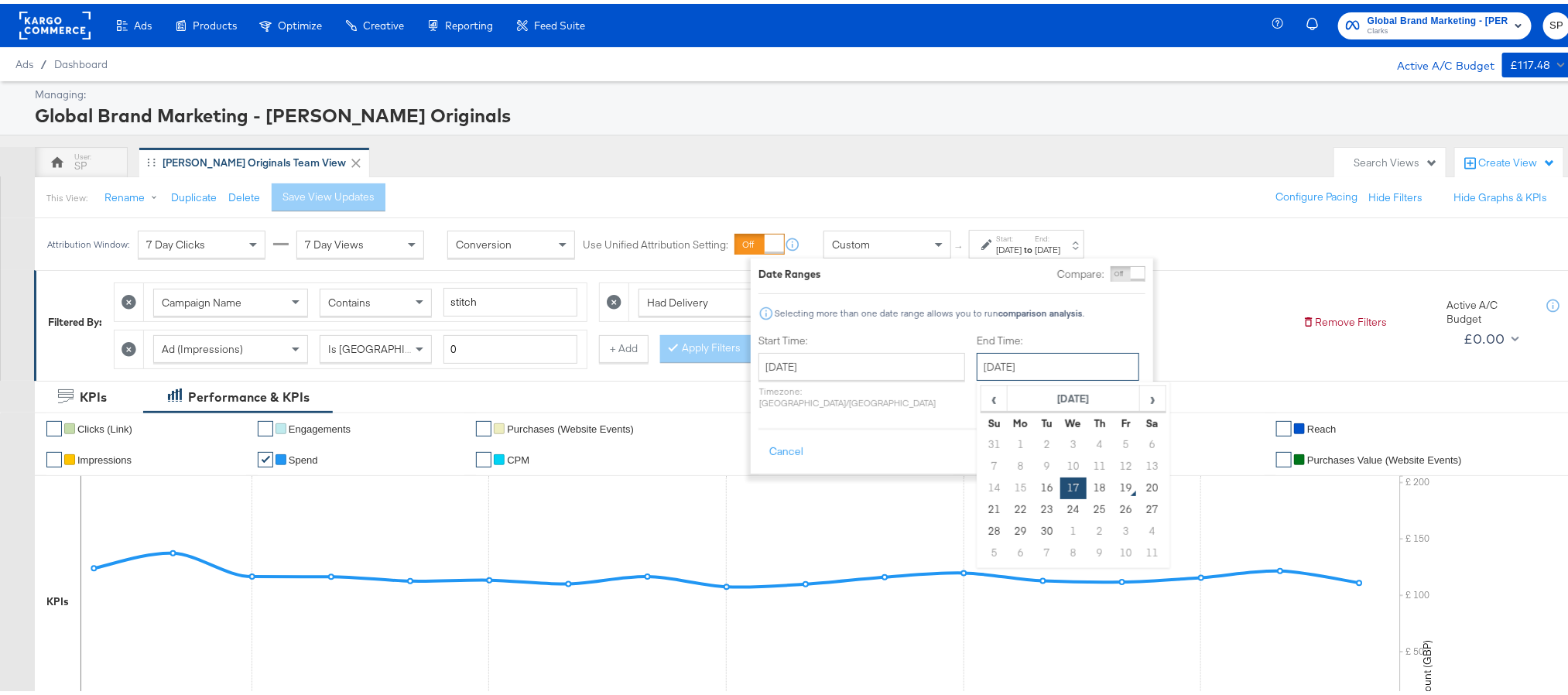
click at [1015, 365] on input "[DATE]" at bounding box center [1058, 363] width 163 height 28
click at [1087, 488] on td "18" at bounding box center [1100, 484] width 26 height 22
type input "[DATE]"
click at [1113, 441] on button "Apply" at bounding box center [1121, 448] width 49 height 28
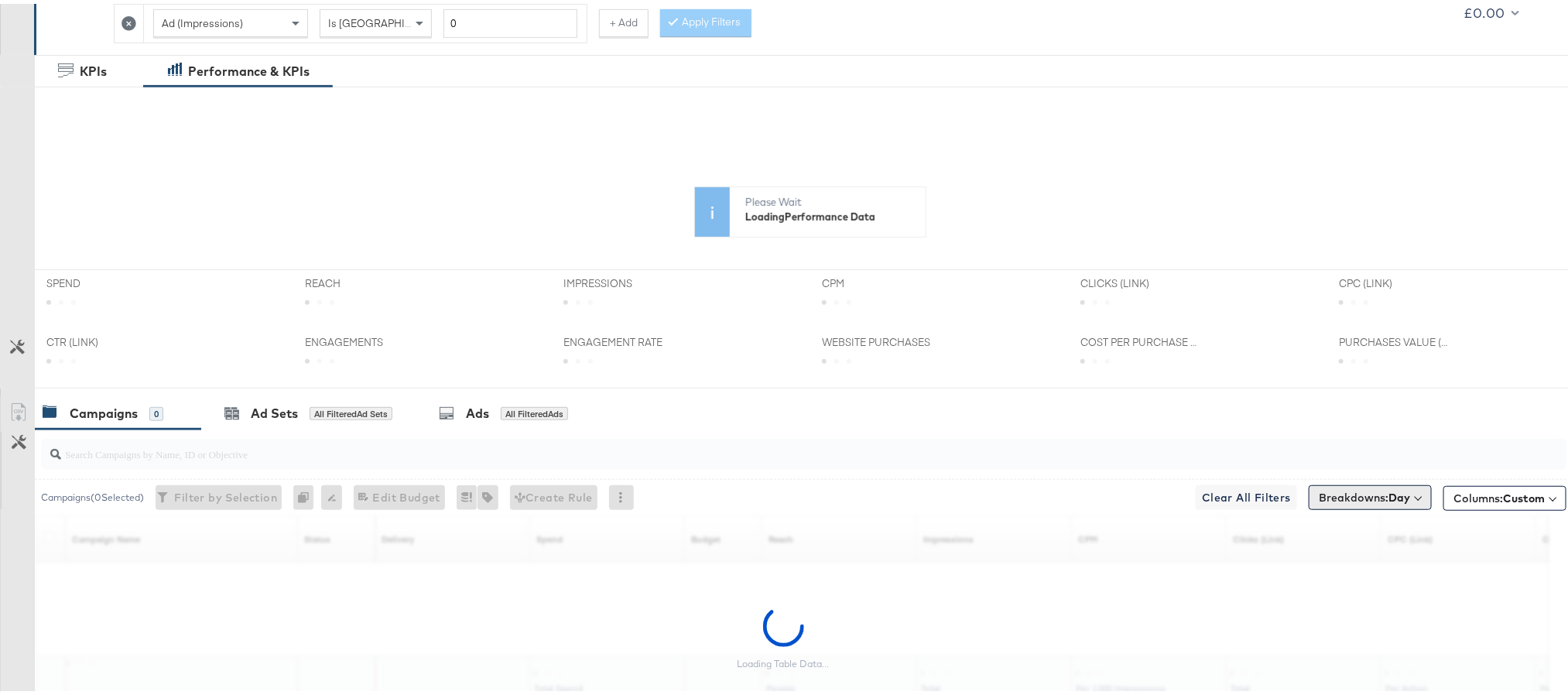
scroll to position [348, 0]
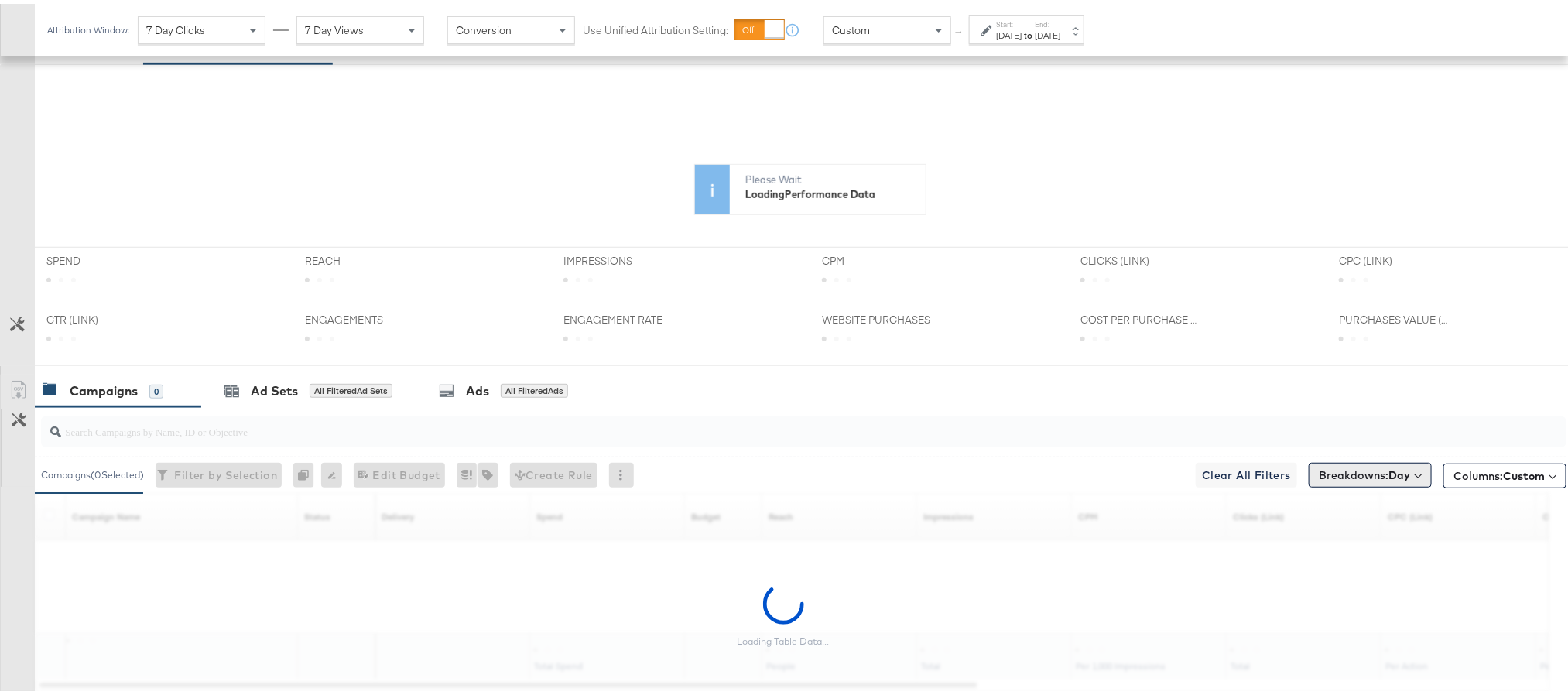
click at [1388, 477] on b "Day" at bounding box center [1399, 471] width 22 height 14
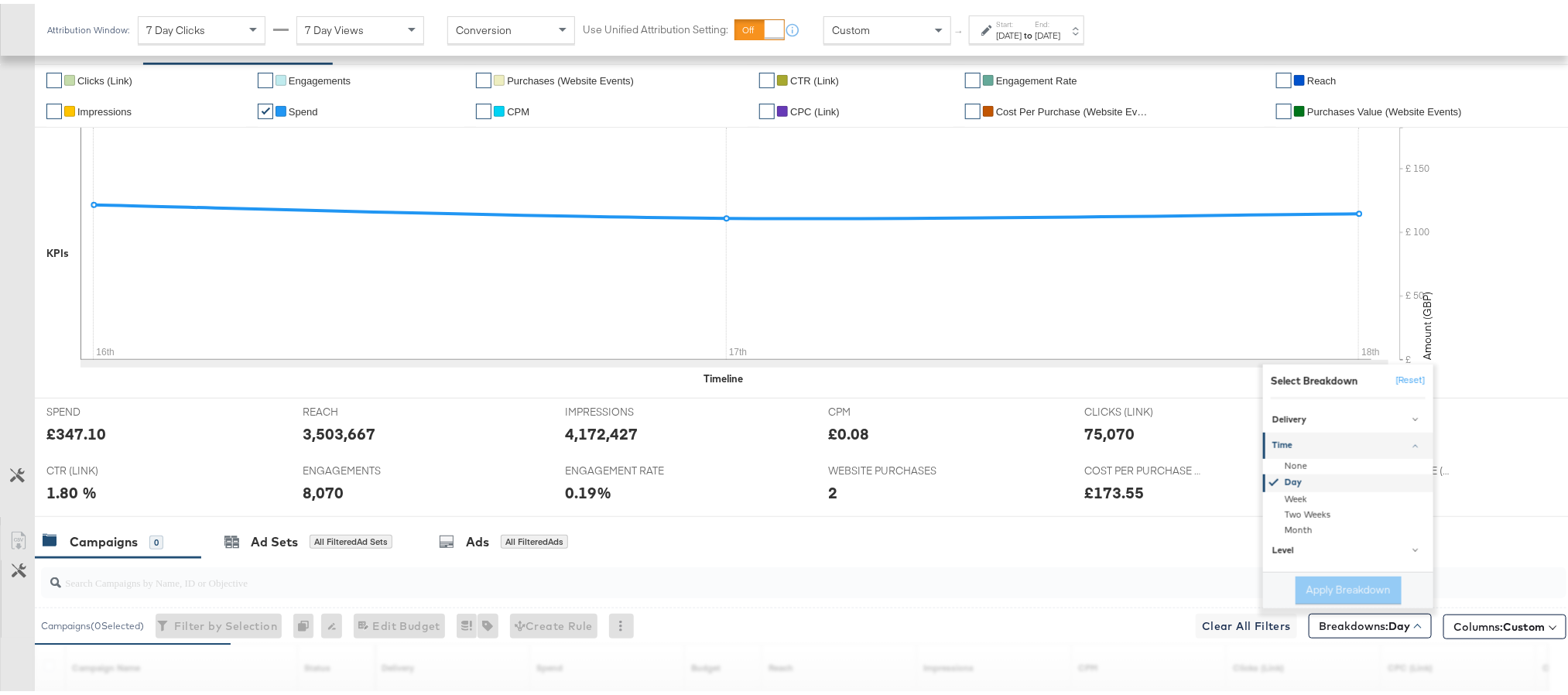
click at [1291, 487] on div "Day" at bounding box center [1349, 480] width 168 height 18
click at [1387, 378] on button "[Reset]" at bounding box center [1406, 377] width 39 height 24
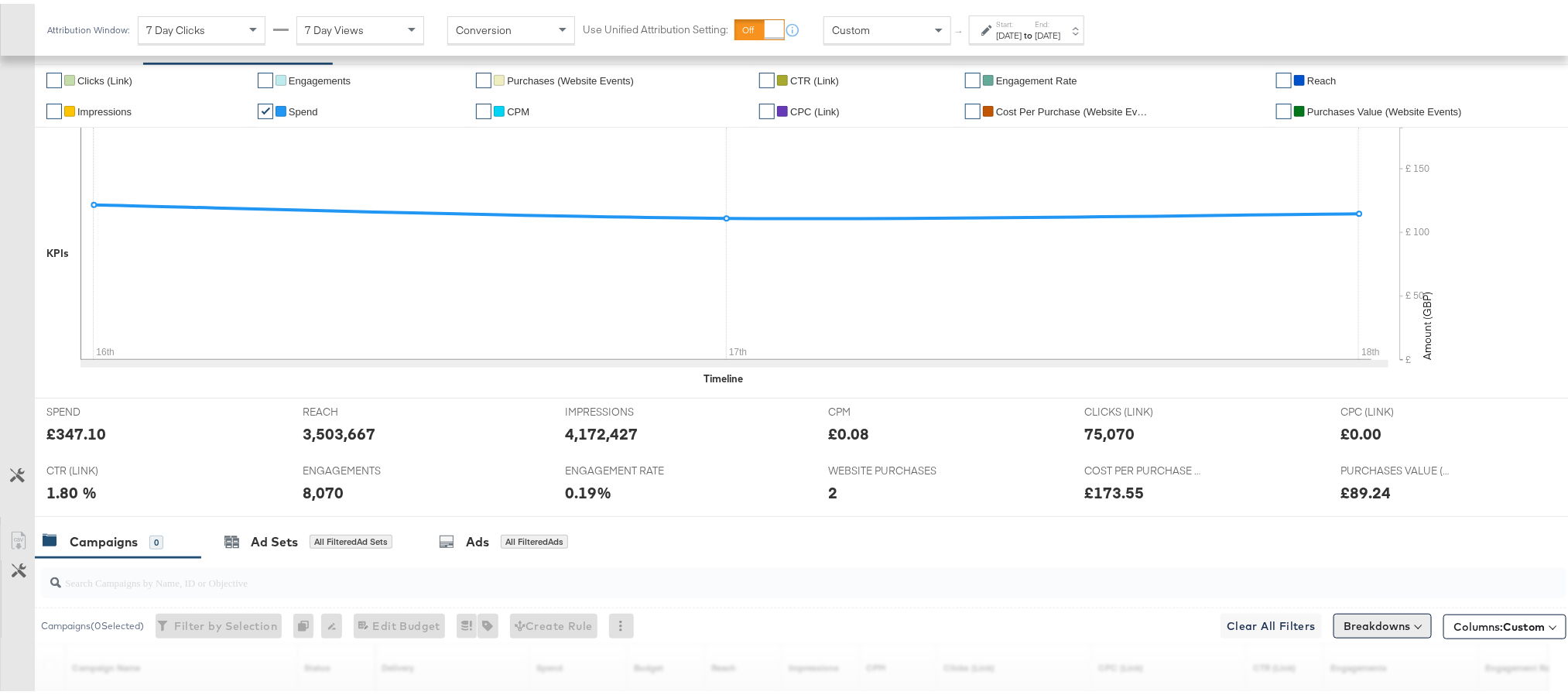
click at [1334, 630] on button "Breakdowns" at bounding box center [1383, 623] width 98 height 24
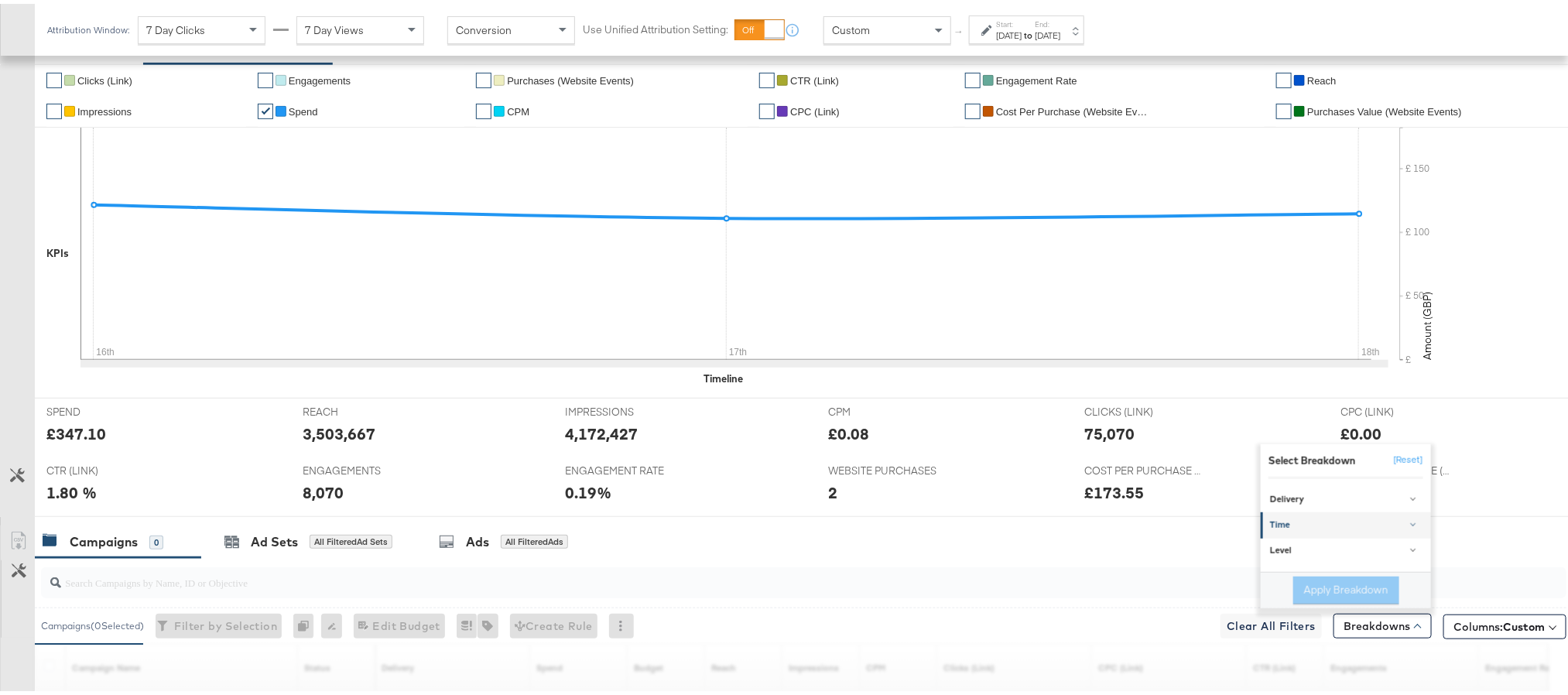
click at [1312, 528] on div "Time" at bounding box center [1346, 522] width 154 height 12
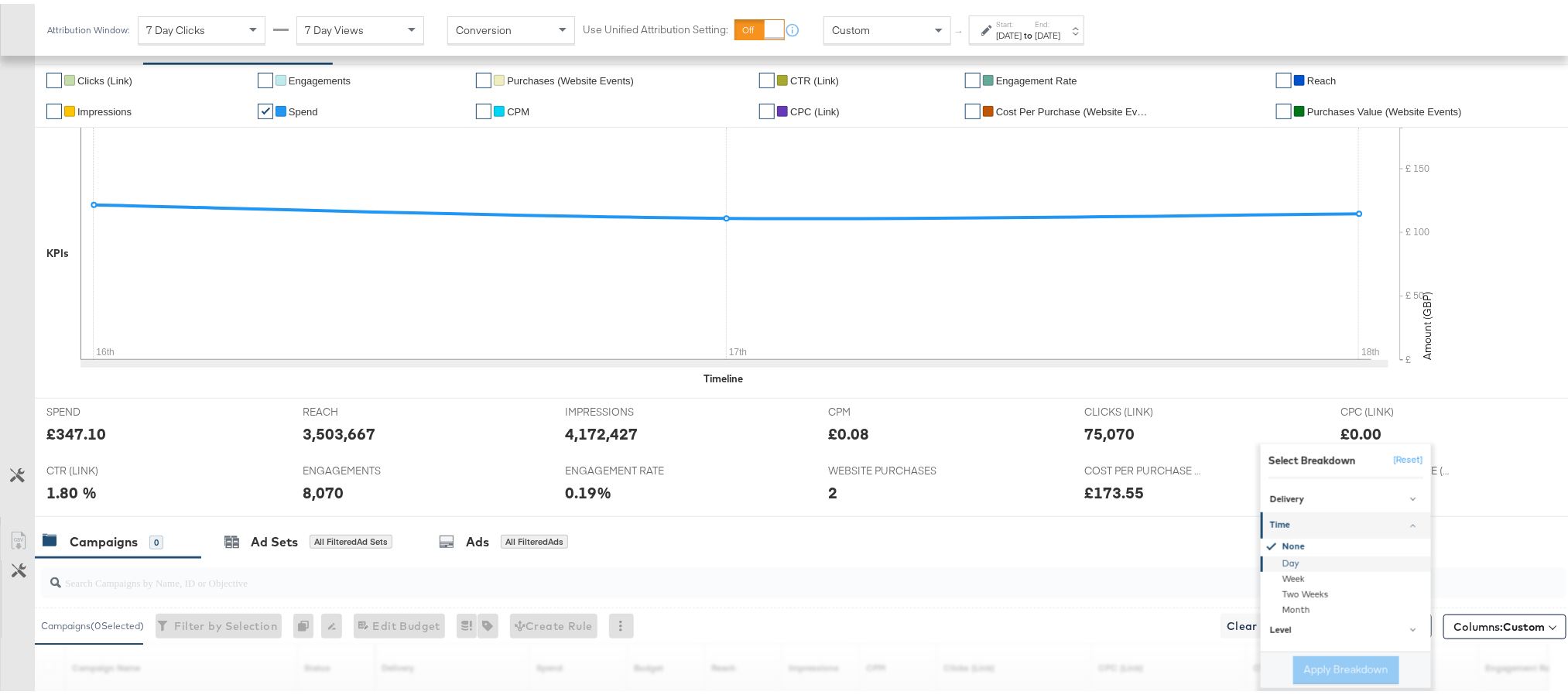
click at [1301, 568] on div "Day" at bounding box center [1347, 560] width 168 height 15
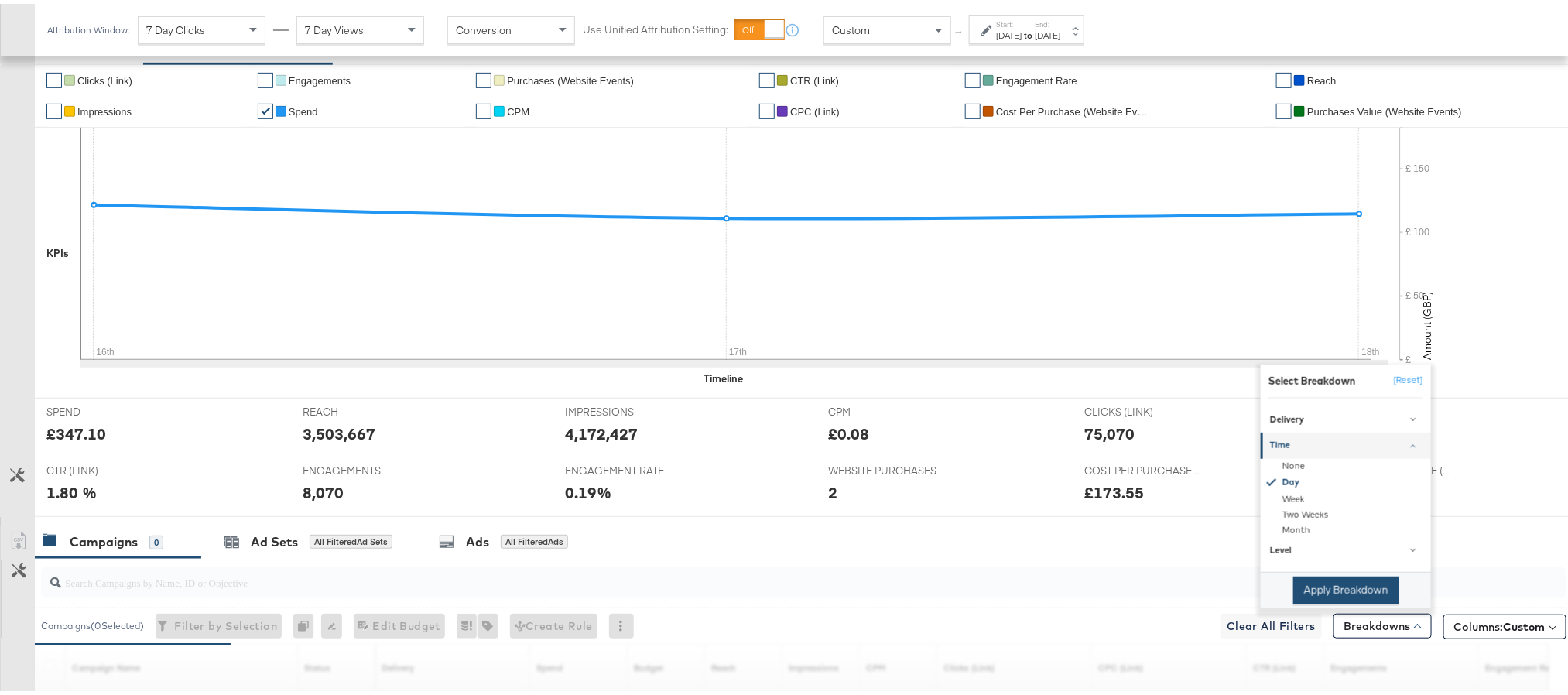
click at [1307, 598] on button "Apply Breakdown" at bounding box center [1346, 587] width 106 height 28
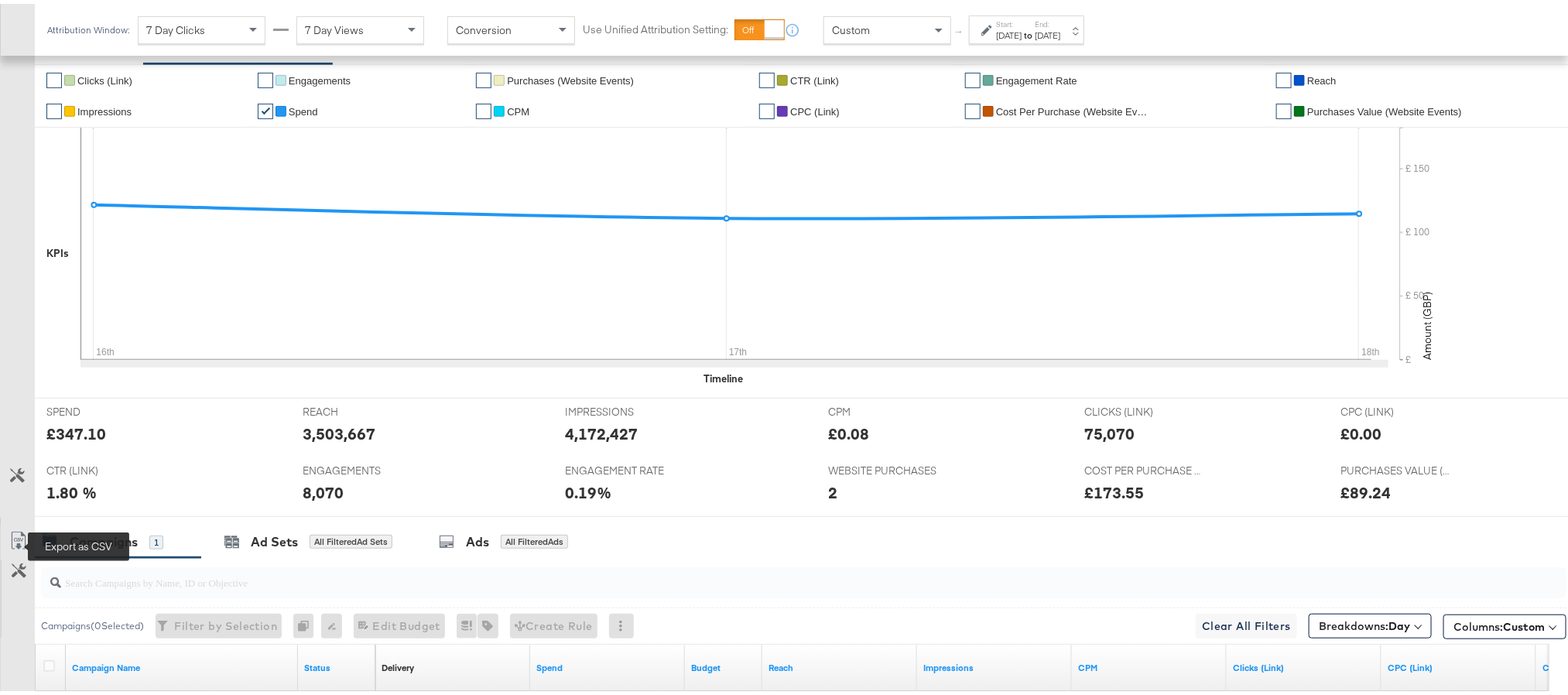
click at [12, 537] on icon at bounding box center [18, 537] width 19 height 19
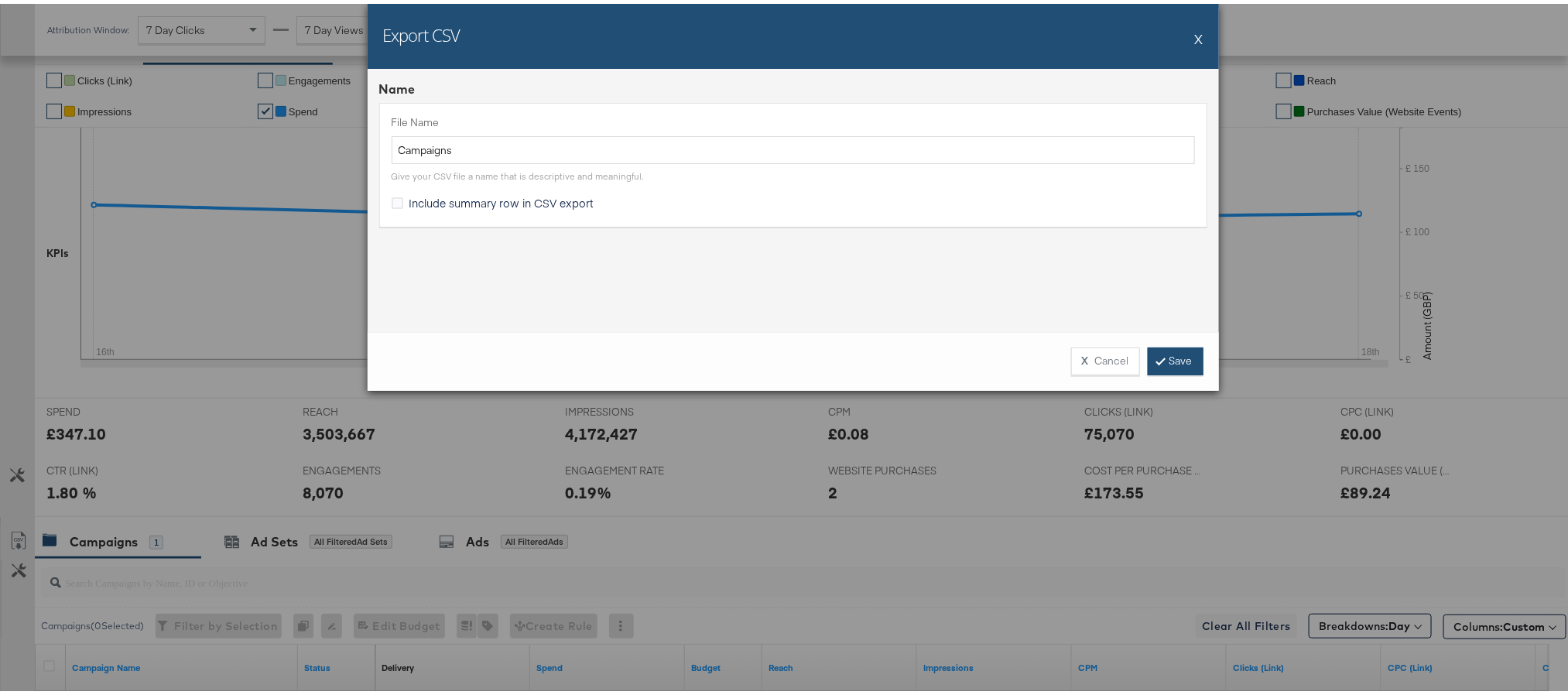
click at [1155, 365] on link "Save" at bounding box center [1175, 357] width 56 height 28
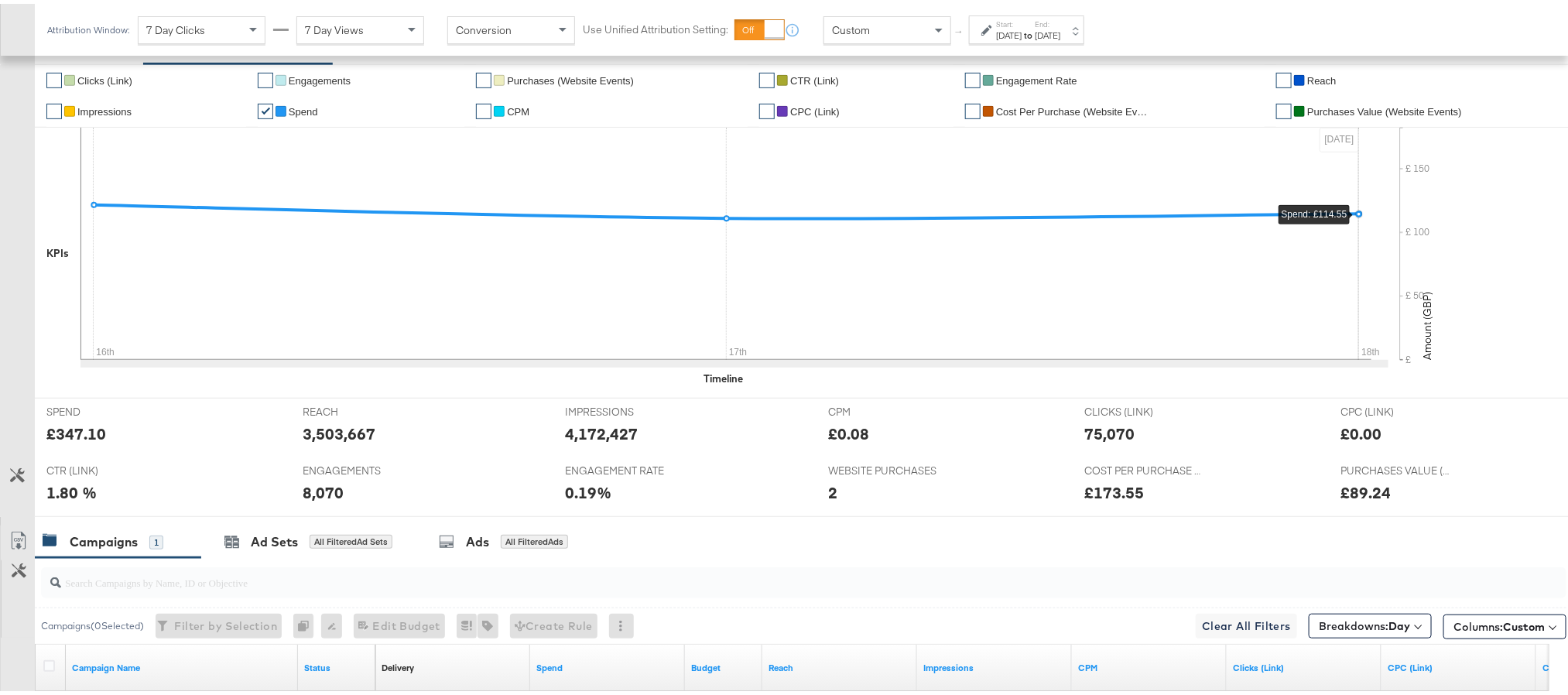
scroll to position [0, 0]
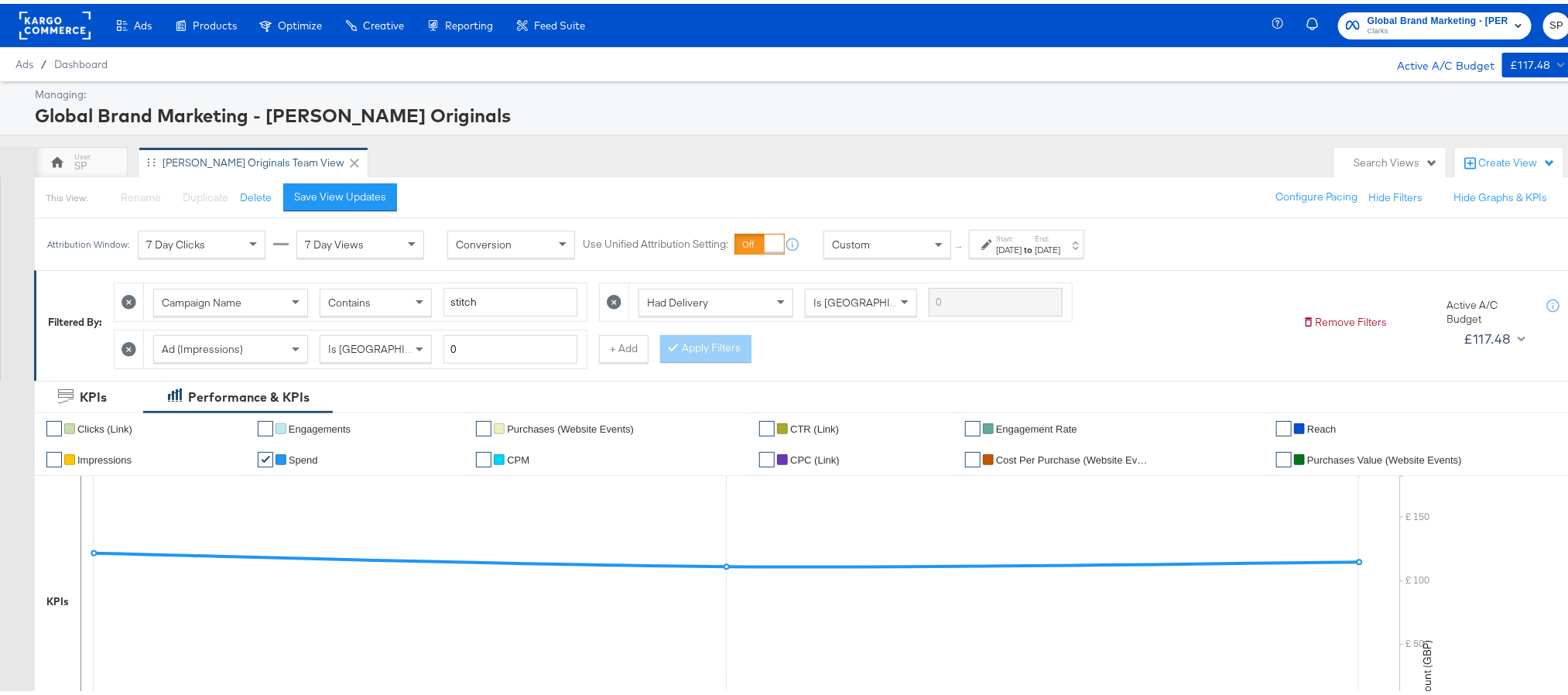
click at [1021, 238] on label "Start:" at bounding box center [1008, 235] width 25 height 10
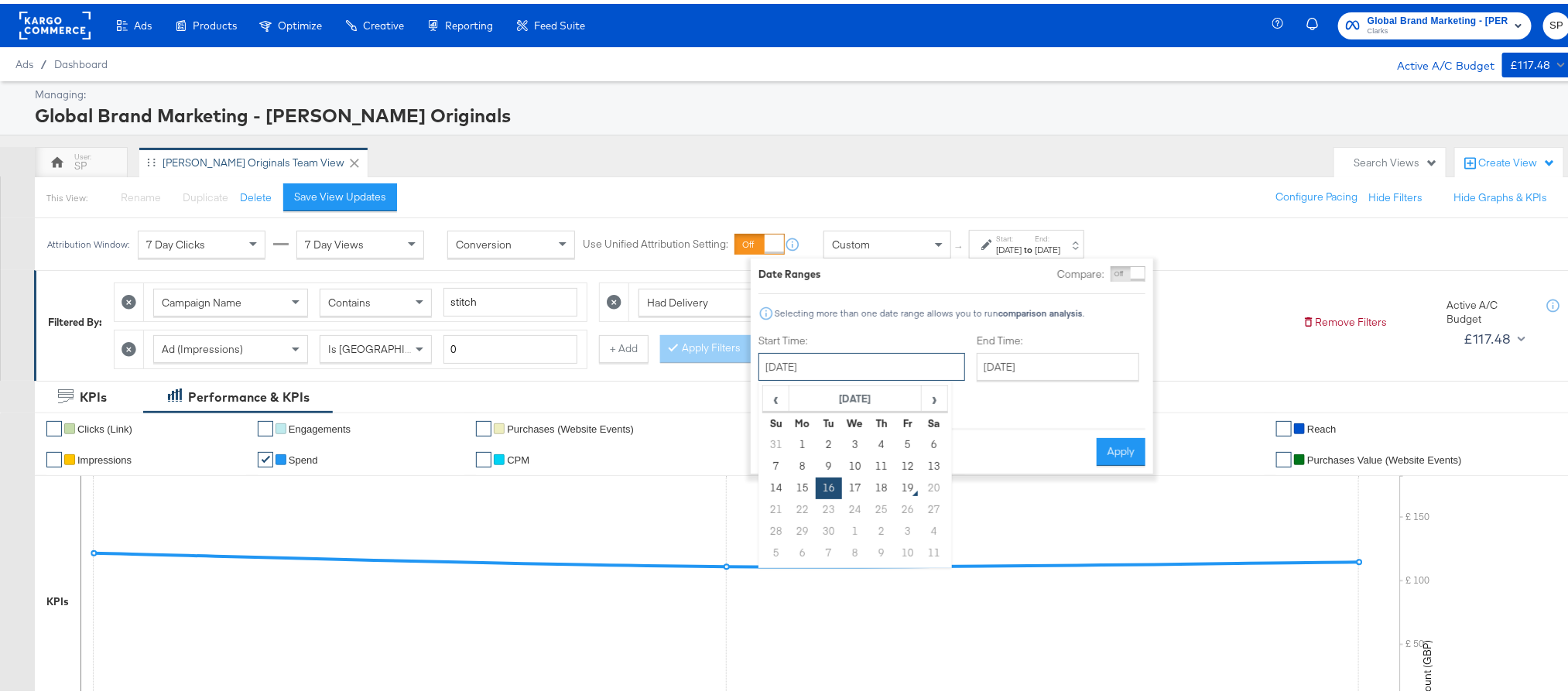
click at [825, 354] on input "[DATE]" at bounding box center [862, 363] width 207 height 28
click at [801, 439] on td "1" at bounding box center [803, 441] width 26 height 22
type input "[DATE]"
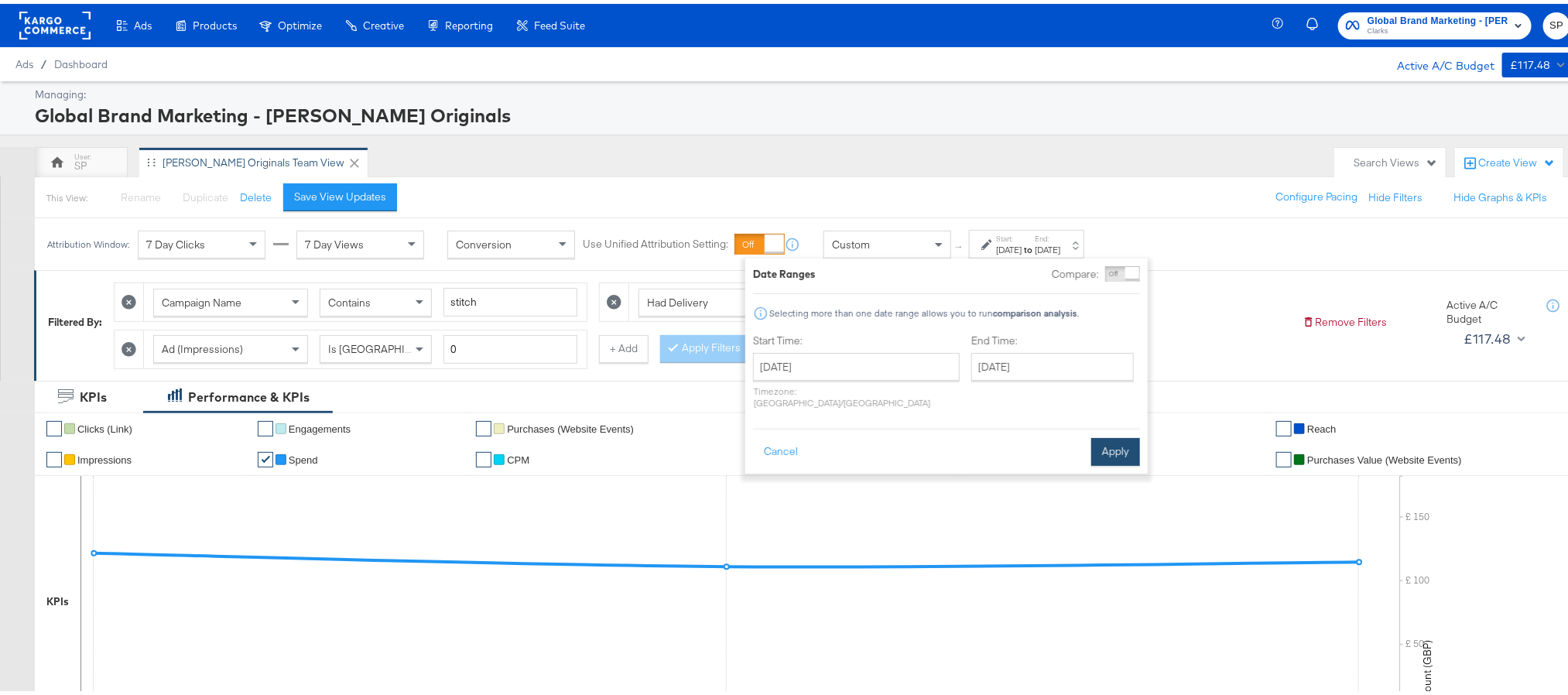
click at [1103, 446] on button "Apply" at bounding box center [1116, 448] width 49 height 28
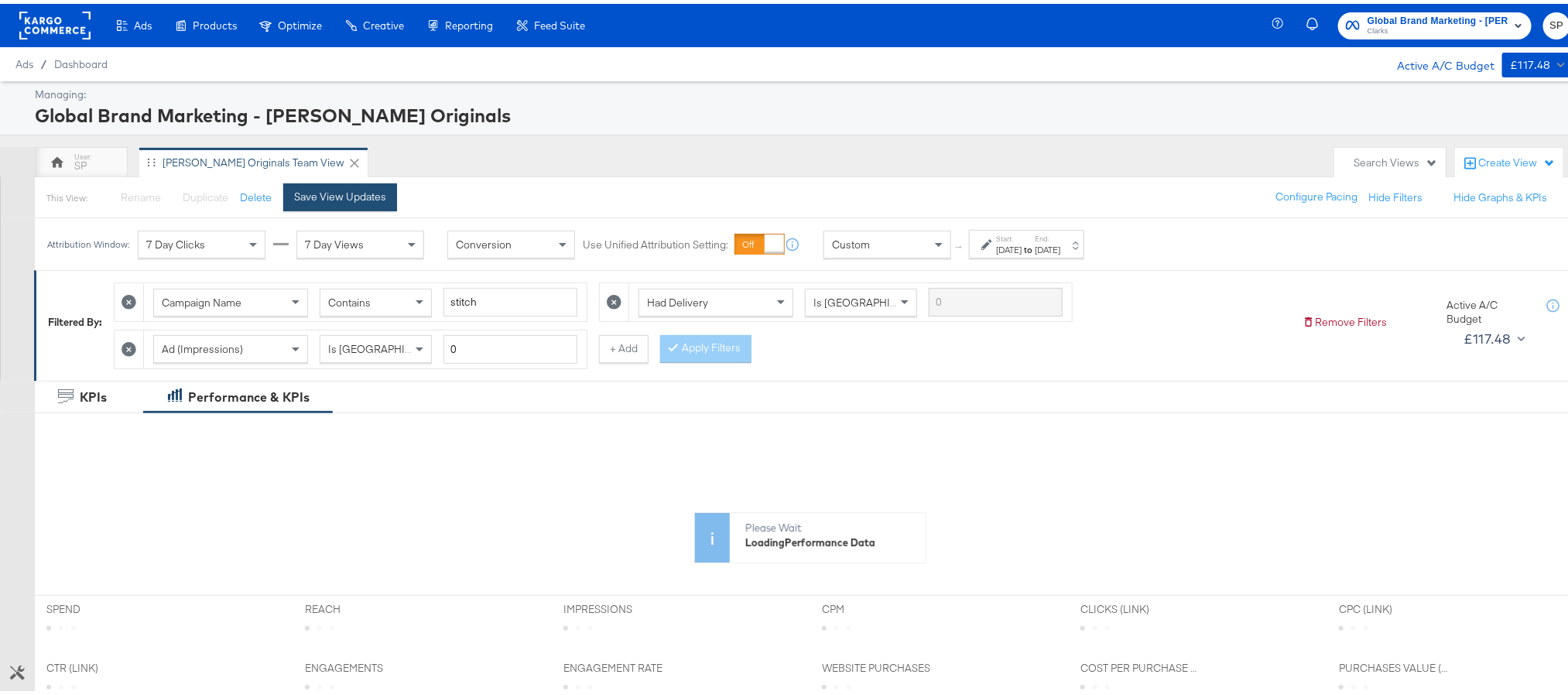
click at [332, 195] on div "Save View Updates" at bounding box center [340, 193] width 92 height 15
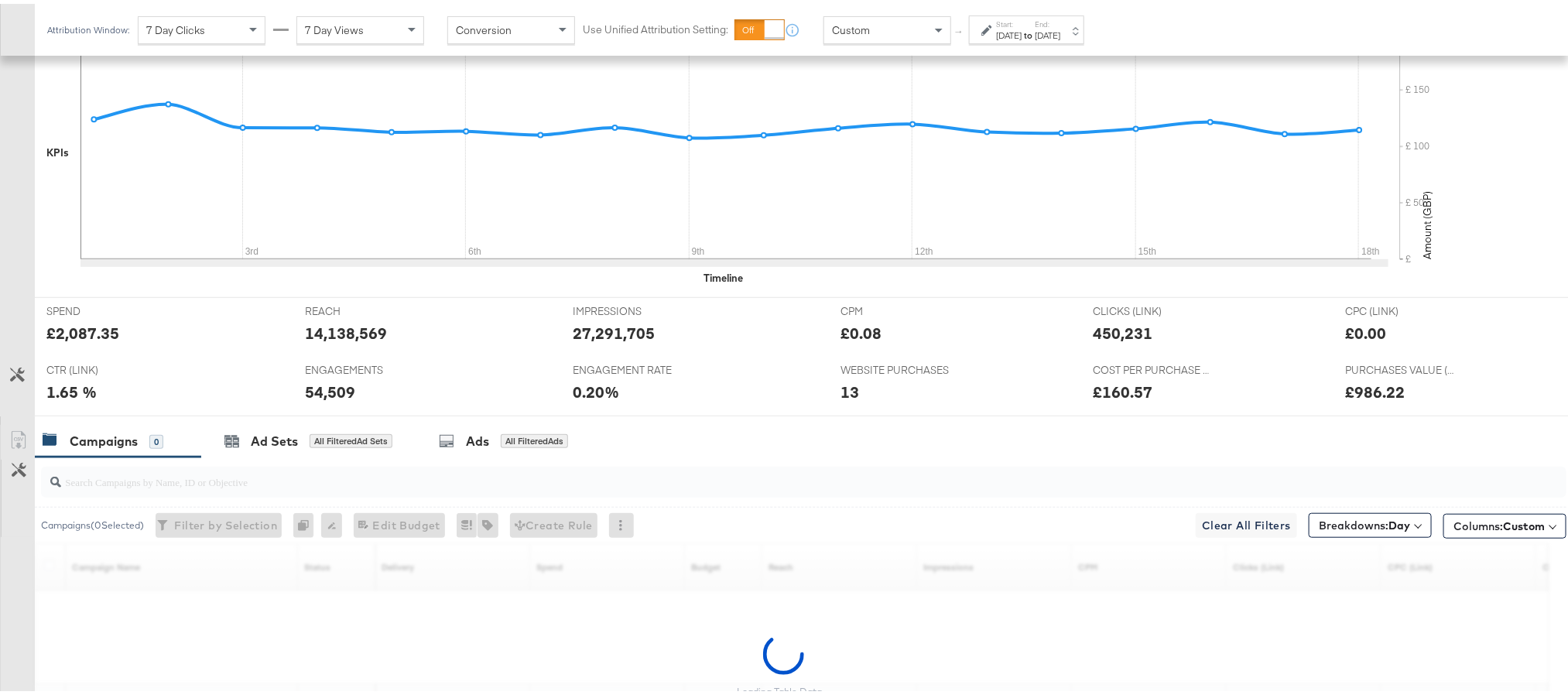
scroll to position [600, 0]
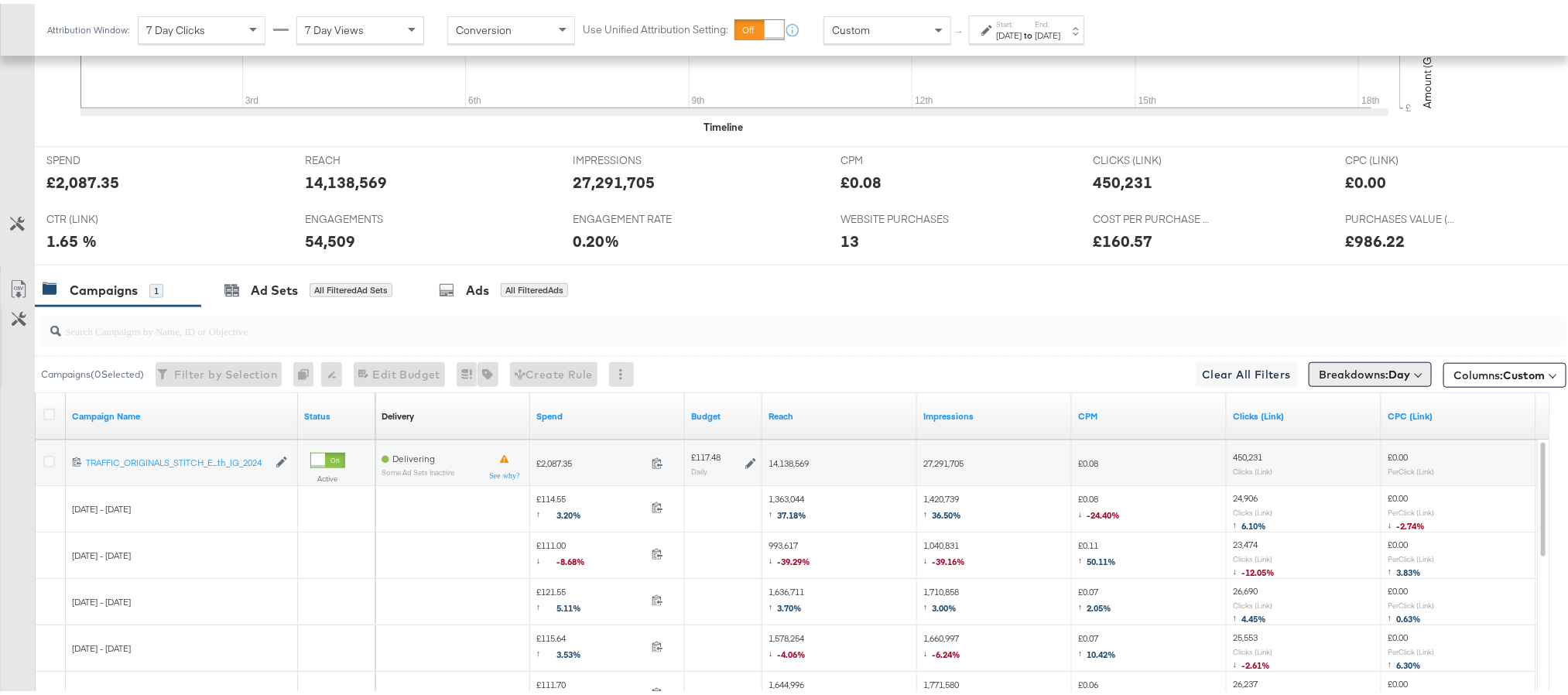
click at [1354, 373] on span "Breakdowns: Day" at bounding box center [1364, 370] width 91 height 15
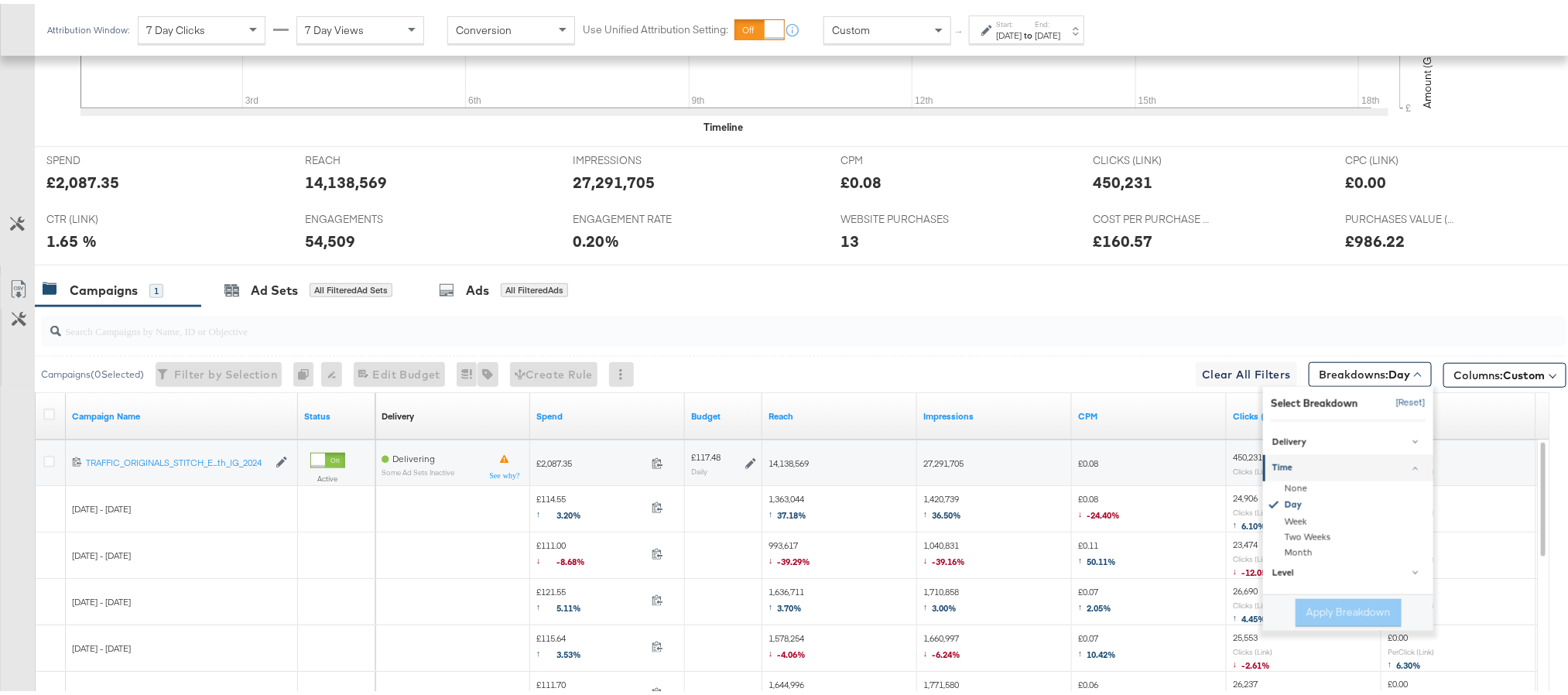
drag, startPoint x: 1389, startPoint y: 407, endPoint x: 1193, endPoint y: 405, distance: 196.0
click at [1389, 407] on button "[Reset]" at bounding box center [1406, 400] width 39 height 24
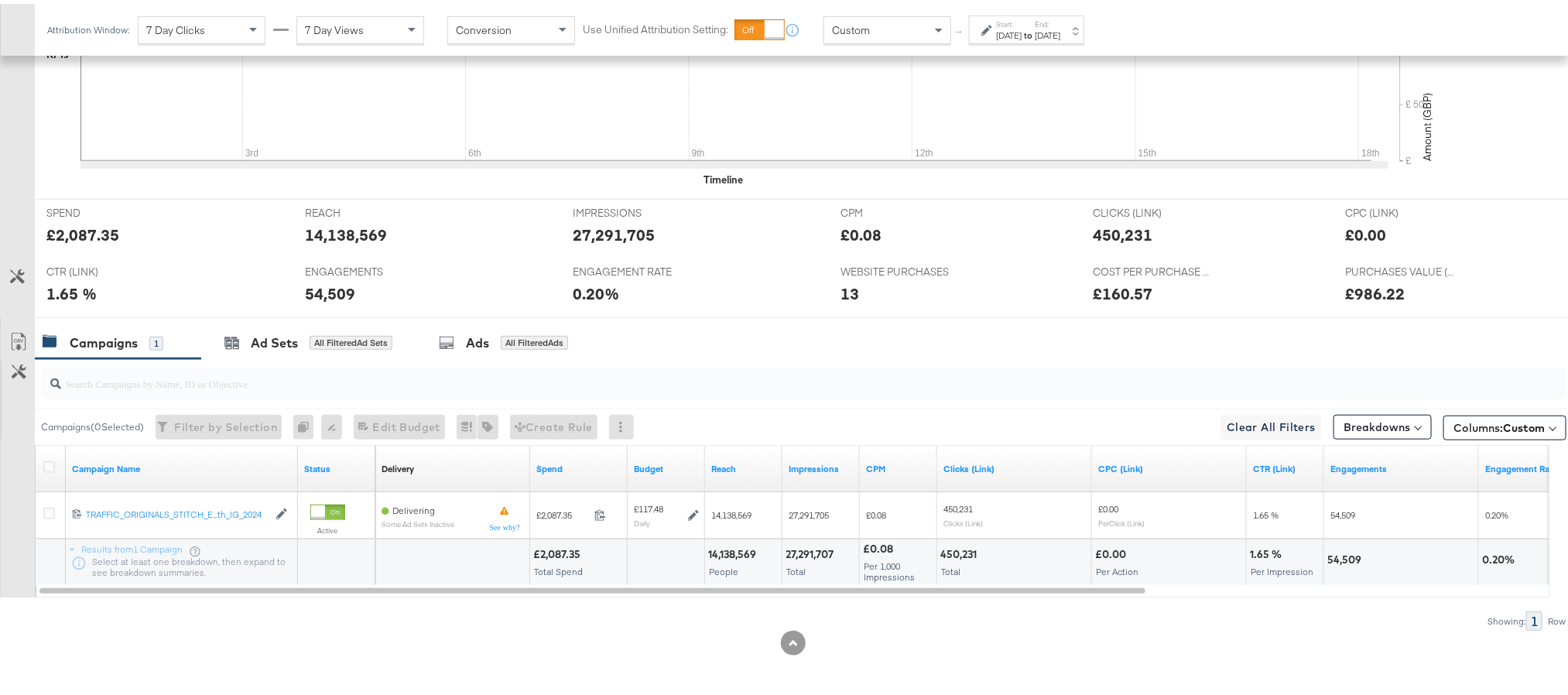
scroll to position [553, 0]
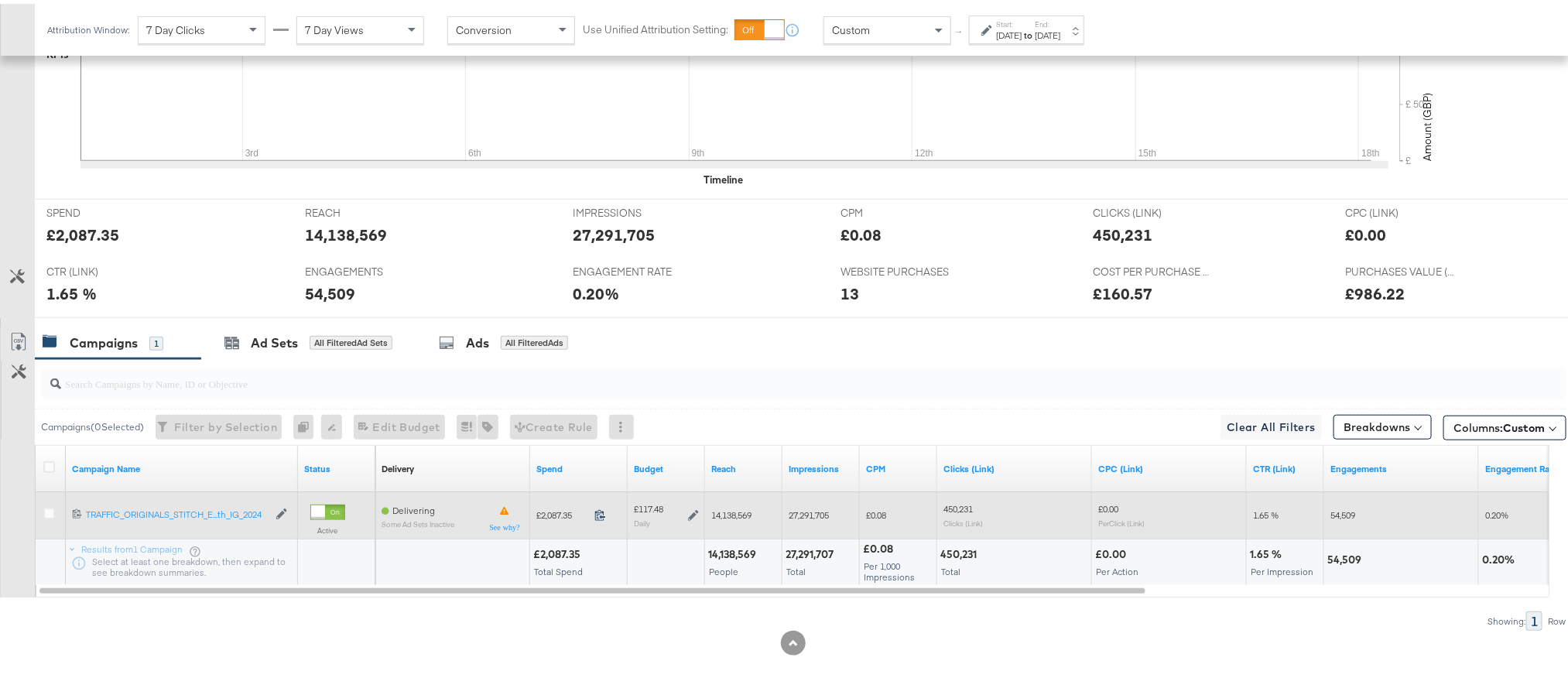
click at [602, 509] on icon at bounding box center [600, 511] width 11 height 11
click at [695, 512] on icon at bounding box center [693, 511] width 11 height 11
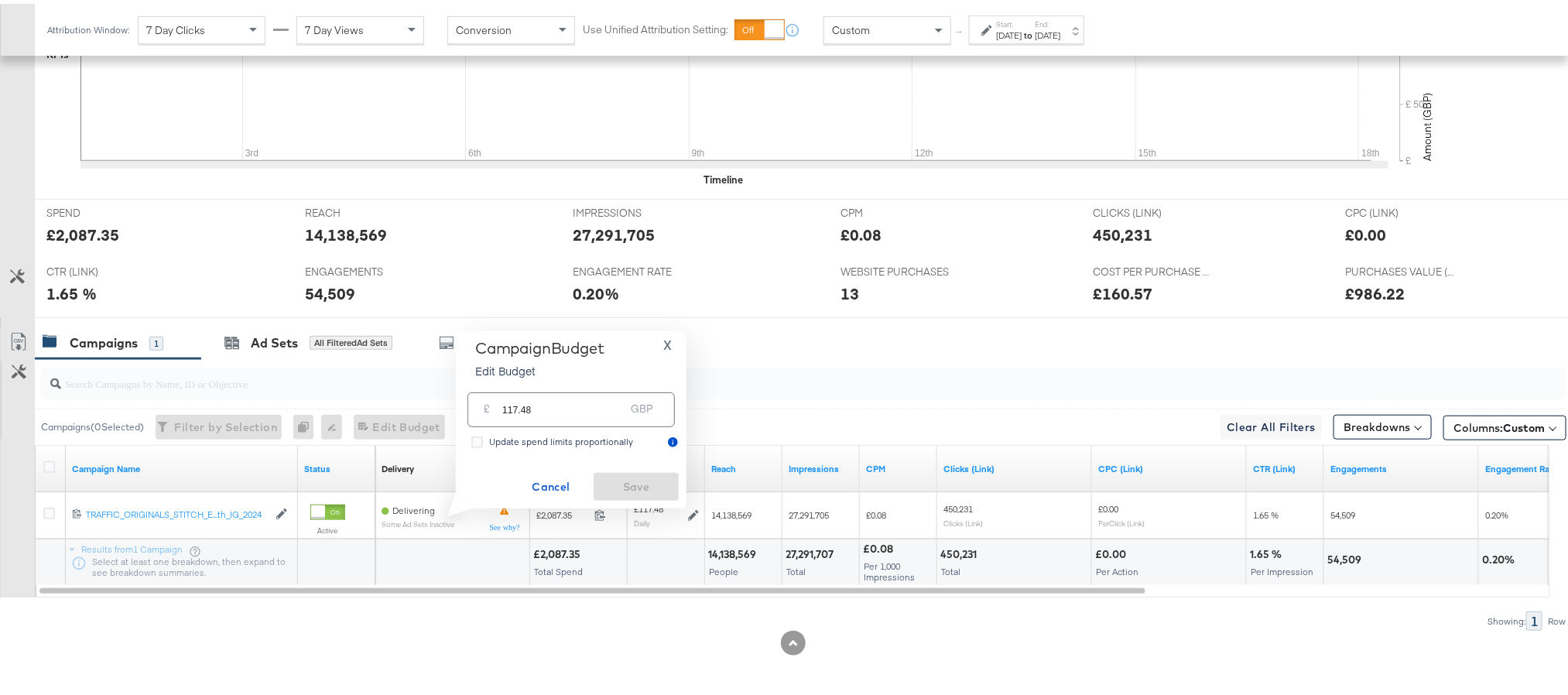
click at [615, 403] on input "117.48" at bounding box center [564, 400] width 122 height 33
paste input "£117.72"
type input "117.72"
click at [609, 477] on span "Save" at bounding box center [635, 483] width 72 height 20
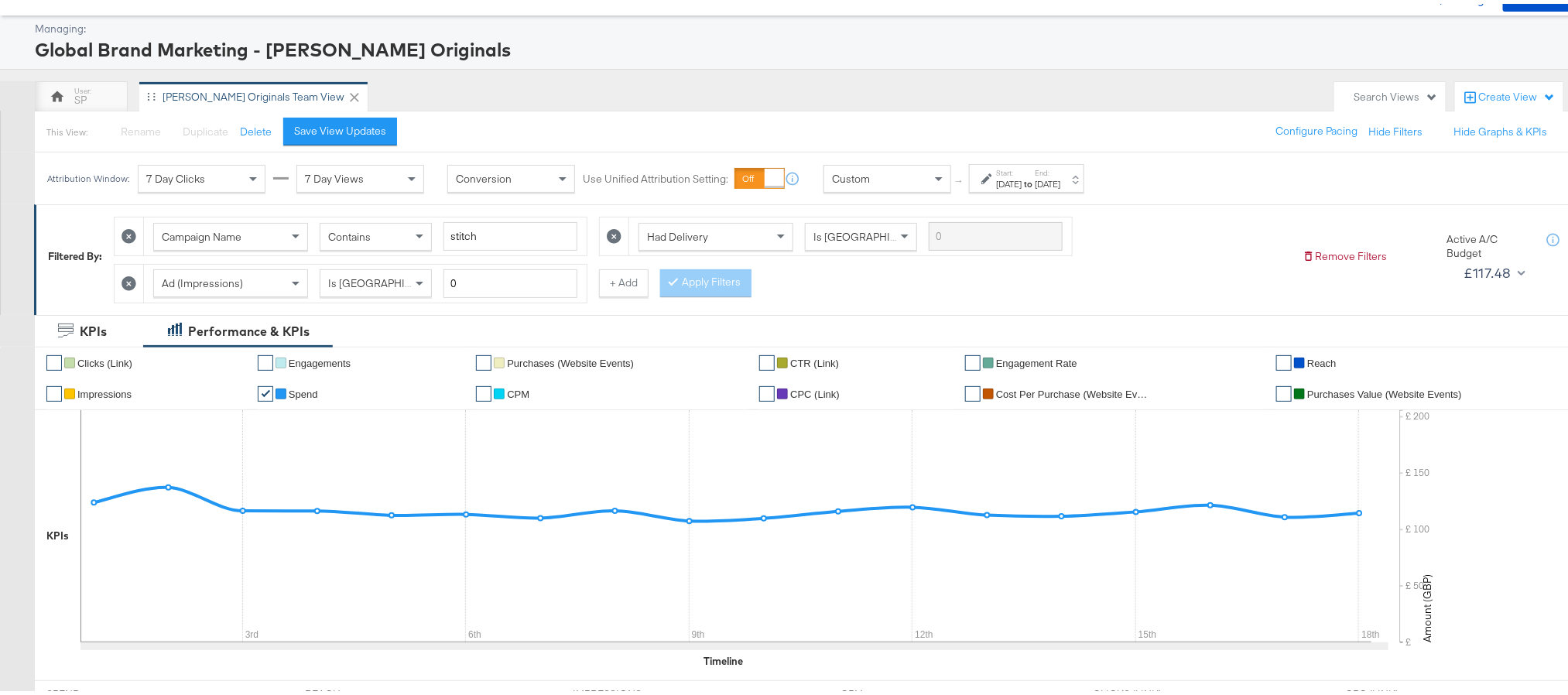
scroll to position [0, 0]
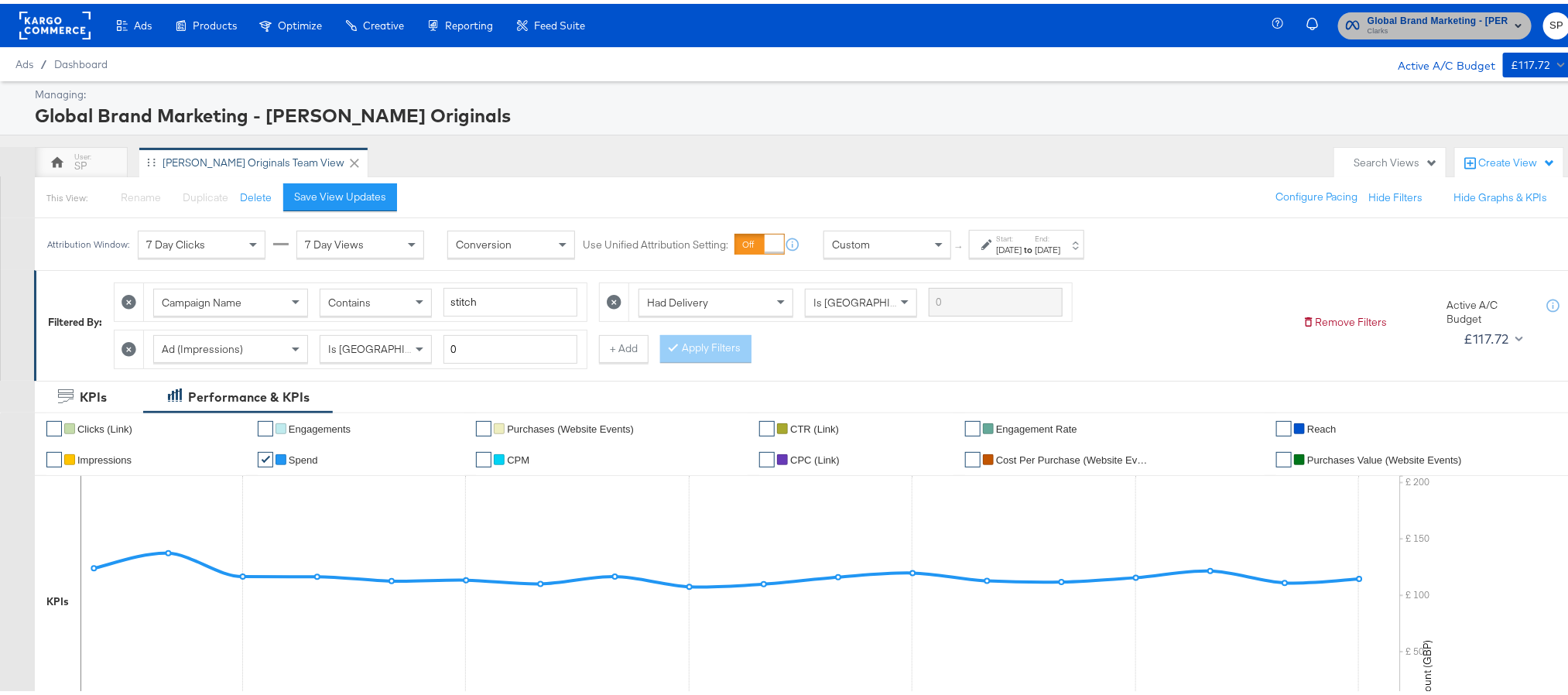
click at [1375, 24] on span "Clarks" at bounding box center [1437, 28] width 141 height 12
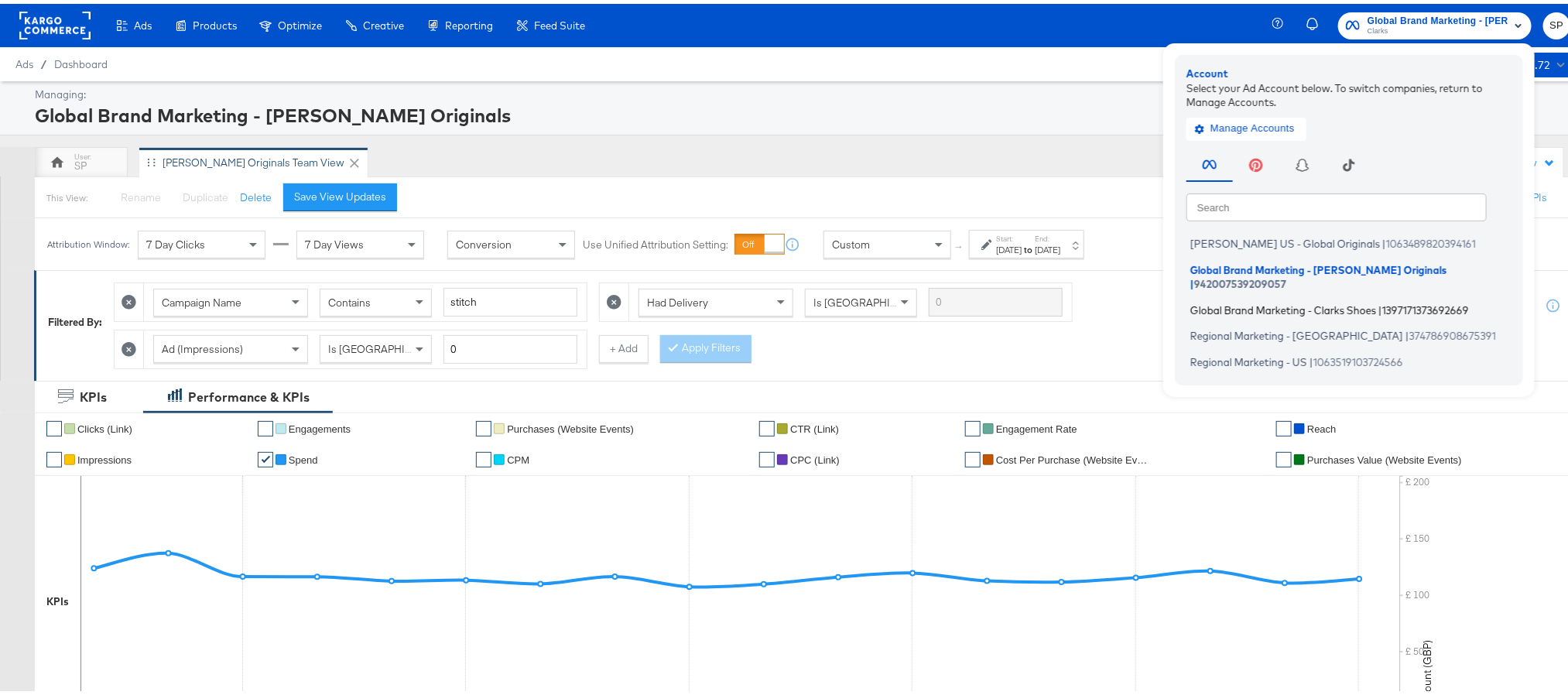
click at [1289, 299] on span "Global Brand Marketing - Clarks Shoes" at bounding box center [1283, 305] width 185 height 12
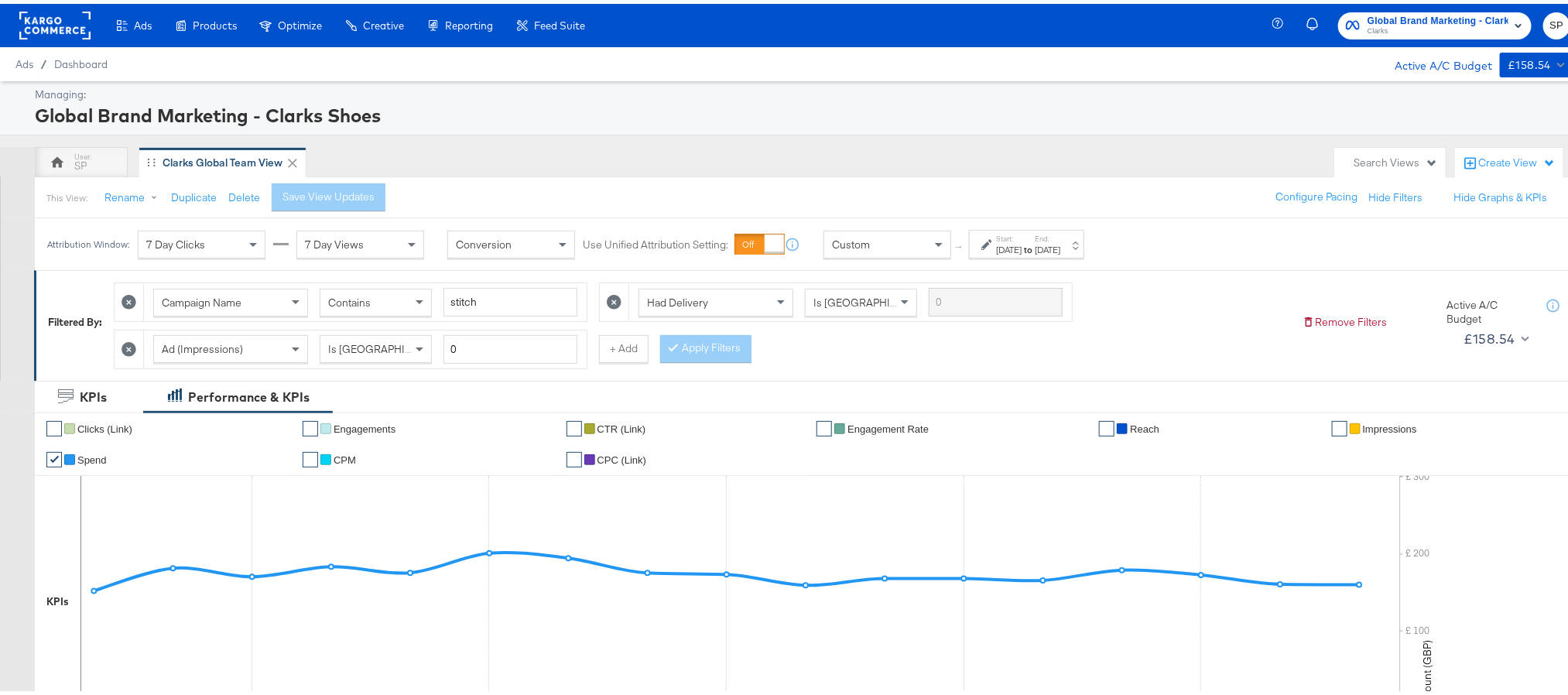
click at [1020, 243] on div "[DATE]" at bounding box center [1008, 246] width 25 height 12
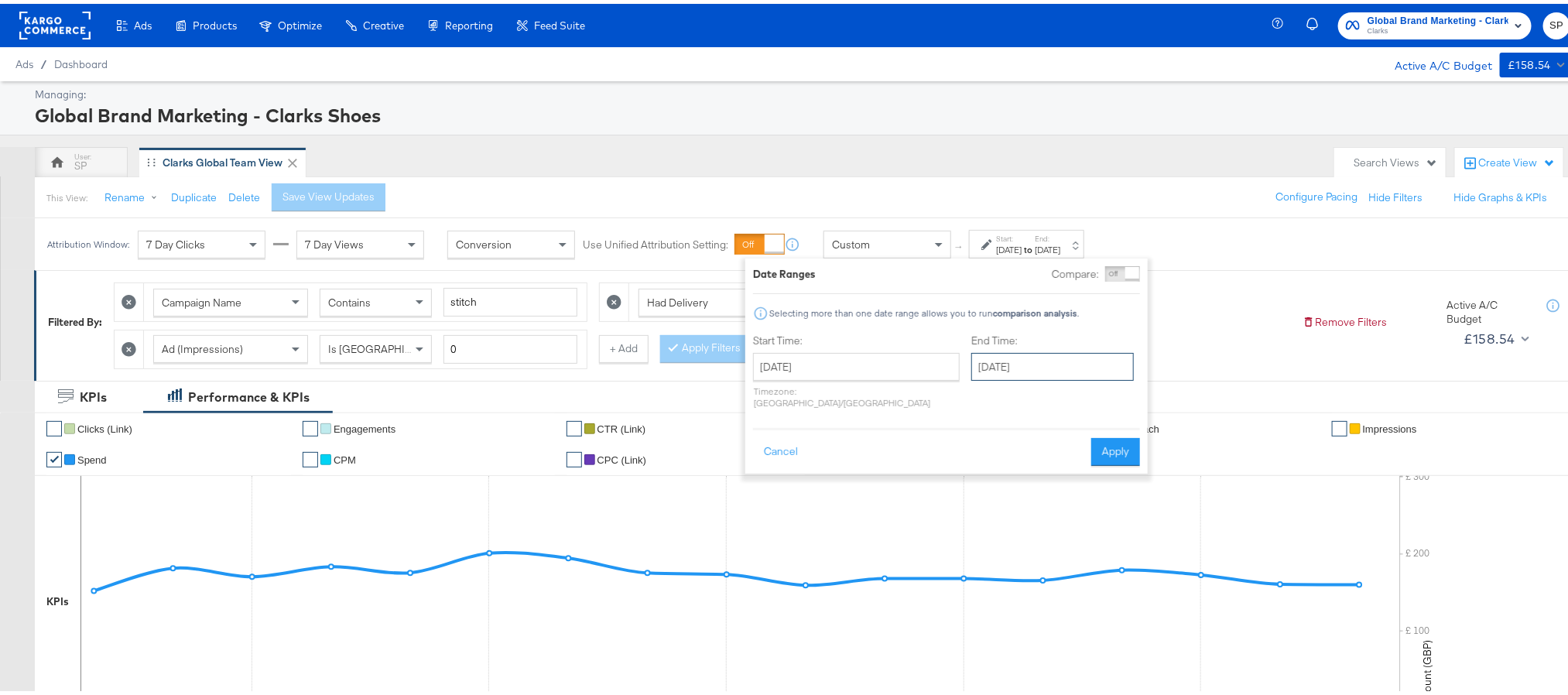
click at [1031, 374] on input "[DATE]" at bounding box center [1052, 363] width 163 height 28
click at [1081, 484] on td "18" at bounding box center [1094, 484] width 26 height 22
type input "[DATE]"
click at [1095, 435] on button "Apply" at bounding box center [1116, 448] width 49 height 28
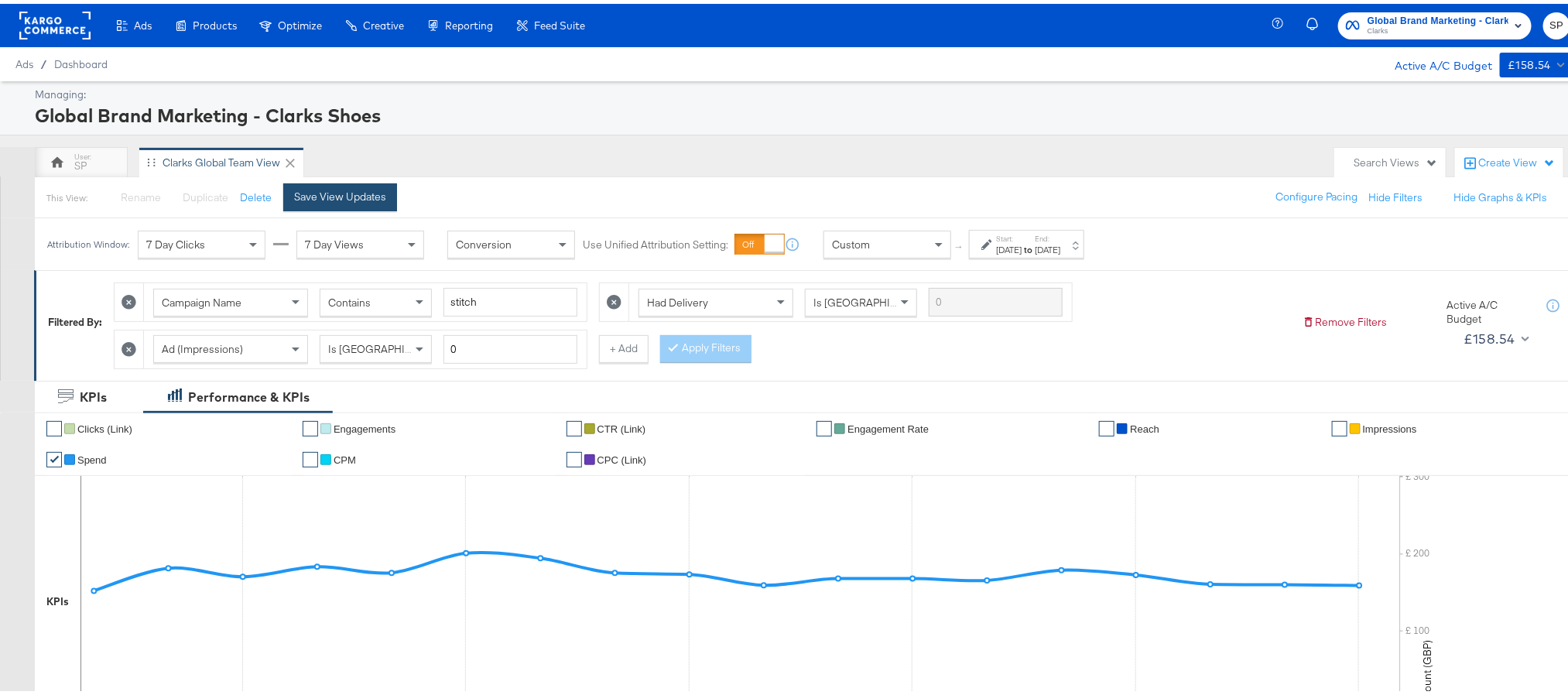
click at [359, 189] on div "Save View Updates" at bounding box center [340, 193] width 92 height 15
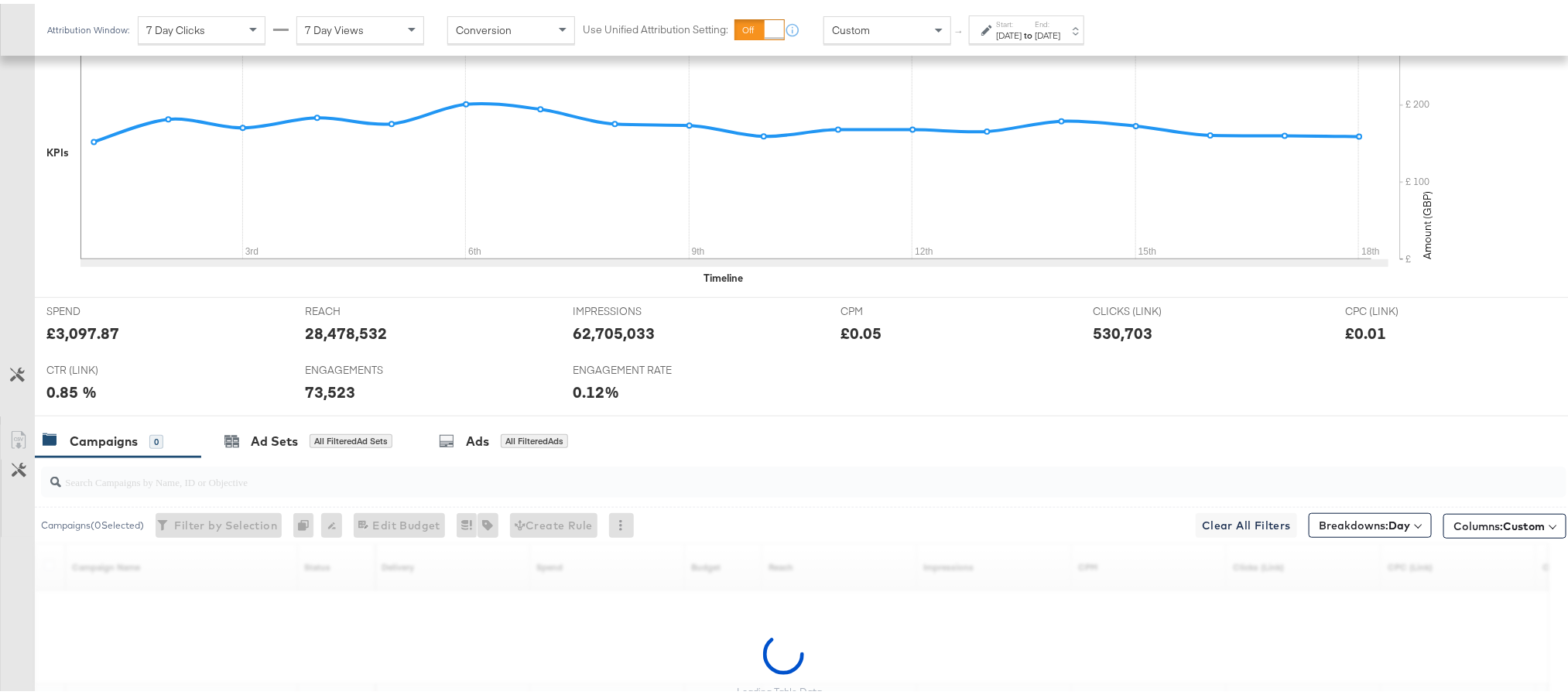
scroll to position [581, 0]
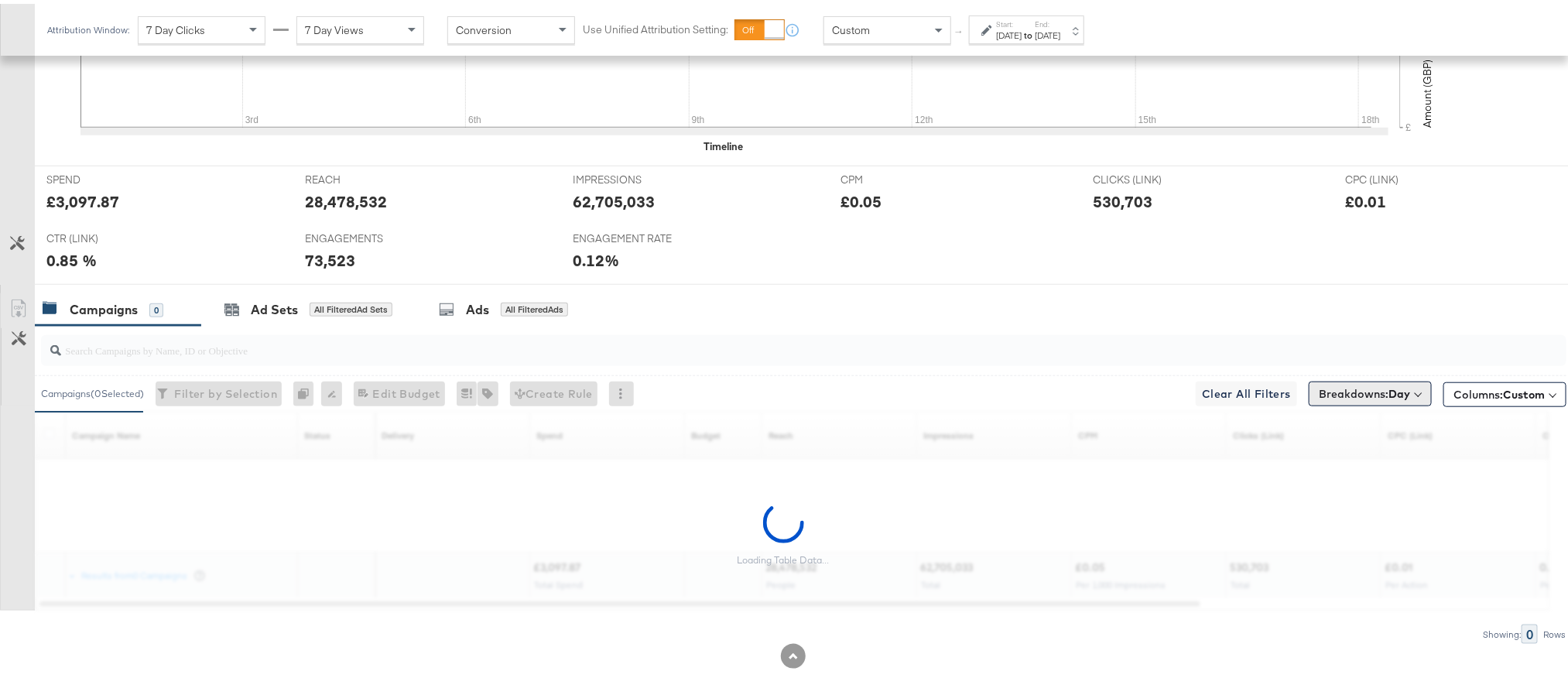
click at [1389, 403] on button "Breakdowns: Day" at bounding box center [1370, 390] width 123 height 24
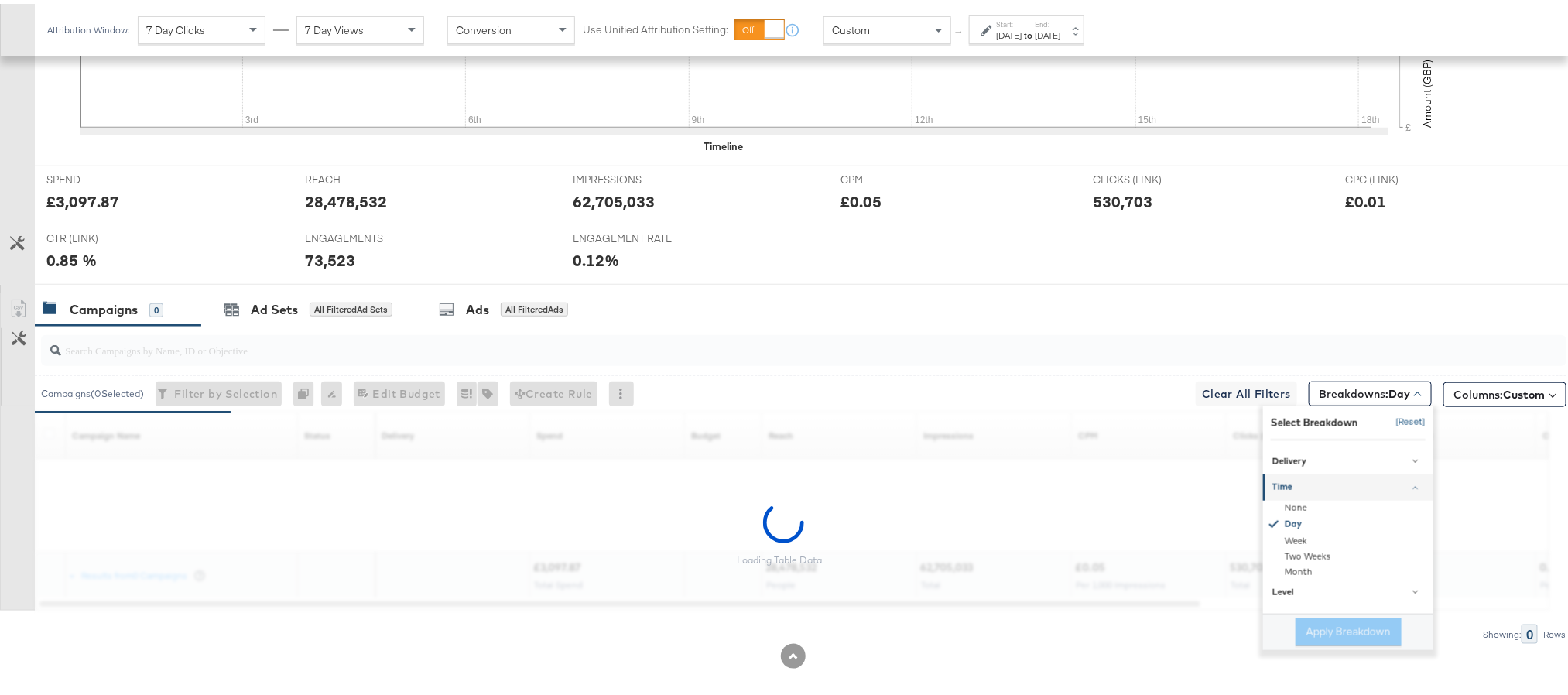
click at [1387, 422] on button "[Reset]" at bounding box center [1406, 419] width 39 height 24
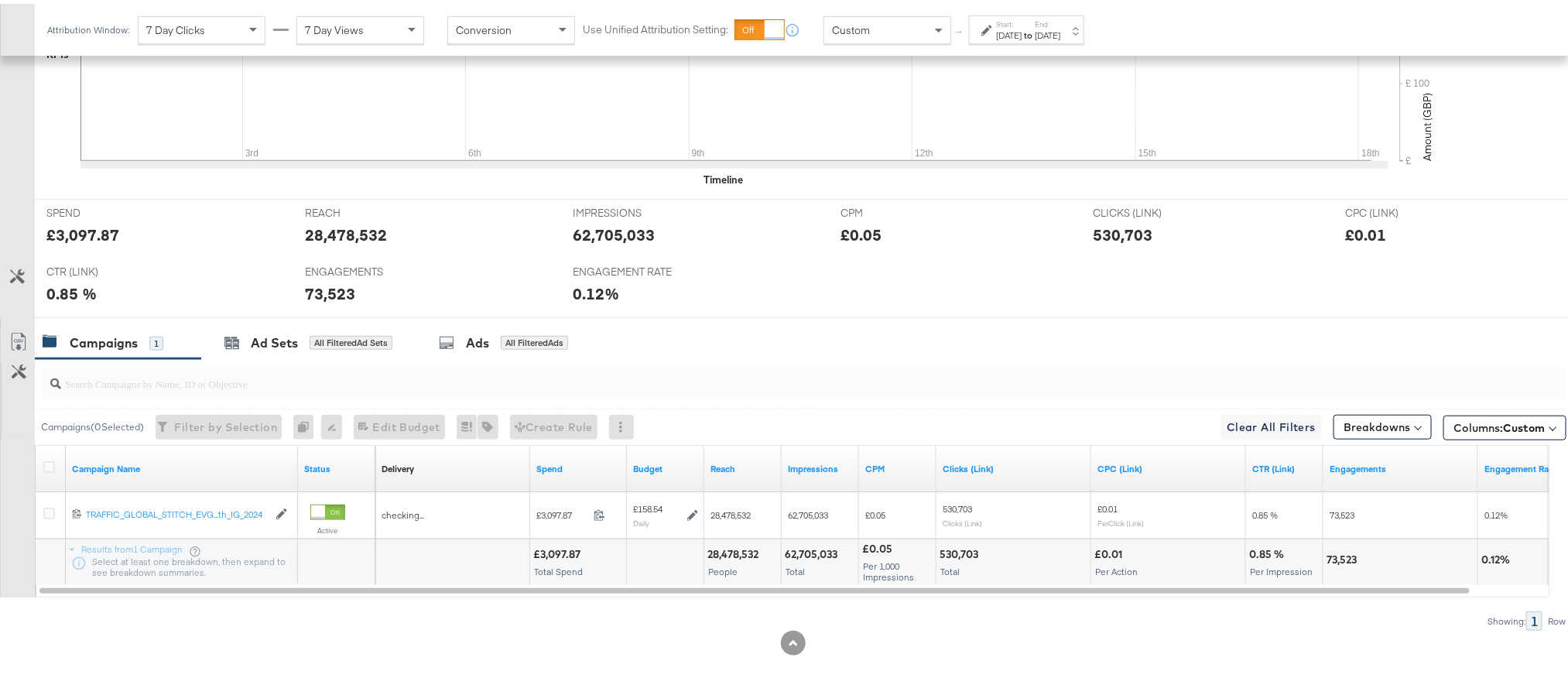
scroll to position [553, 0]
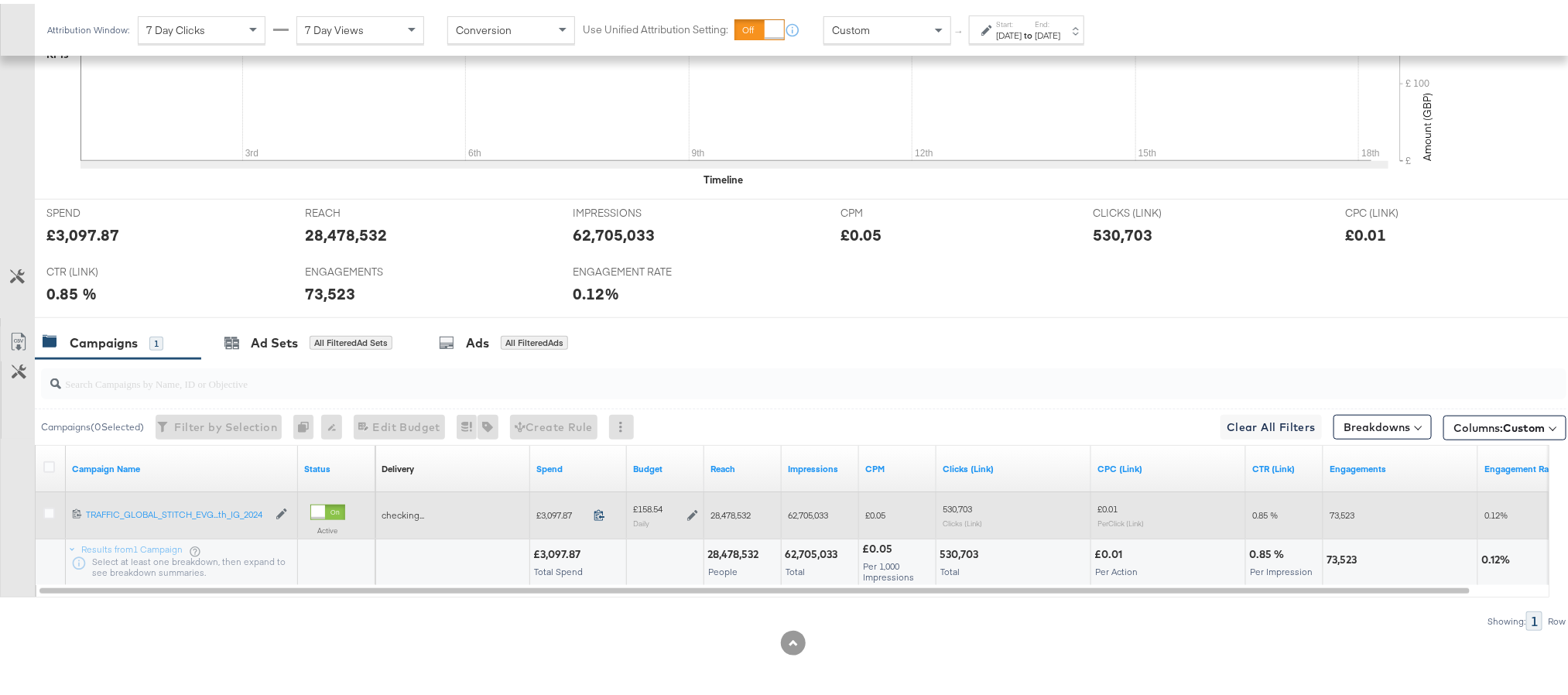
click at [597, 507] on icon at bounding box center [599, 511] width 11 height 11
click at [692, 514] on icon at bounding box center [692, 511] width 11 height 11
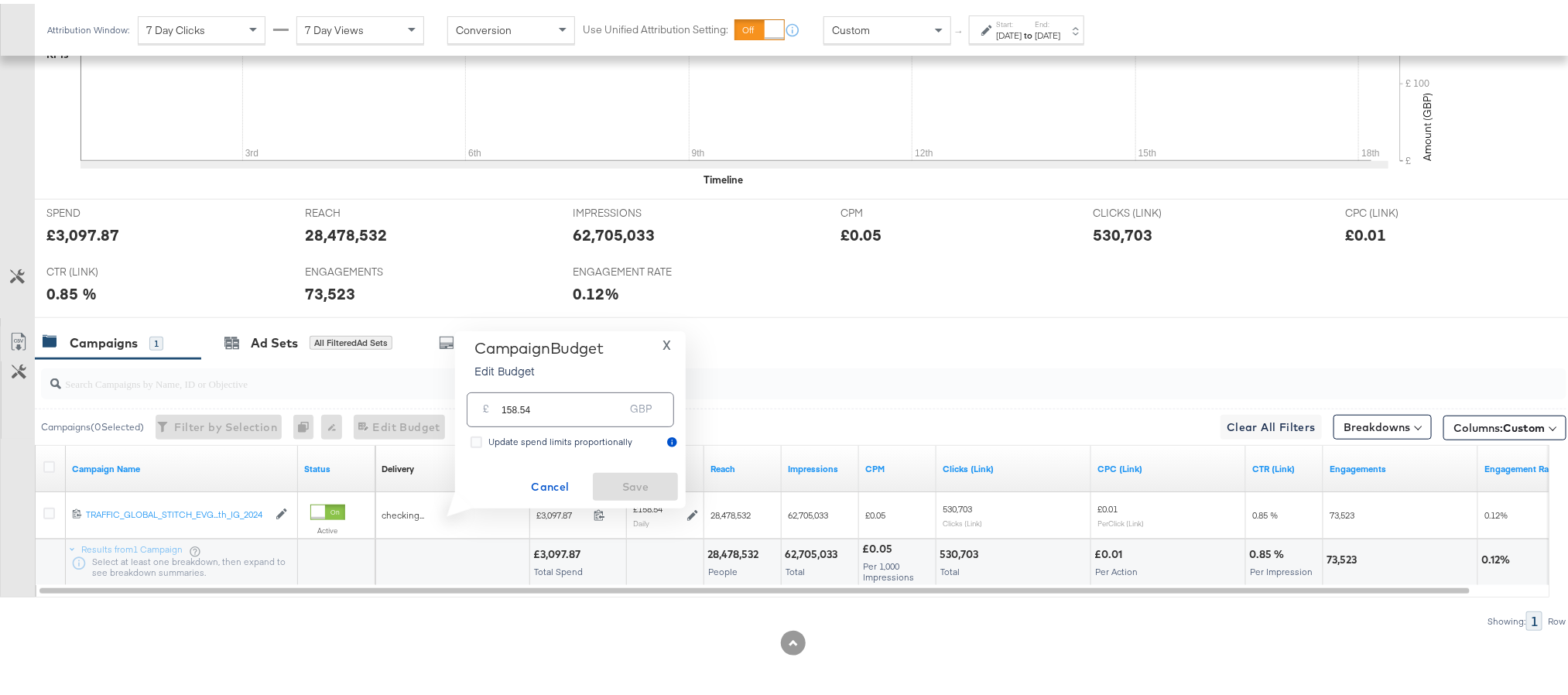
click at [547, 416] on input "158.54" at bounding box center [563, 400] width 122 height 33
paste input "£158.51"
type input "158.51"
click at [620, 474] on span "Save" at bounding box center [634, 483] width 72 height 20
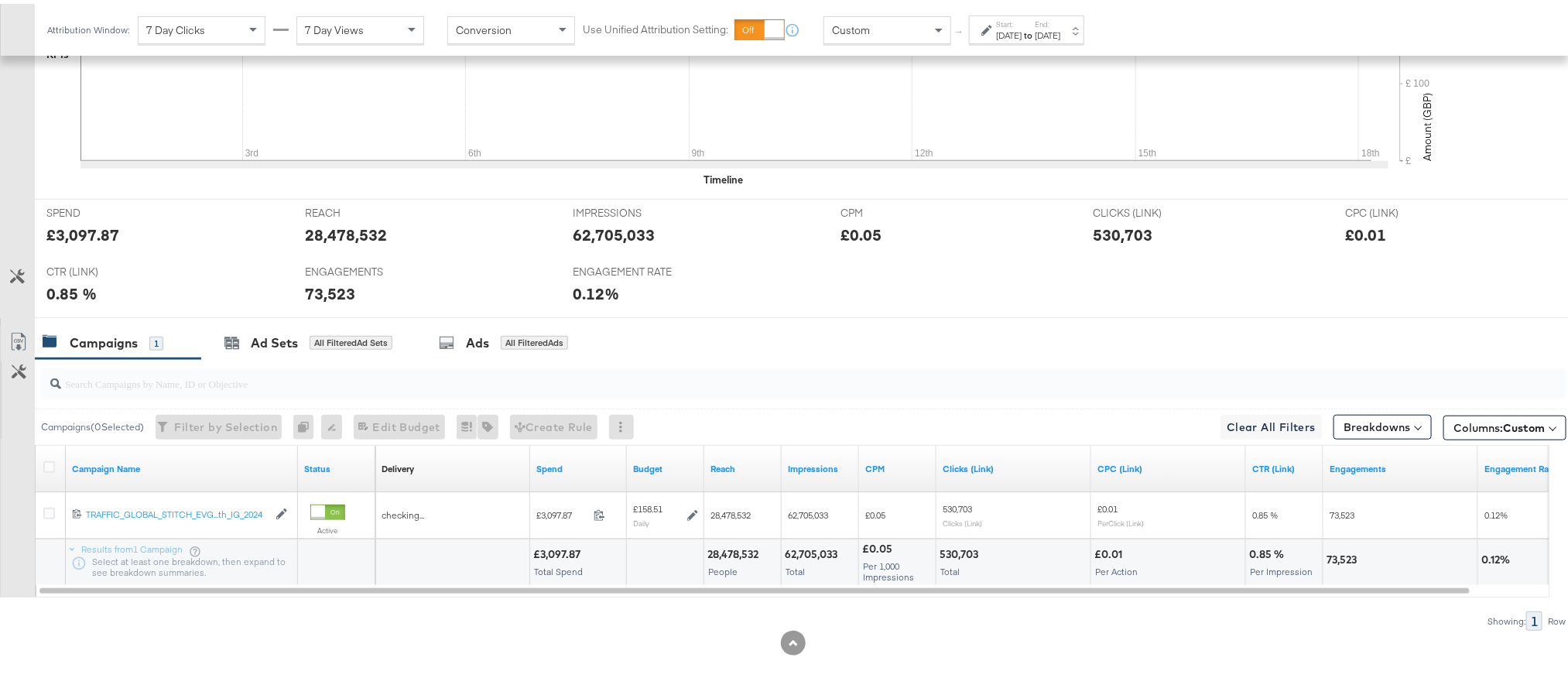
scroll to position [205, 0]
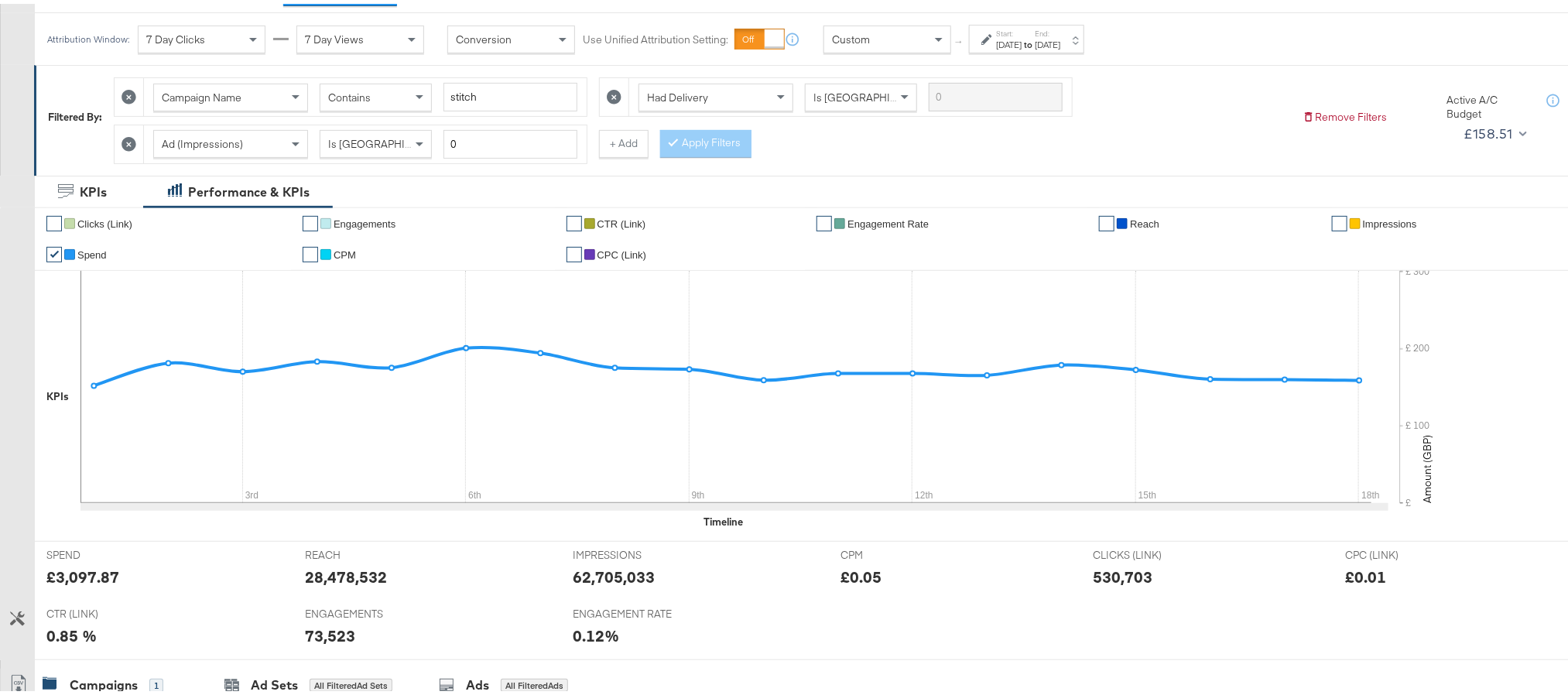
click at [1052, 26] on div "Start: Sep 1st 2025 to End: Sep 18th 2025" at bounding box center [1028, 36] width 64 height 23
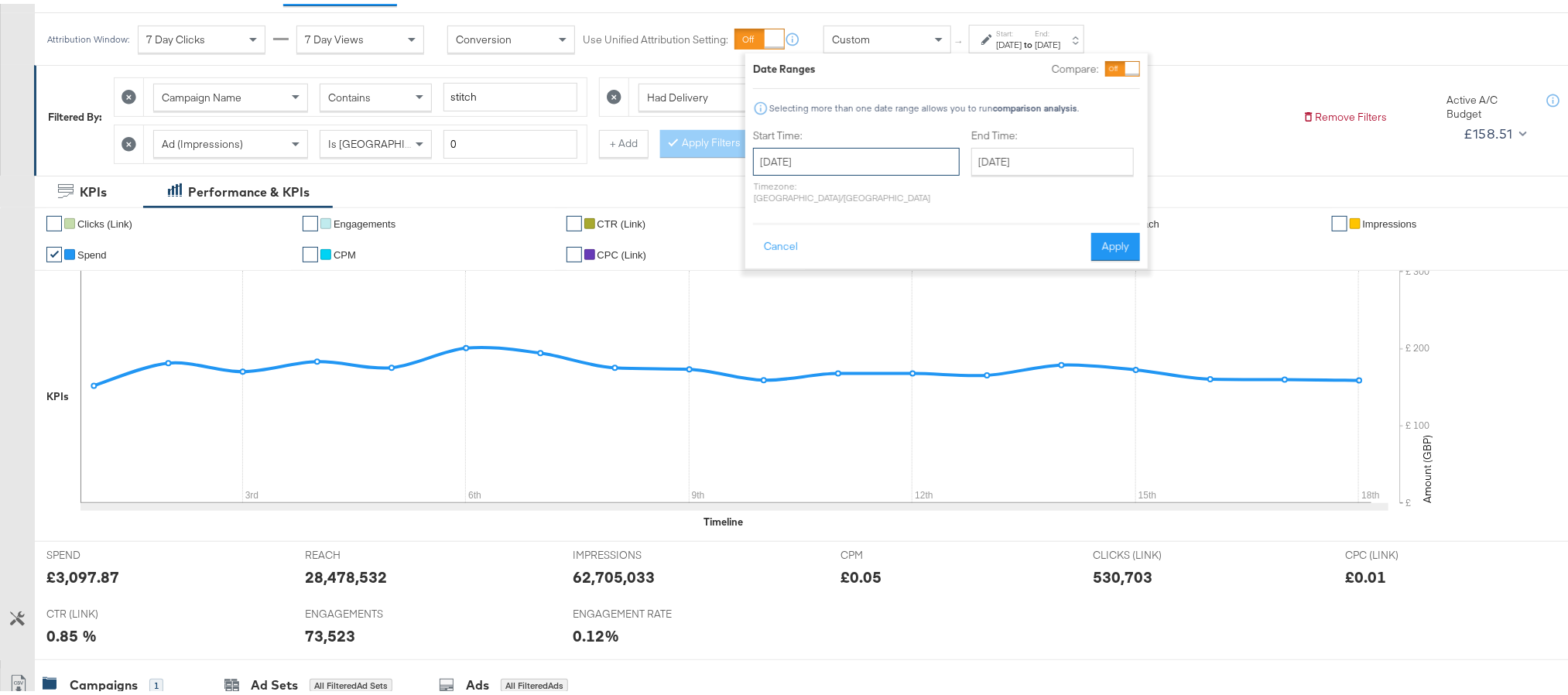
click at [882, 154] on input "September 1st 2025" at bounding box center [856, 158] width 207 height 28
click at [827, 284] on td "16" at bounding box center [823, 279] width 26 height 22
type input "September 16th 2025"
click at [1117, 239] on button "Apply" at bounding box center [1121, 243] width 49 height 28
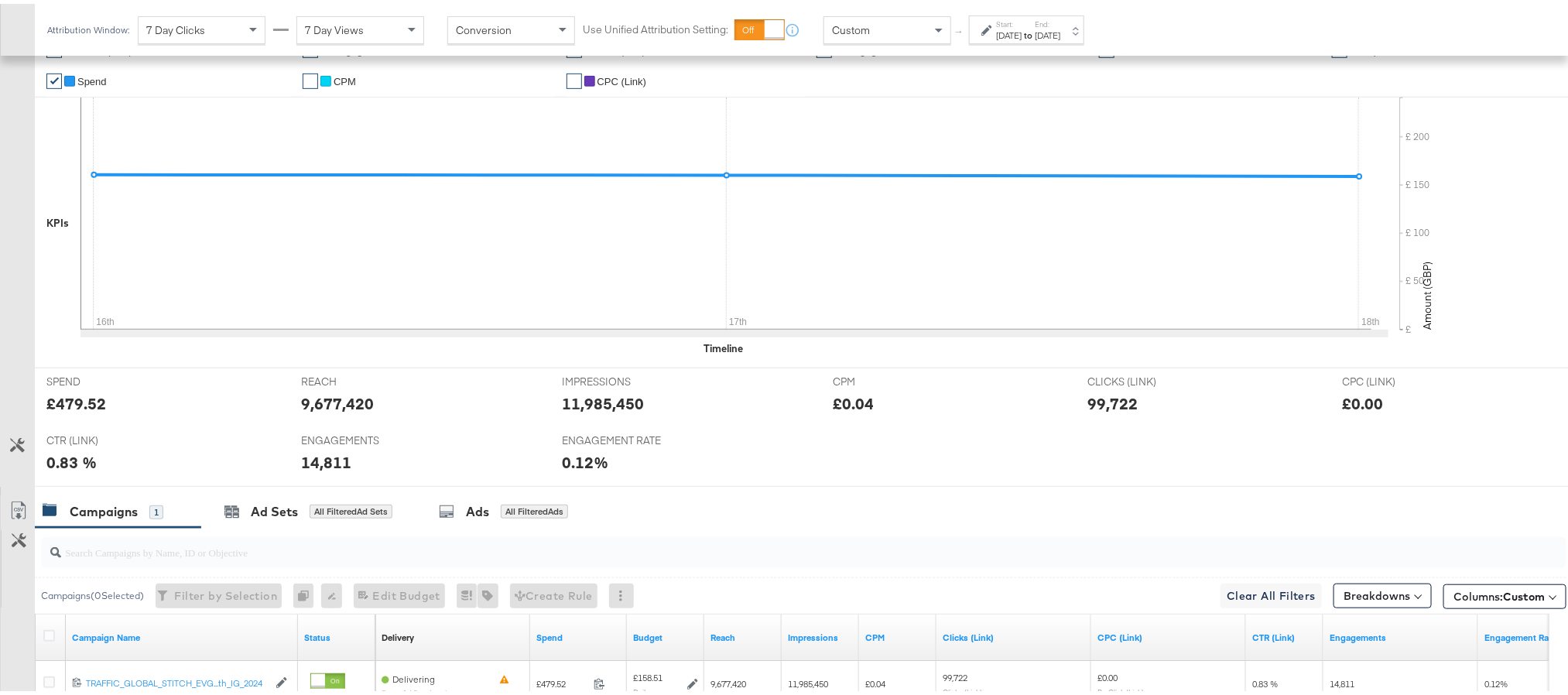
scroll to position [553, 0]
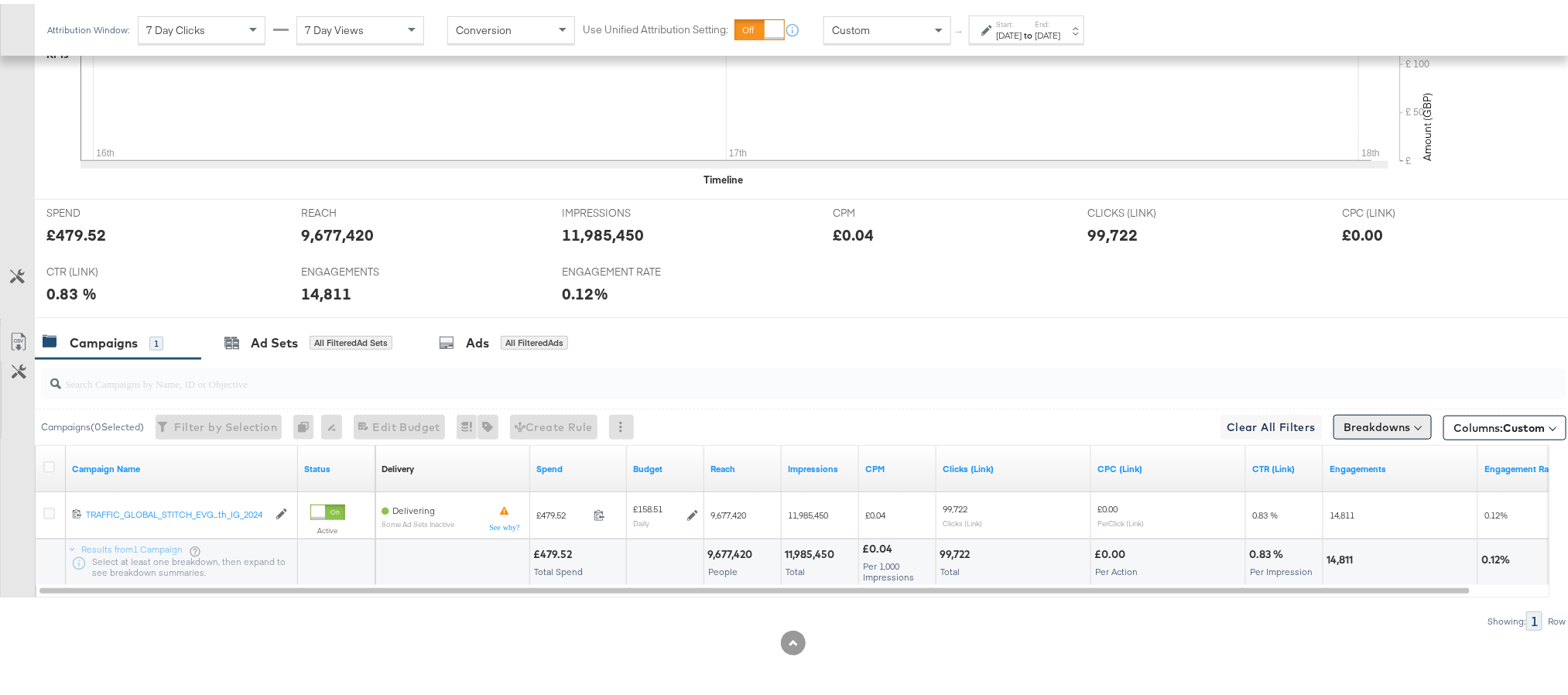
click at [1359, 427] on button "Breakdowns" at bounding box center [1383, 423] width 98 height 24
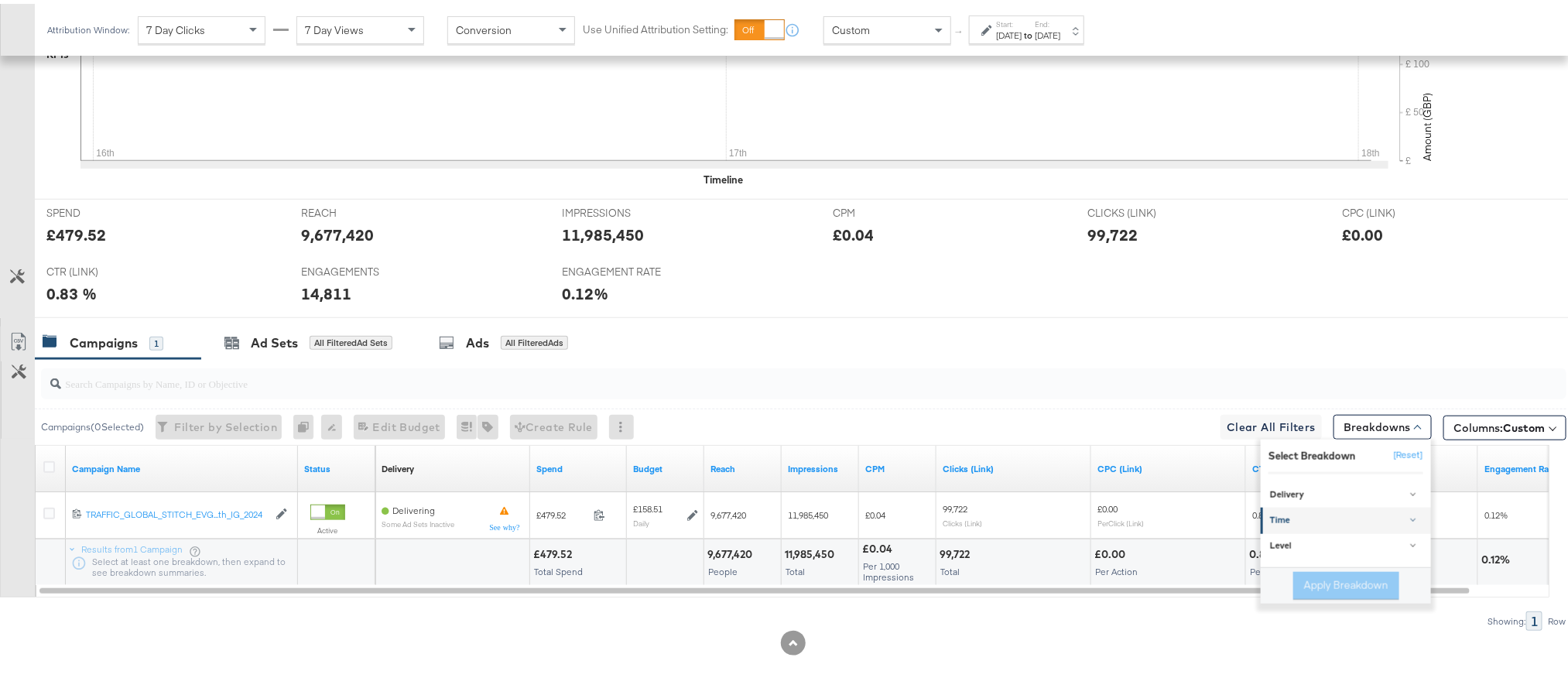
click at [1305, 514] on div "Time" at bounding box center [1346, 517] width 154 height 12
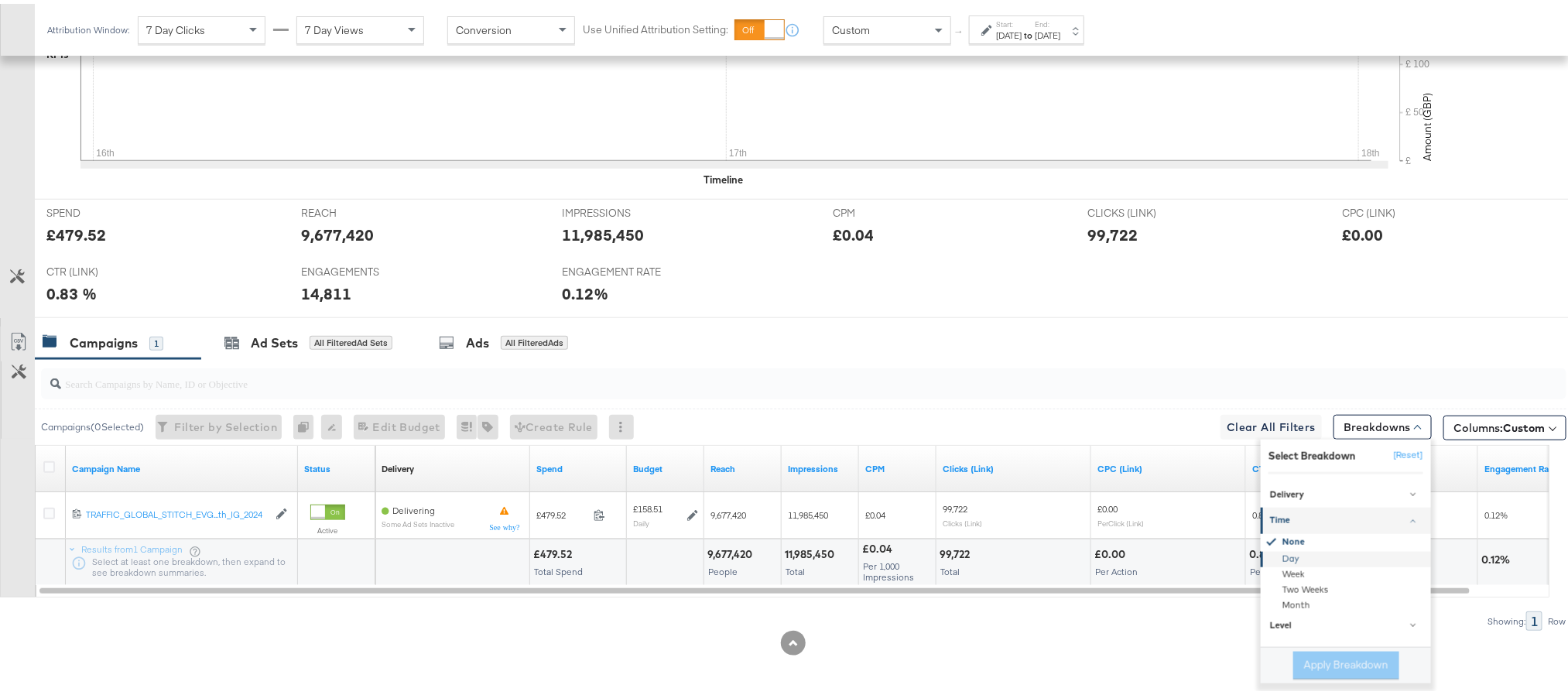
click at [1288, 556] on div "Day" at bounding box center [1347, 556] width 168 height 15
click at [1309, 661] on button "Apply Breakdown" at bounding box center [1346, 662] width 106 height 28
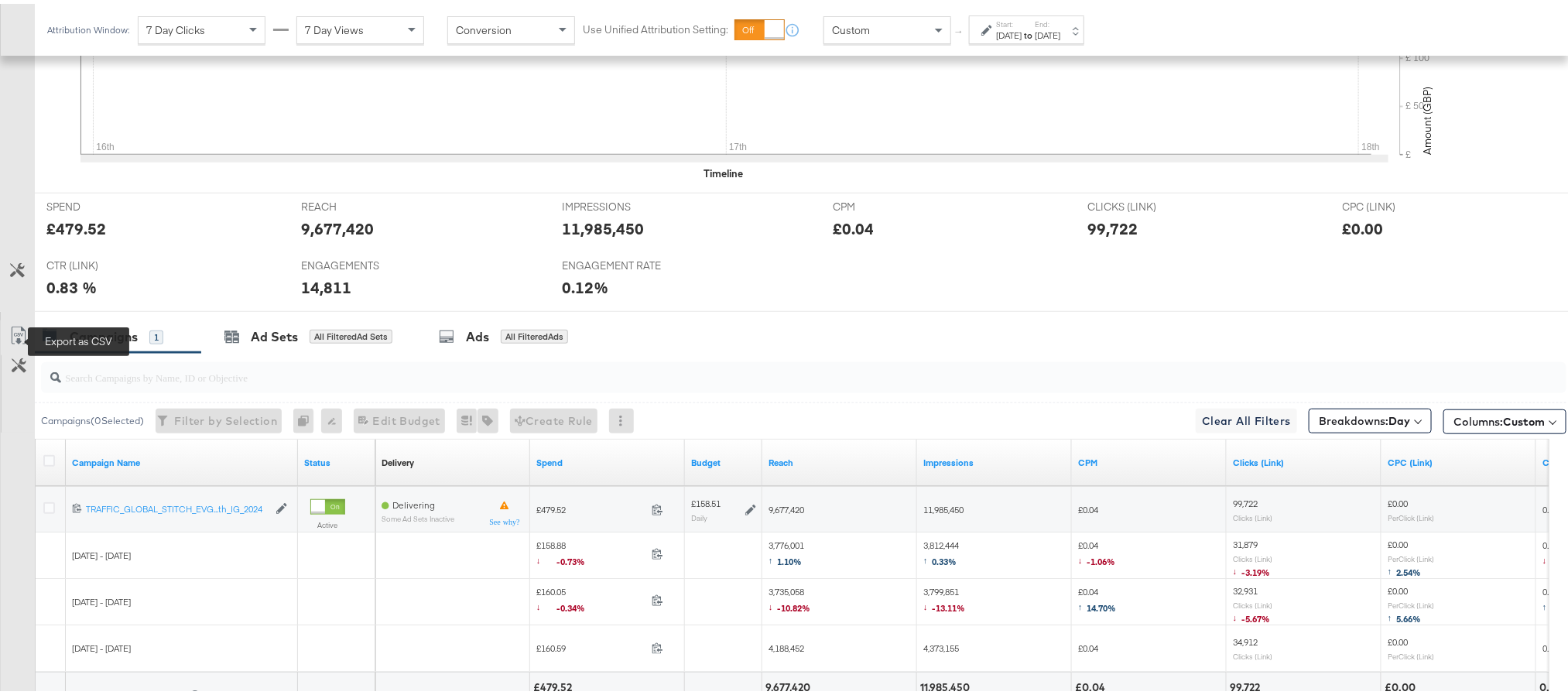
click at [14, 335] on icon at bounding box center [18, 332] width 19 height 19
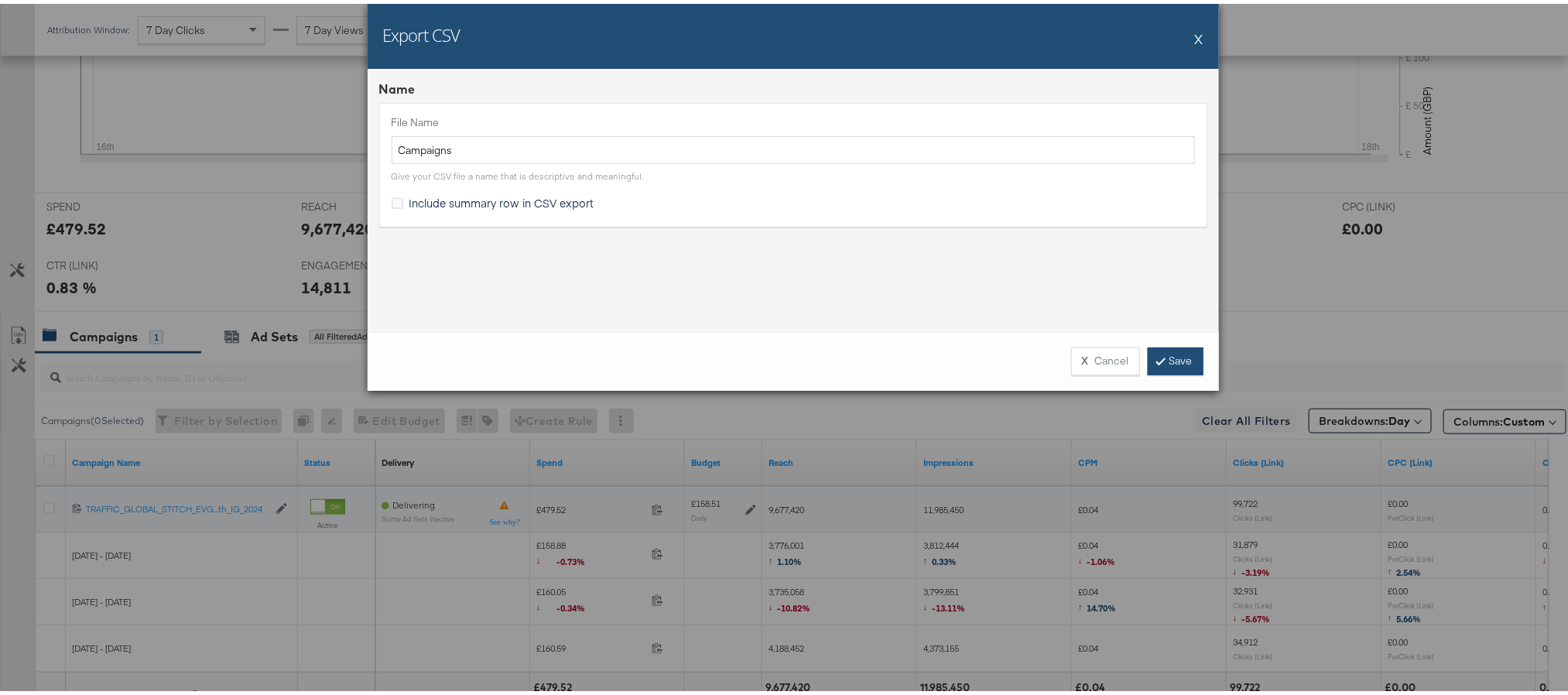
click at [1179, 354] on link "Save" at bounding box center [1175, 357] width 56 height 28
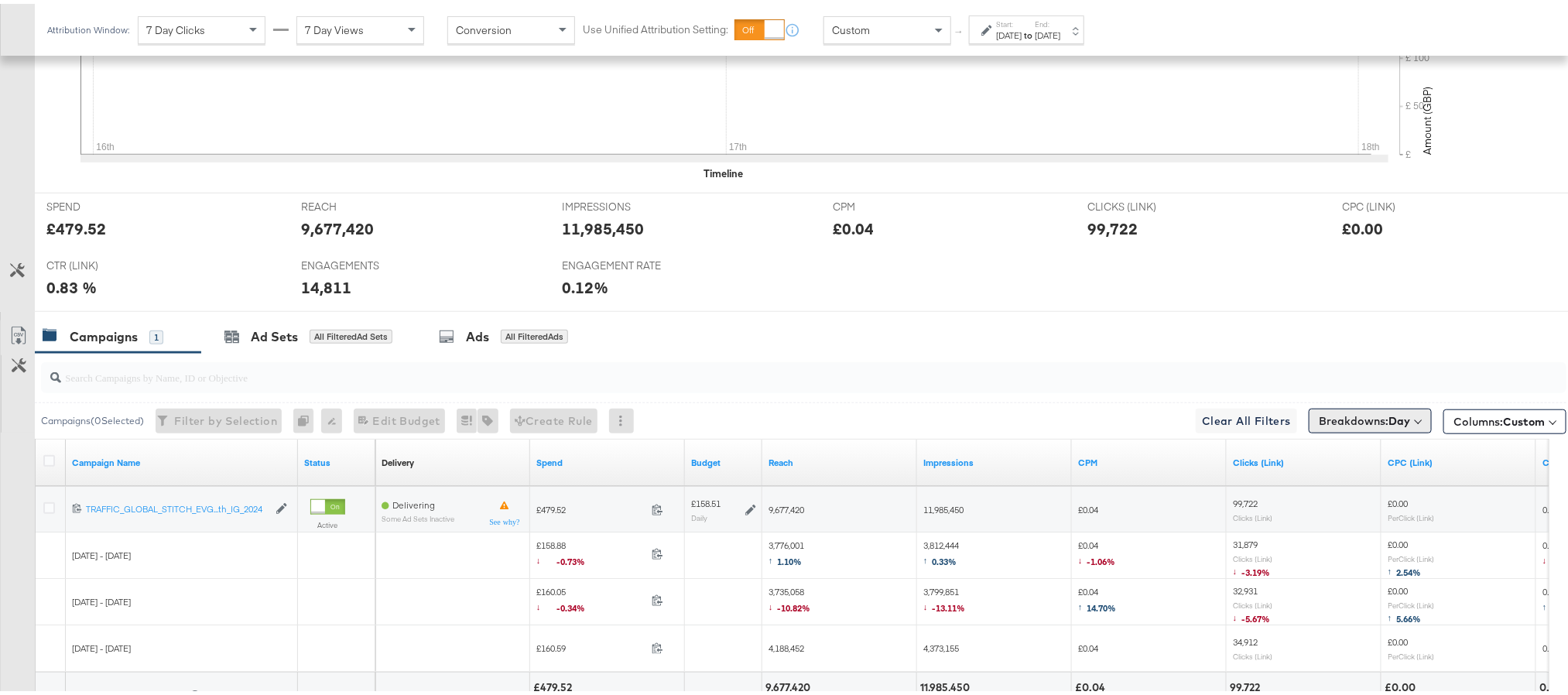
click at [1348, 425] on span "Breakdowns: Day" at bounding box center [1364, 417] width 91 height 15
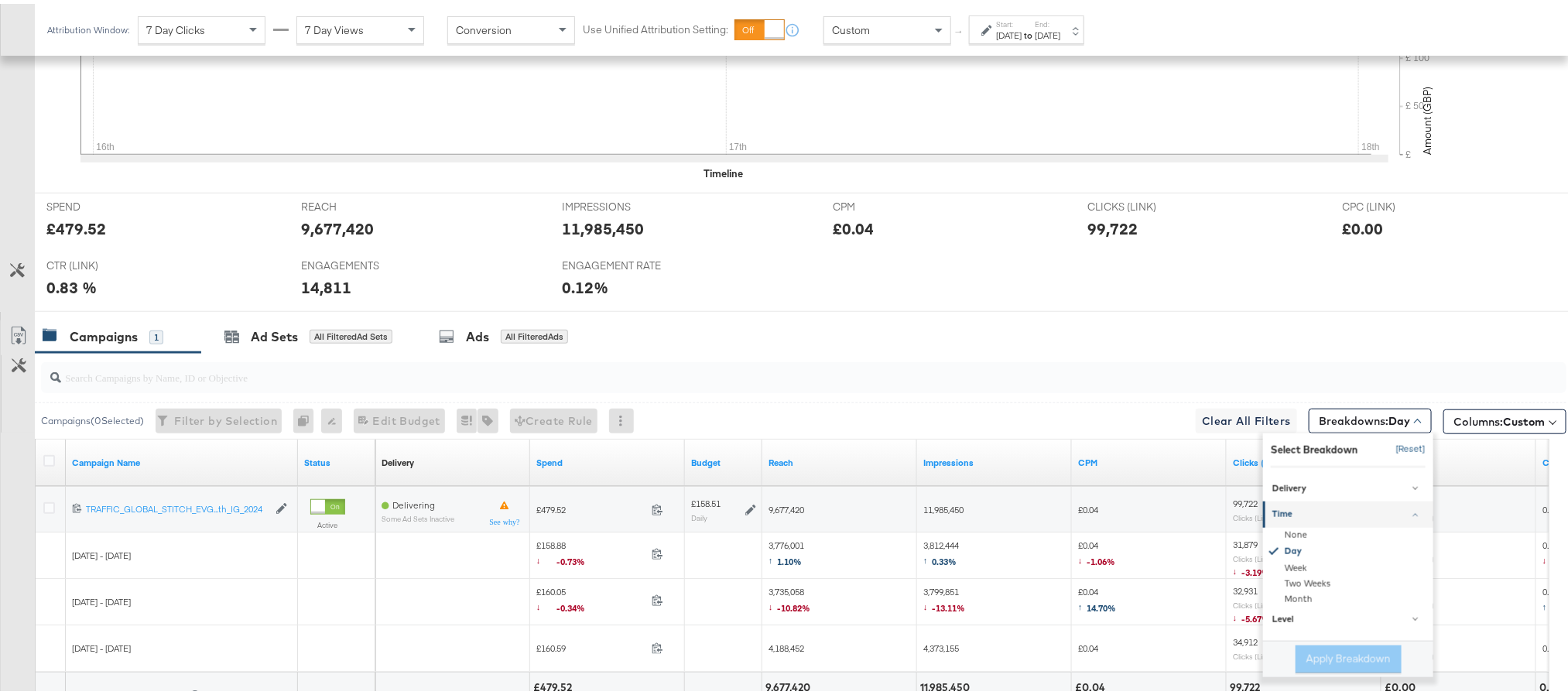
drag, startPoint x: 1382, startPoint y: 453, endPoint x: 1452, endPoint y: 160, distance: 301.2
click at [1387, 453] on button "[Reset]" at bounding box center [1406, 446] width 39 height 24
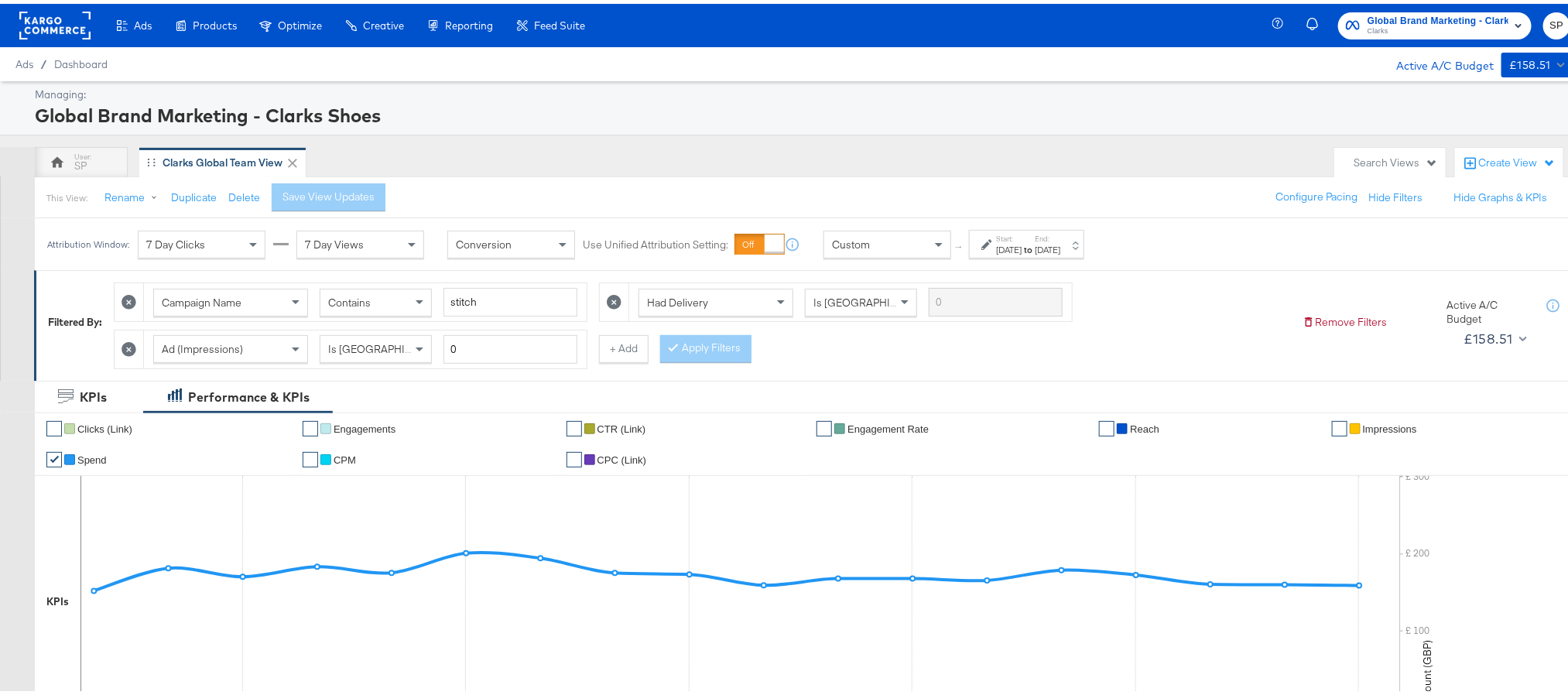
click at [68, 24] on rect at bounding box center [55, 22] width 72 height 28
